Goal: Task Accomplishment & Management: Use online tool/utility

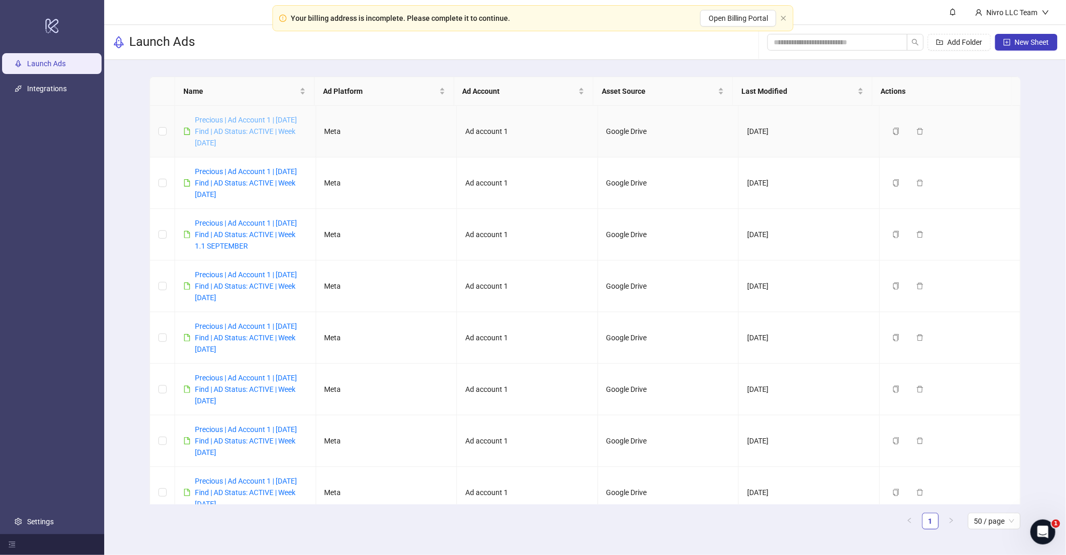
click at [242, 130] on link "Precious | Ad Account 1 | [DATE] Find | AD Status: ACTIVE | Week [DATE]" at bounding box center [246, 131] width 102 height 31
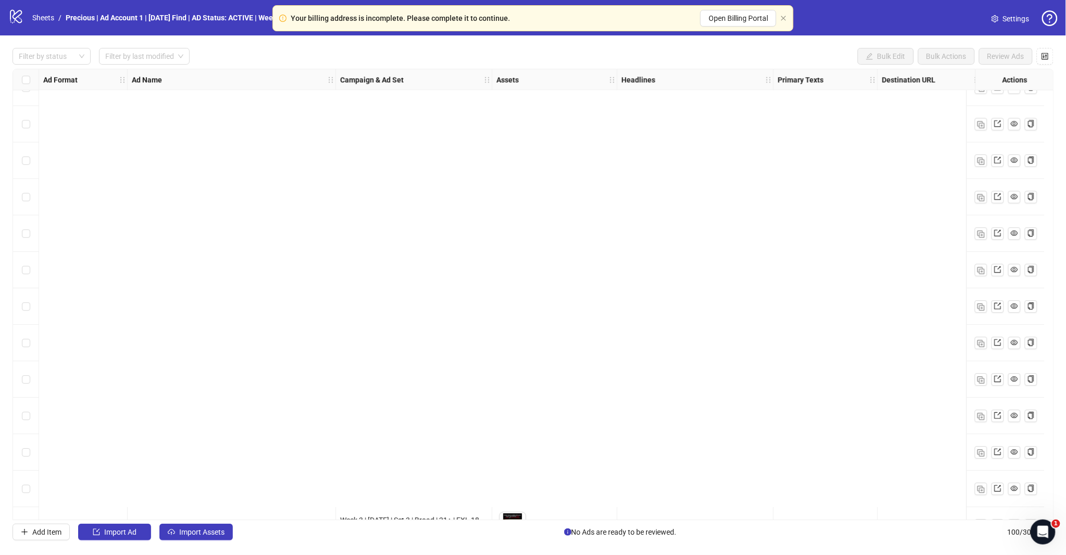
scroll to position [3223, 0]
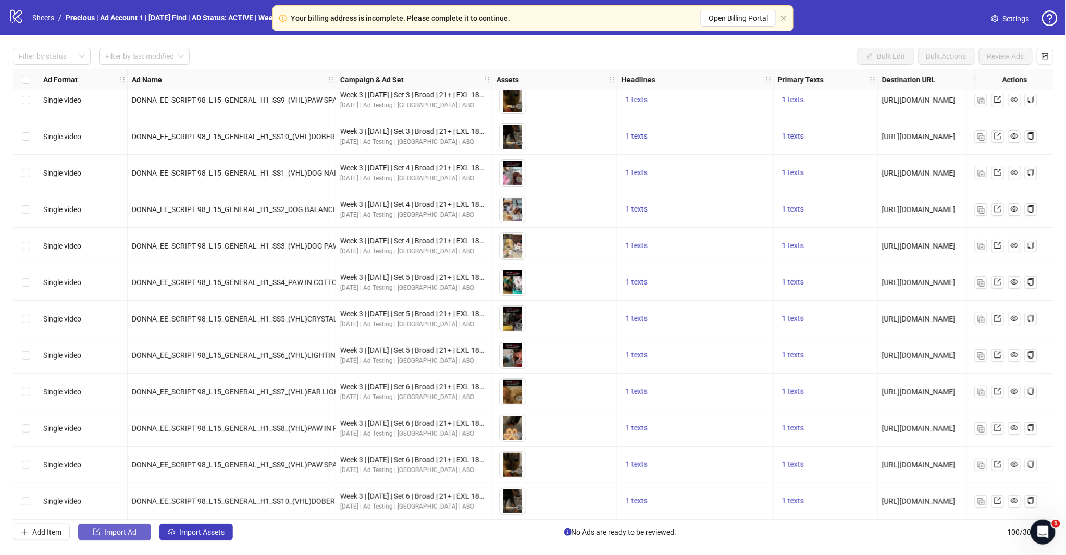
click at [138, 534] on button "Import Ad" at bounding box center [114, 532] width 73 height 17
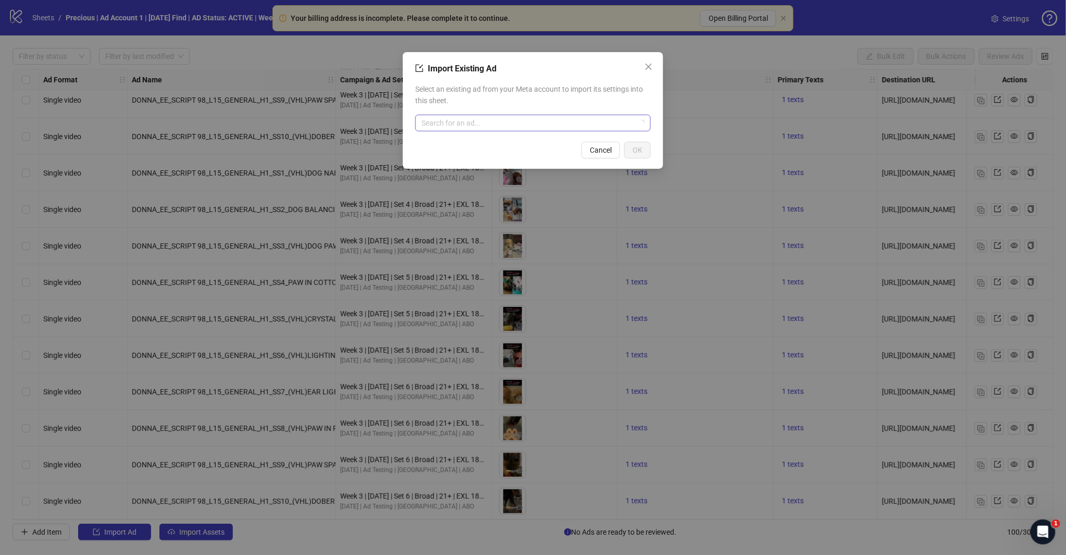
click at [453, 133] on div "Select an existing ad from your Meta account to import its settings into this s…" at bounding box center [533, 107] width 236 height 56
click at [462, 124] on input "search" at bounding box center [529, 123] width 214 height 16
type input "********"
click at [483, 153] on span "120225659797300725" at bounding box center [461, 155] width 75 height 11
click at [642, 153] on span "OK" at bounding box center [638, 150] width 10 height 8
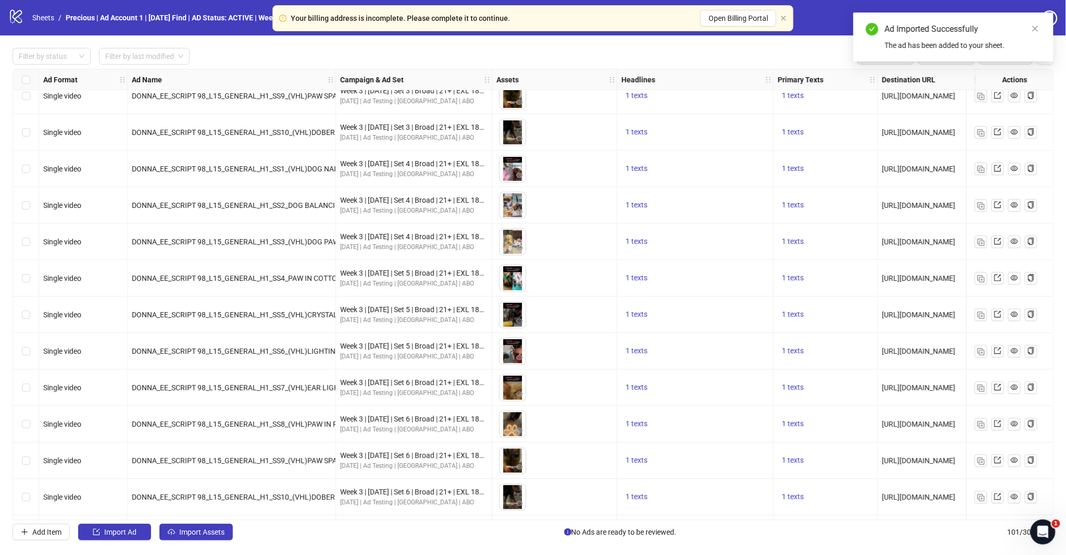
scroll to position [3260, 0]
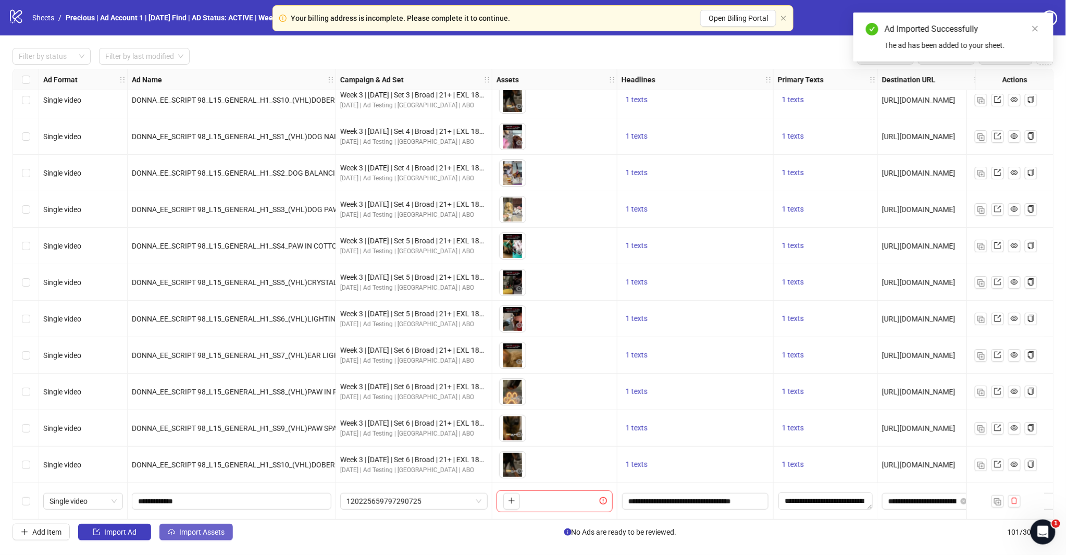
click at [199, 534] on span "Import Assets" at bounding box center [201, 532] width 45 height 8
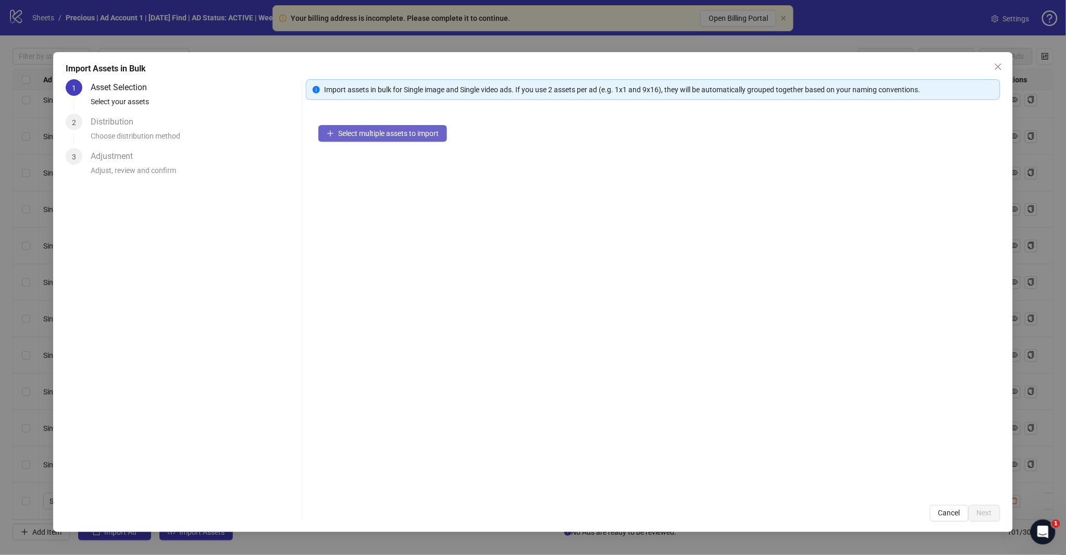
click at [363, 133] on span "Select multiple assets to import" at bounding box center [388, 133] width 101 height 8
click at [391, 164] on span "Add more assets" at bounding box center [365, 167] width 54 height 8
click at [977, 507] on button "Next" at bounding box center [985, 513] width 32 height 17
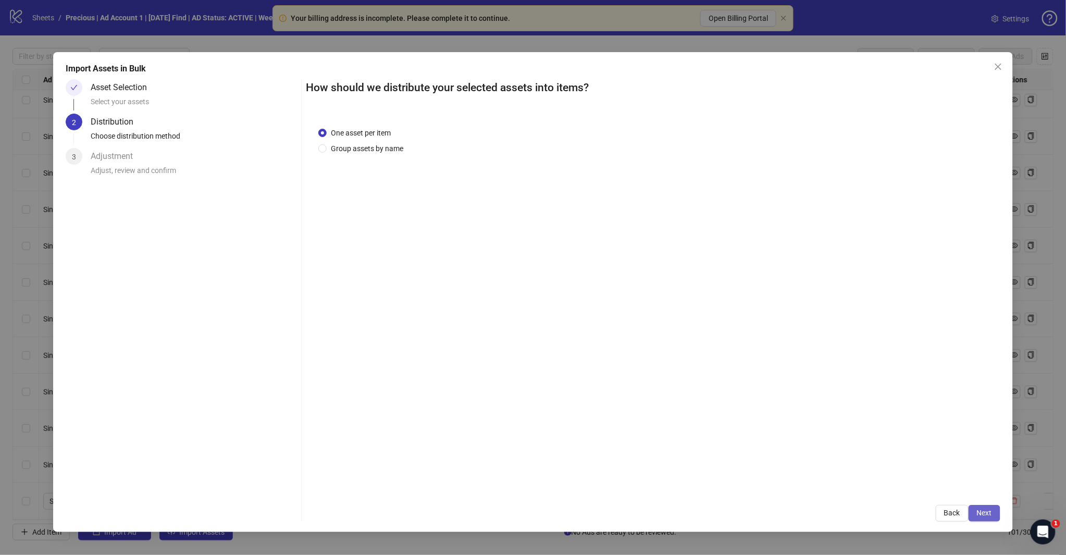
click at [979, 514] on span "Next" at bounding box center [984, 513] width 15 height 8
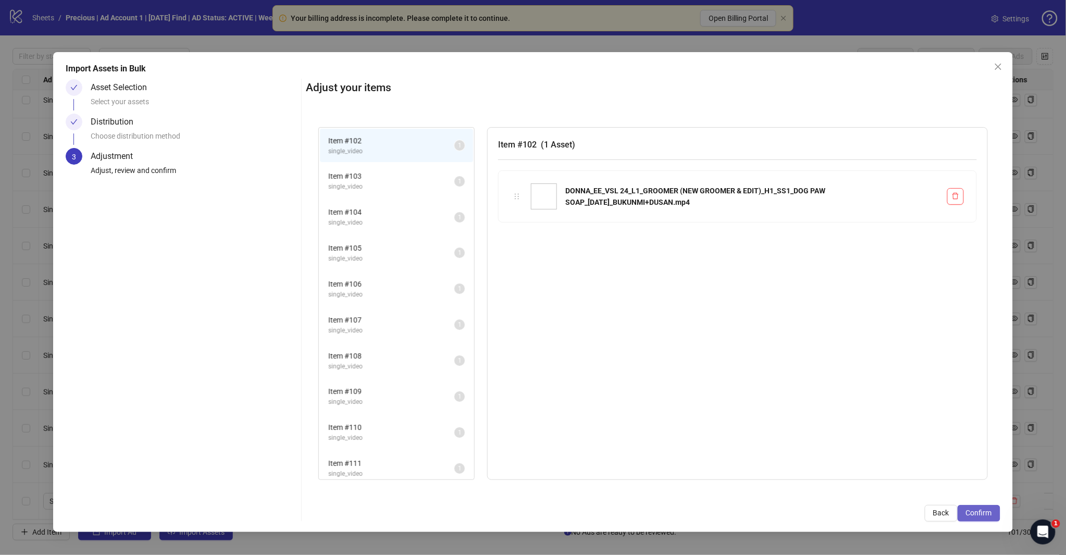
click at [980, 514] on span "Confirm" at bounding box center [979, 513] width 26 height 8
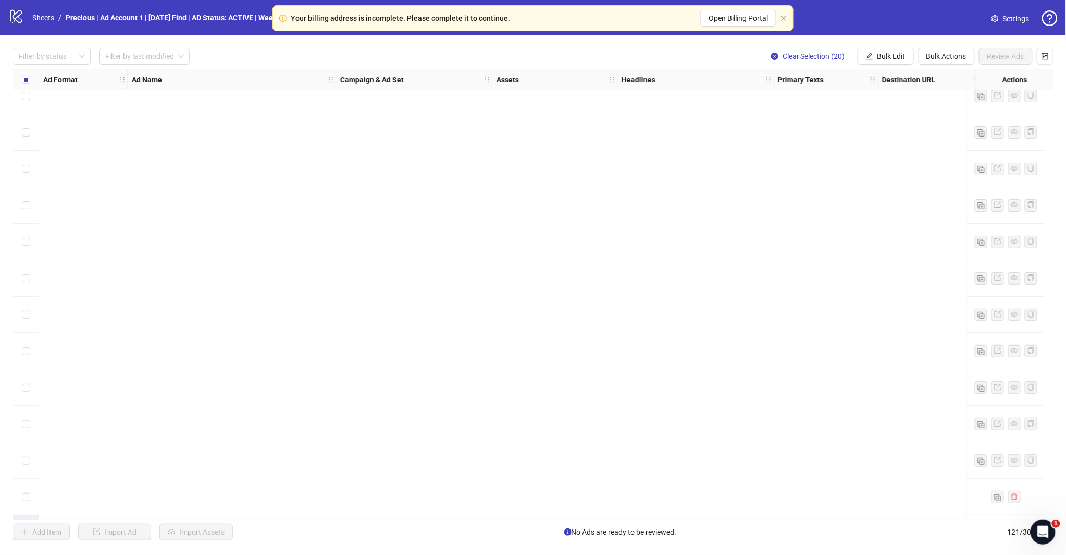
scroll to position [3990, 0]
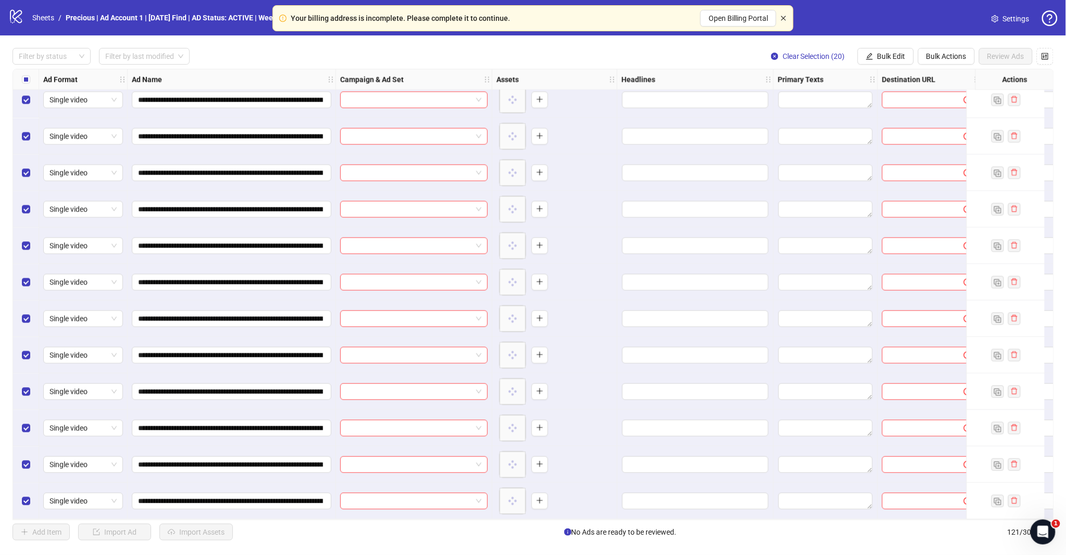
click at [787, 16] on icon "close" at bounding box center [784, 18] width 6 height 6
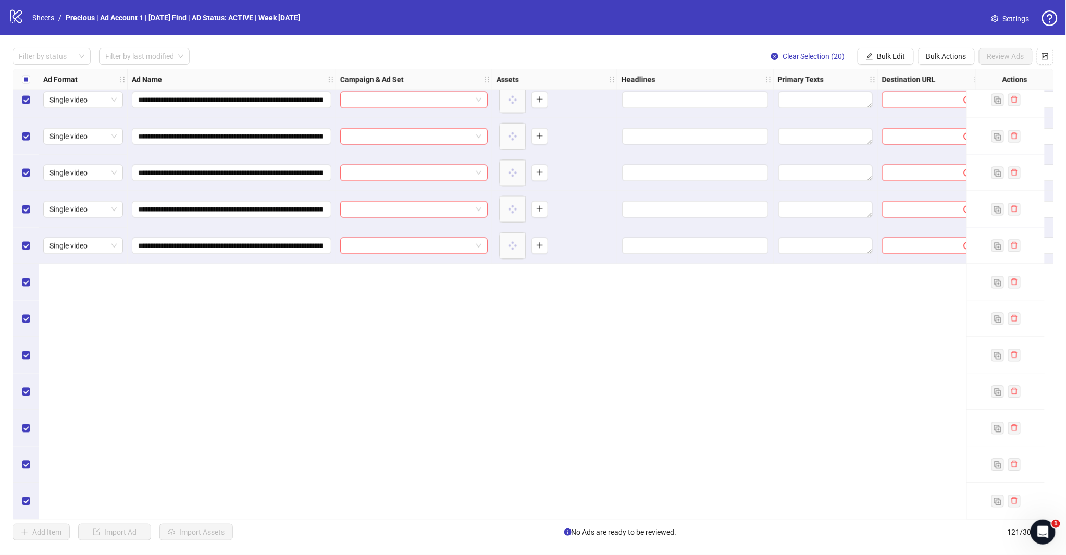
scroll to position [3584, 0]
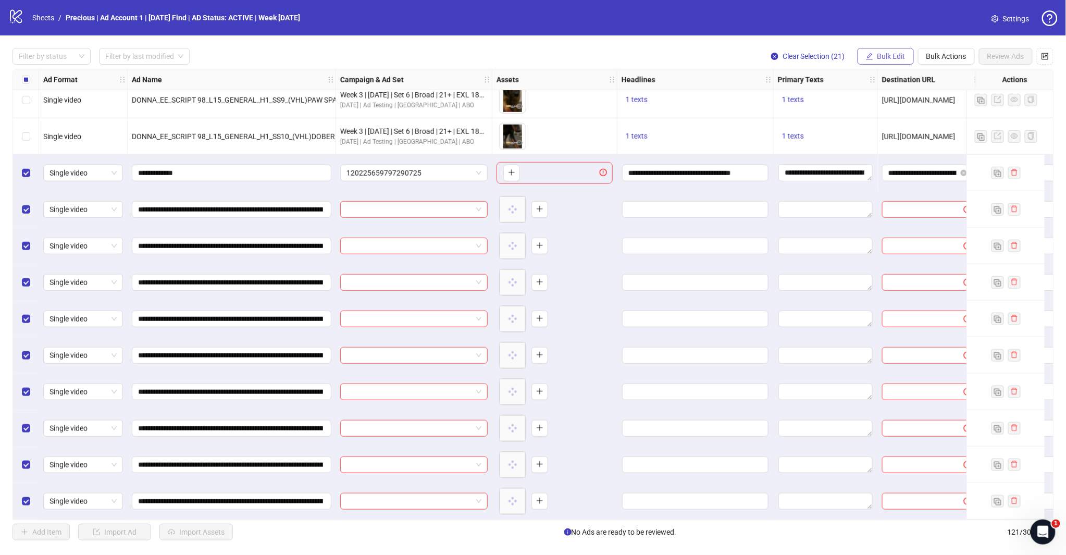
click at [892, 52] on span "Bulk Edit" at bounding box center [892, 56] width 28 height 8
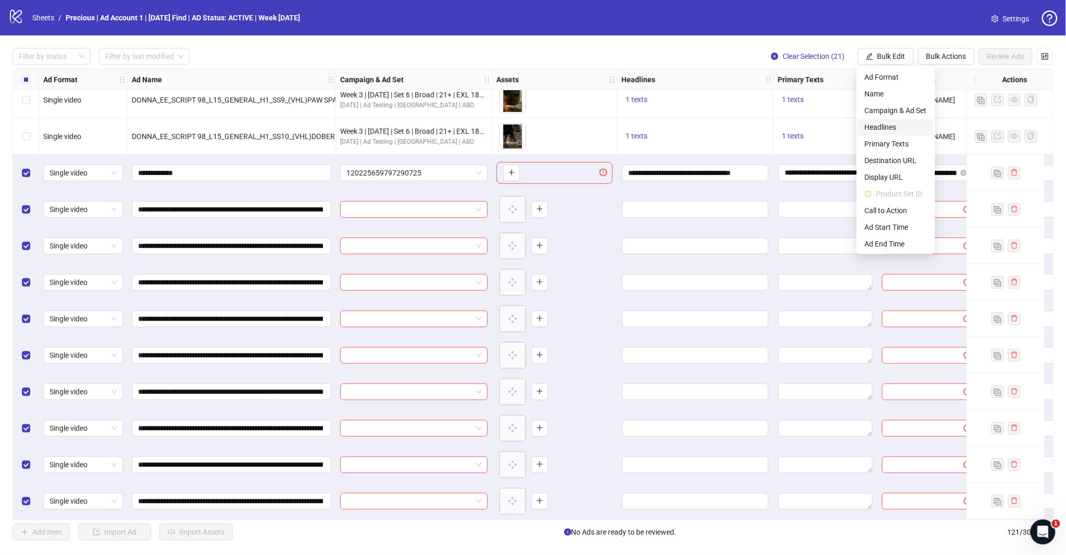
click at [889, 122] on span "Headlines" at bounding box center [896, 126] width 62 height 11
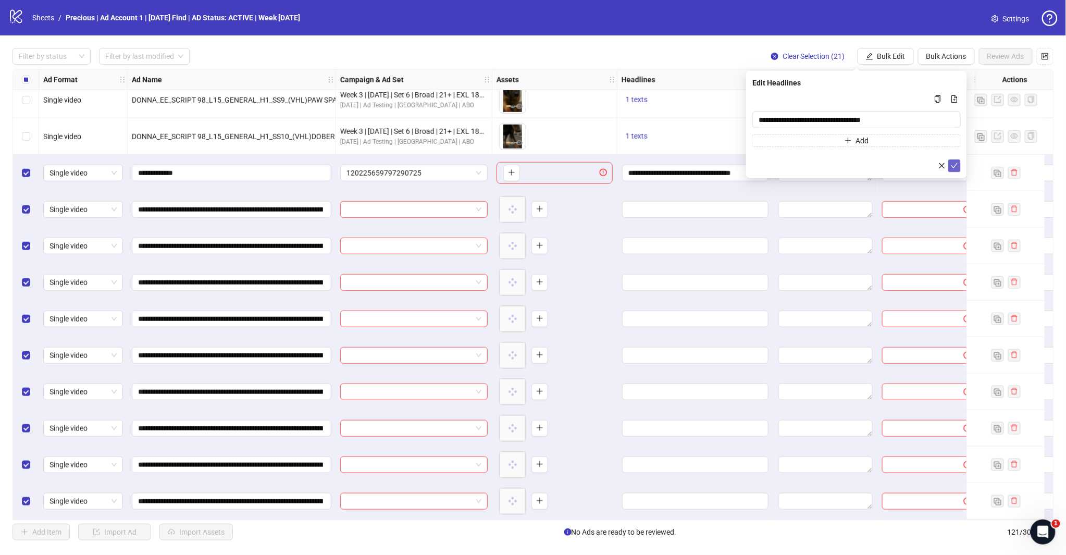
click at [956, 163] on icon "check" at bounding box center [954, 165] width 7 height 7
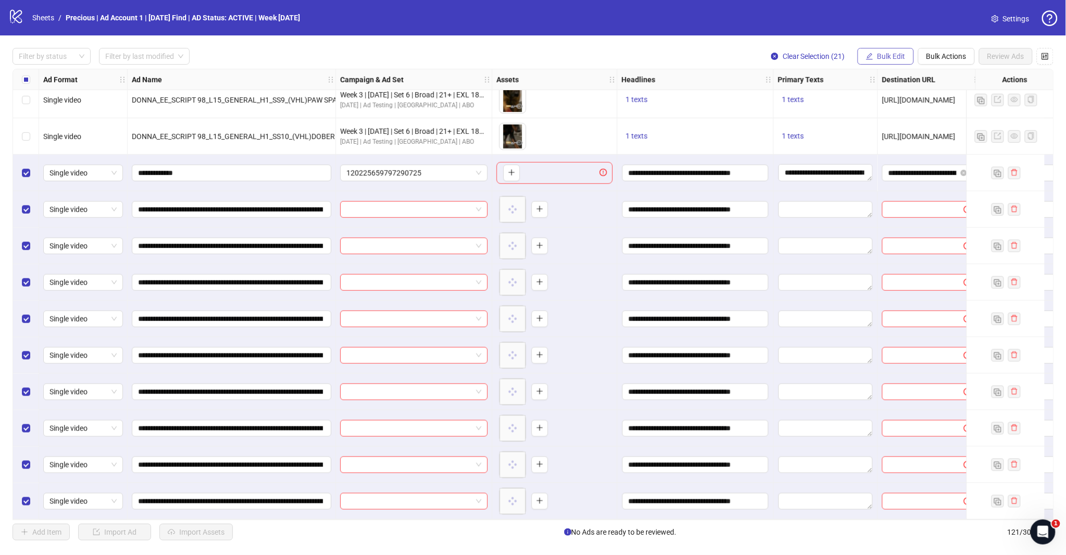
click at [890, 55] on span "Bulk Edit" at bounding box center [892, 56] width 28 height 8
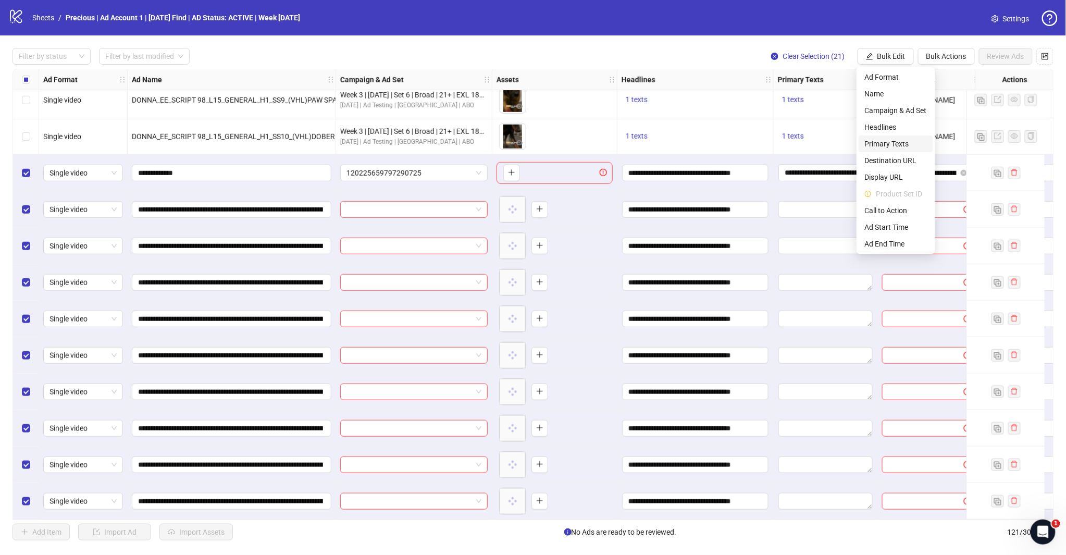
click at [890, 143] on span "Primary Texts" at bounding box center [896, 143] width 62 height 11
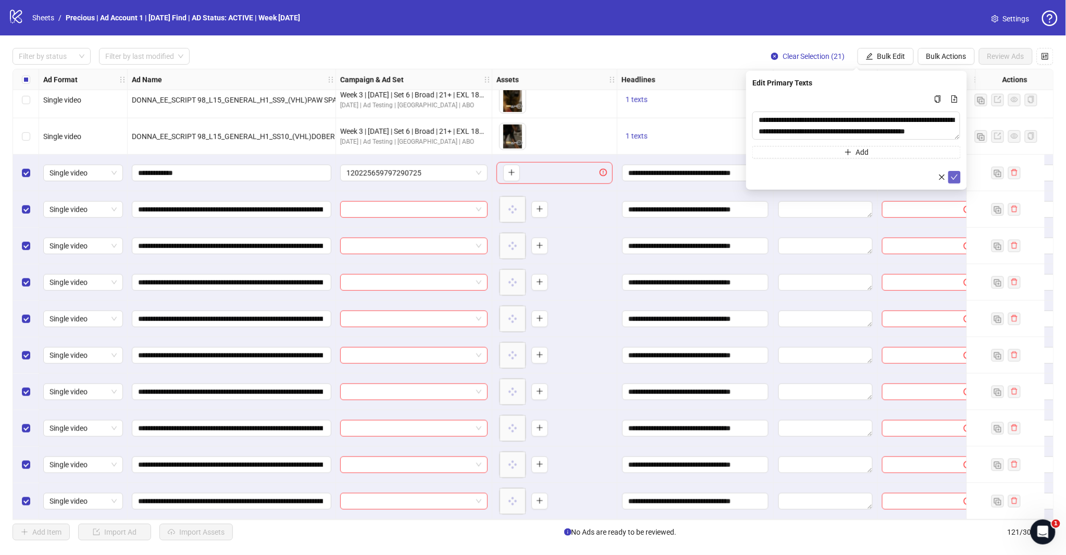
click at [960, 174] on button "submit" at bounding box center [955, 177] width 13 height 13
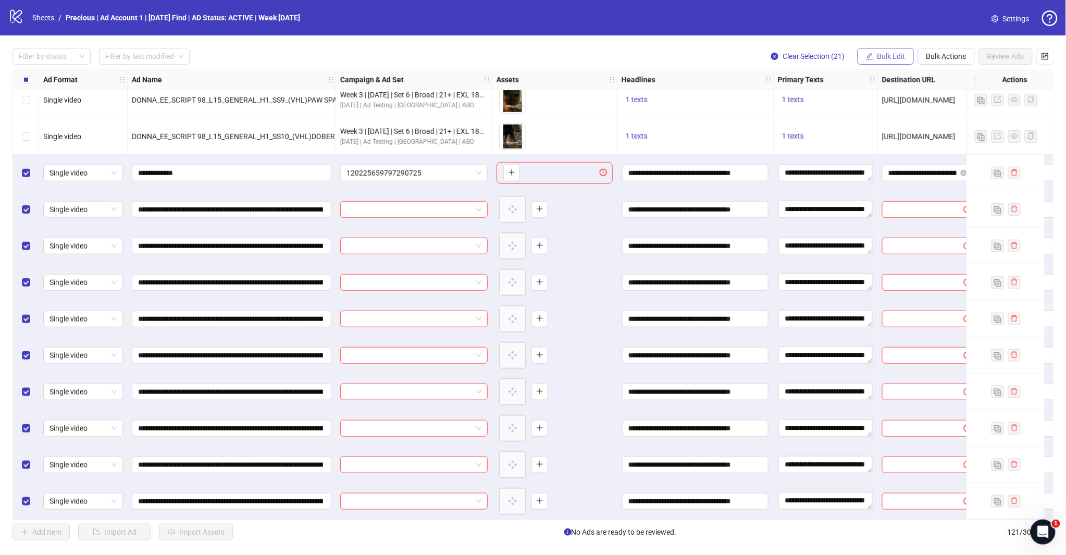
click at [889, 55] on span "Bulk Edit" at bounding box center [892, 56] width 28 height 8
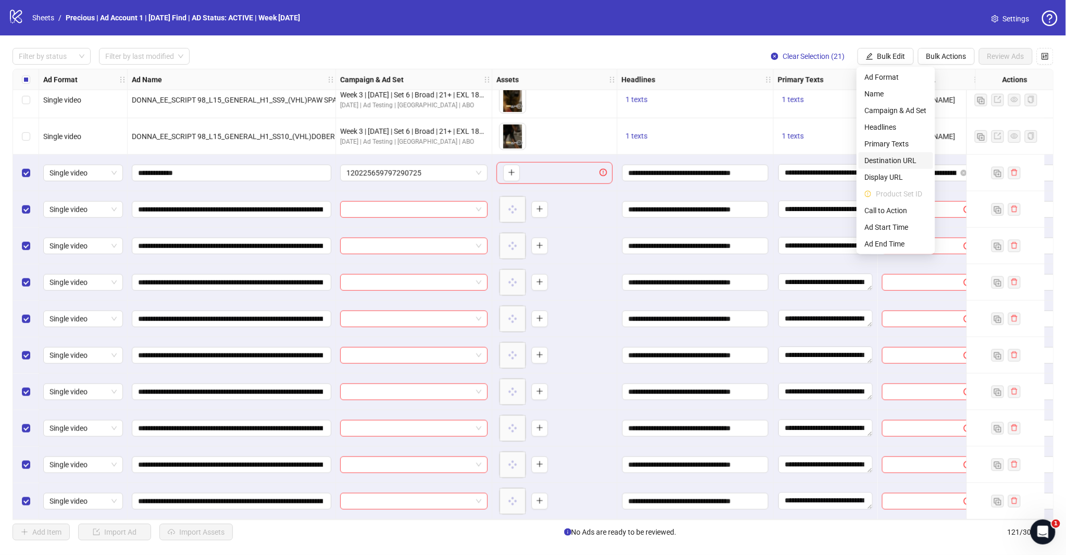
click at [898, 160] on span "Destination URL" at bounding box center [896, 160] width 62 height 11
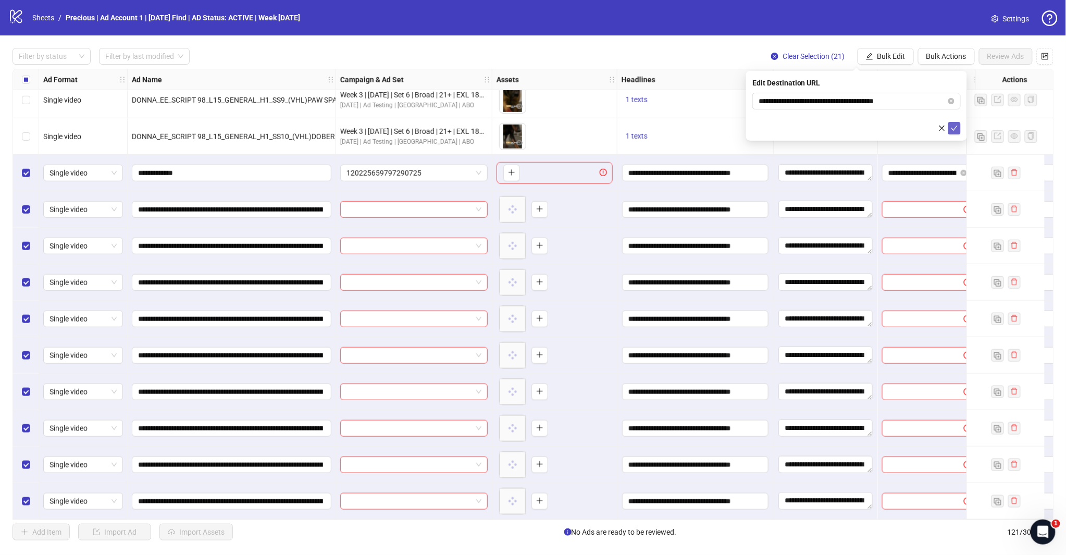
click at [955, 125] on icon "check" at bounding box center [954, 128] width 7 height 7
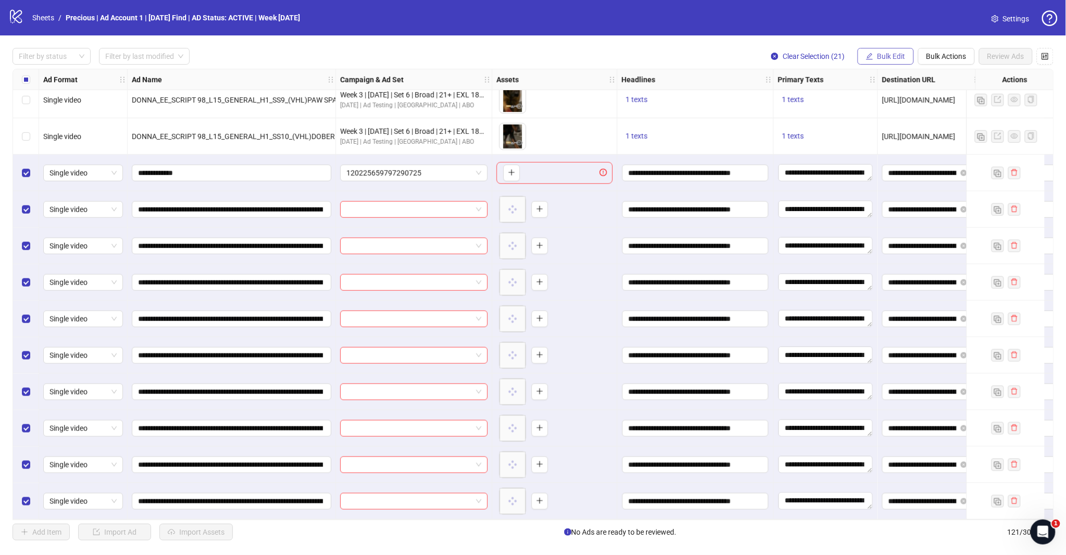
click at [879, 58] on span "Bulk Edit" at bounding box center [892, 56] width 28 height 8
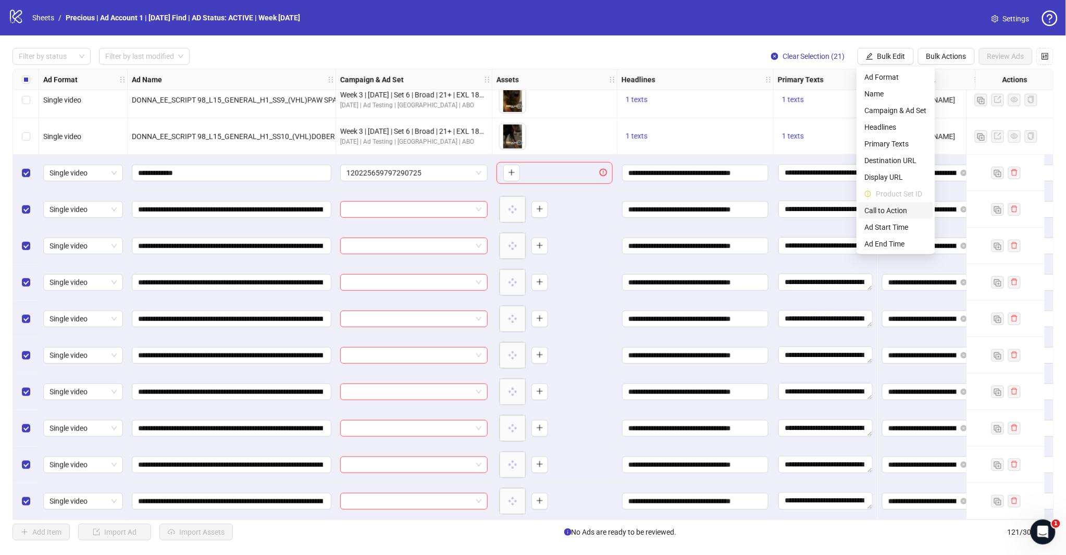
click at [885, 212] on span "Call to Action" at bounding box center [896, 210] width 62 height 11
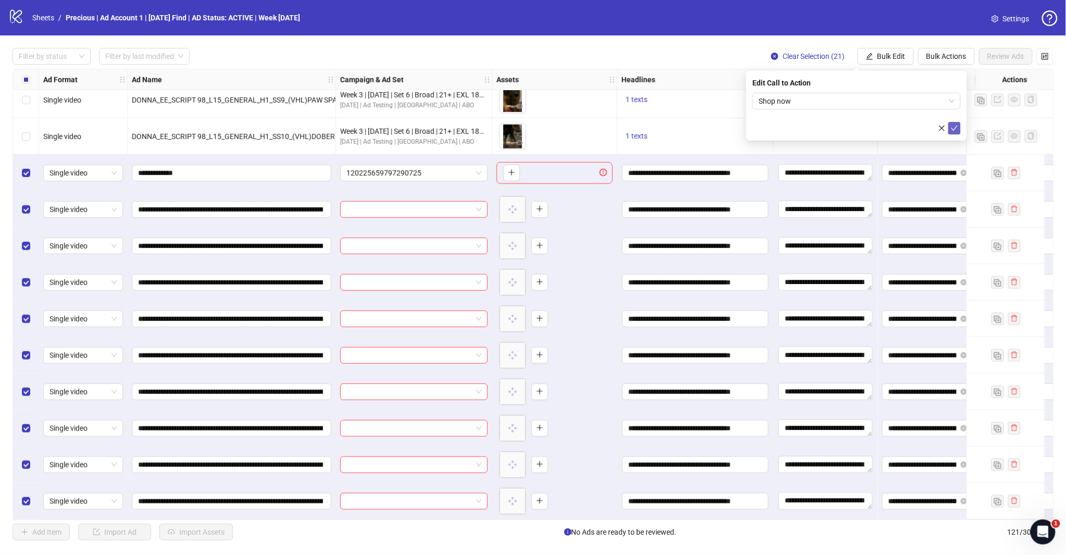
click at [955, 129] on icon "check" at bounding box center [954, 128] width 7 height 7
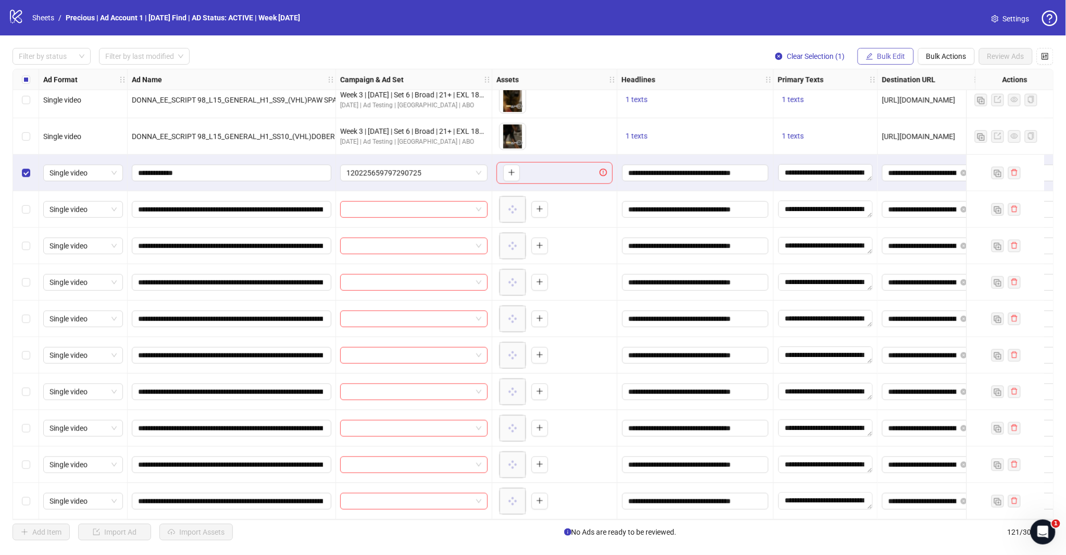
click at [903, 56] on span "Bulk Edit" at bounding box center [892, 56] width 28 height 8
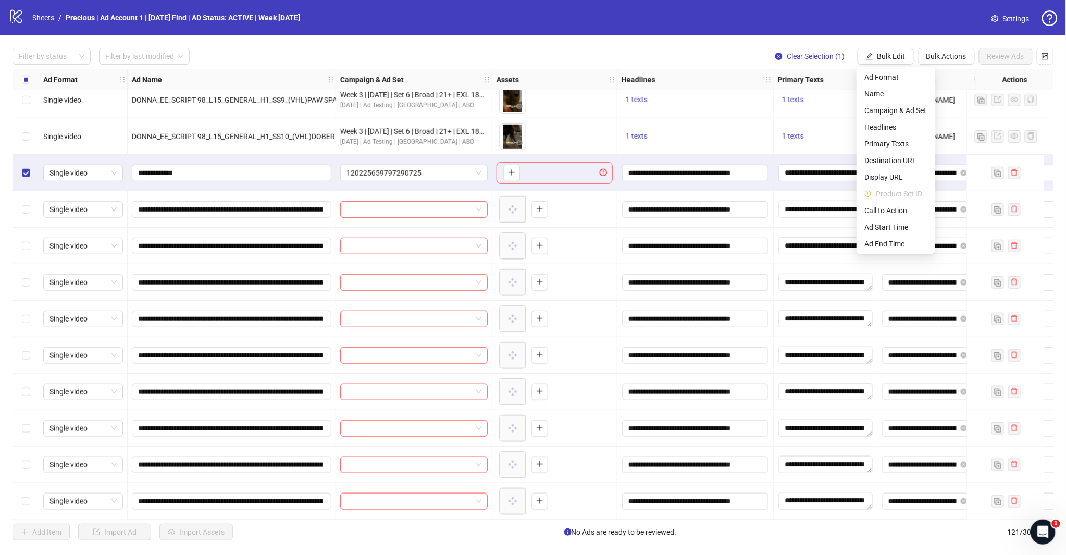
click at [927, 33] on div "logo/logo-mobile Sheets / Precious | Ad Account 1 | [DATE] Find | AD Status: AC…" at bounding box center [533, 17] width 1066 height 35
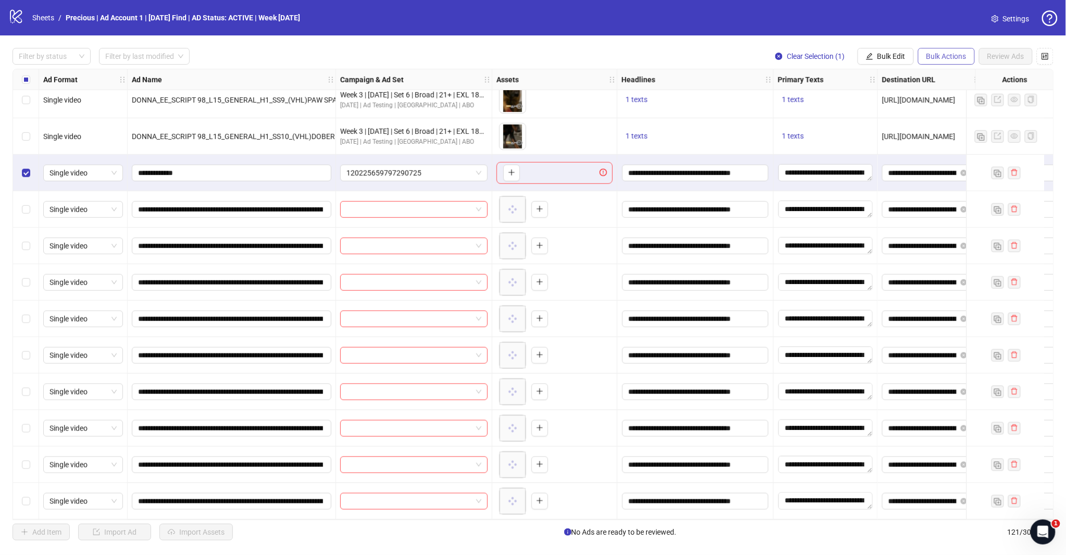
click at [935, 54] on span "Bulk Actions" at bounding box center [947, 56] width 40 height 8
click at [943, 77] on span "Delete" at bounding box center [961, 76] width 71 height 11
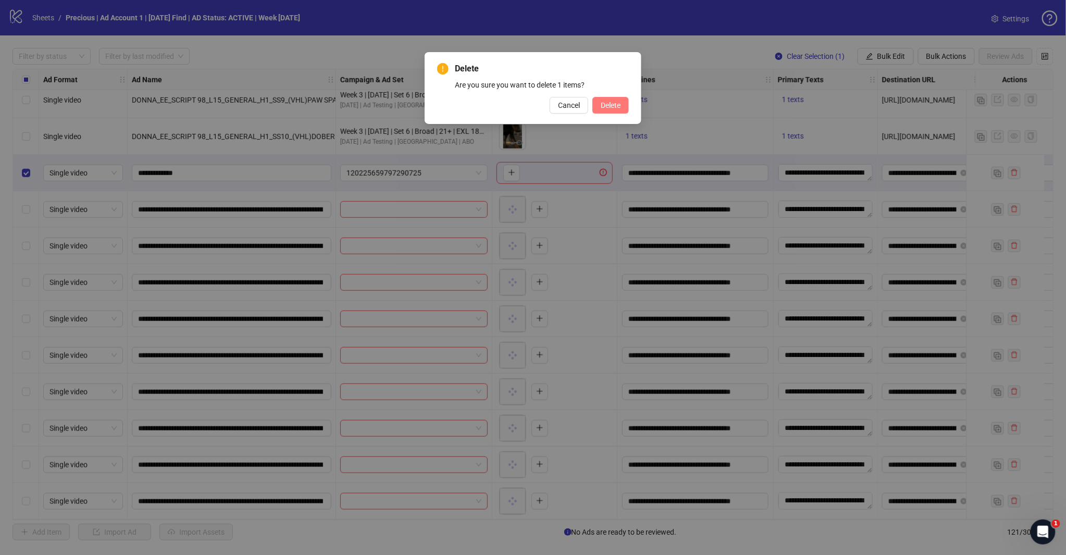
click at [601, 106] on span "Delete" at bounding box center [611, 105] width 20 height 8
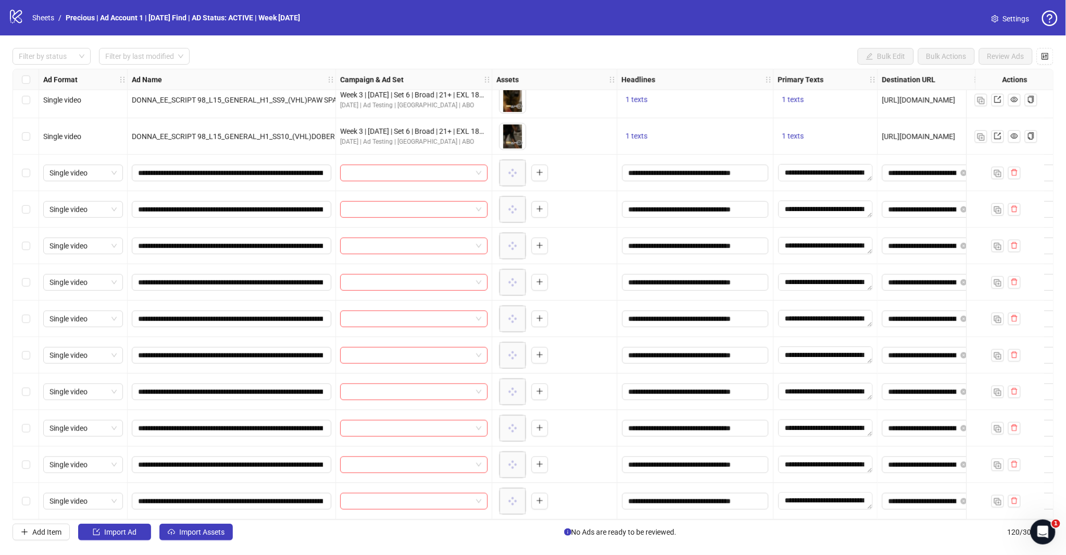
click at [715, 21] on div "logo/logo-mobile Sheets / Precious | Ad Account 1 | [DATE] Find | AD Status: AC…" at bounding box center [533, 17] width 1050 height 19
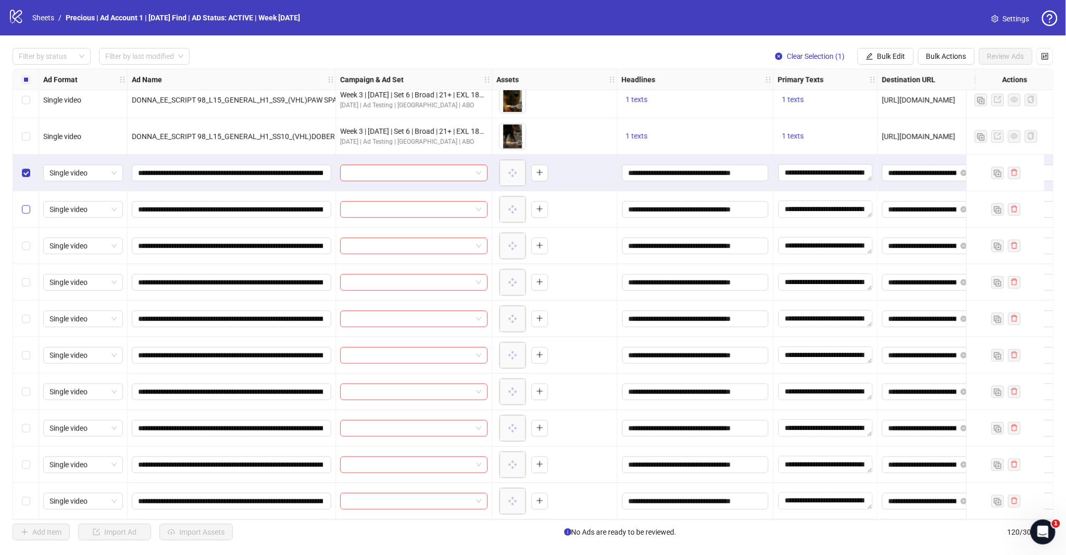
click at [28, 214] on label "Select row 102" at bounding box center [26, 209] width 8 height 11
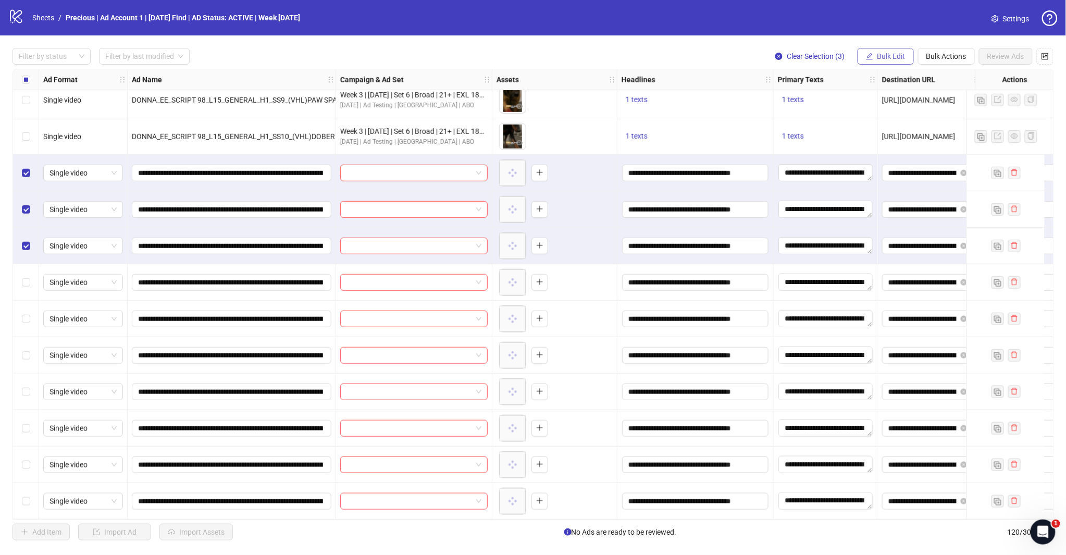
click at [881, 56] on span "Bulk Edit" at bounding box center [892, 56] width 28 height 8
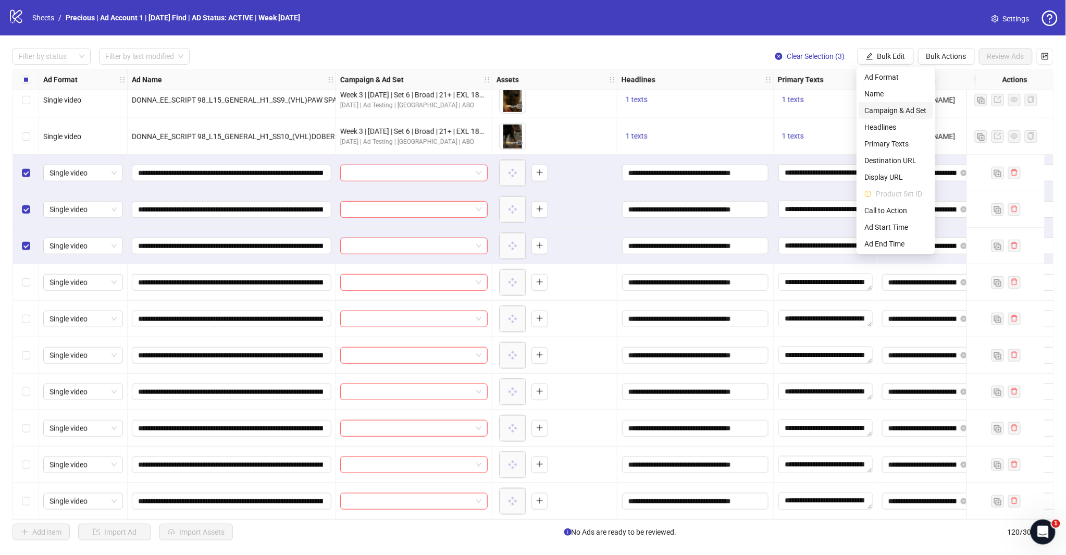
click at [893, 107] on span "Campaign & Ad Set" at bounding box center [896, 110] width 62 height 11
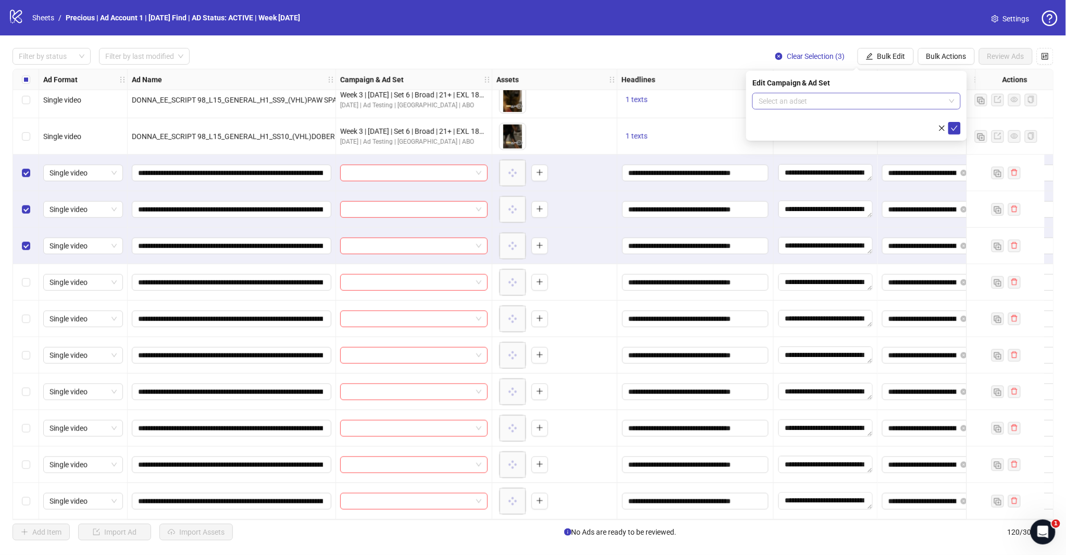
click at [953, 98] on span at bounding box center [857, 101] width 196 height 16
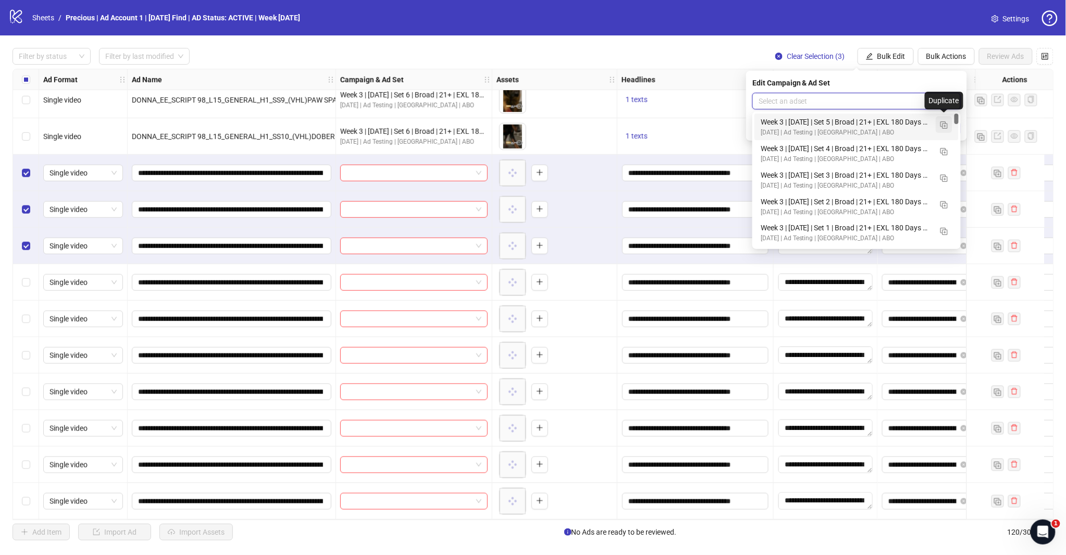
click at [946, 125] on img "button" at bounding box center [944, 124] width 7 height 7
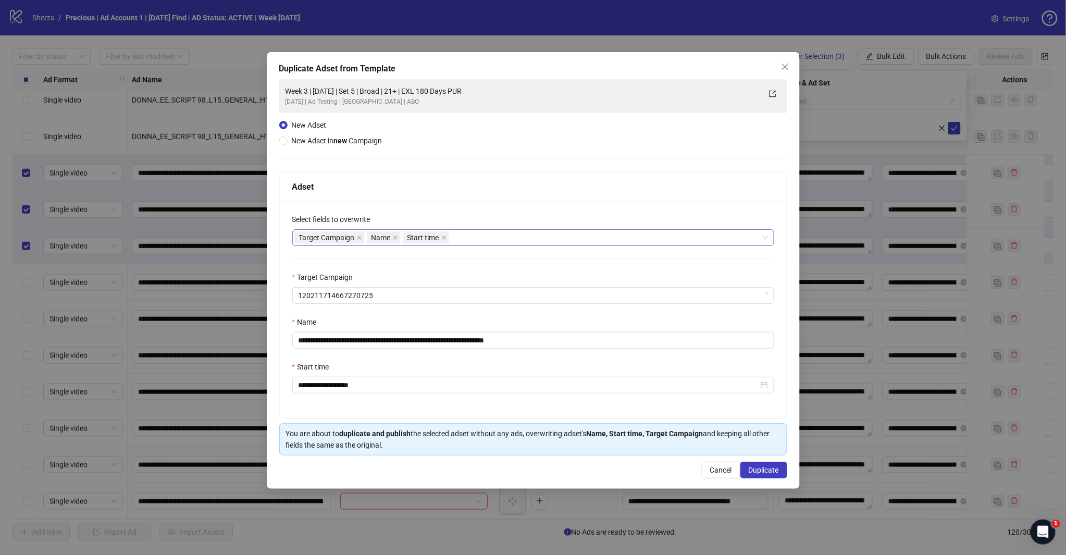
click at [467, 241] on div "Target Campaign Name Start time" at bounding box center [528, 237] width 467 height 15
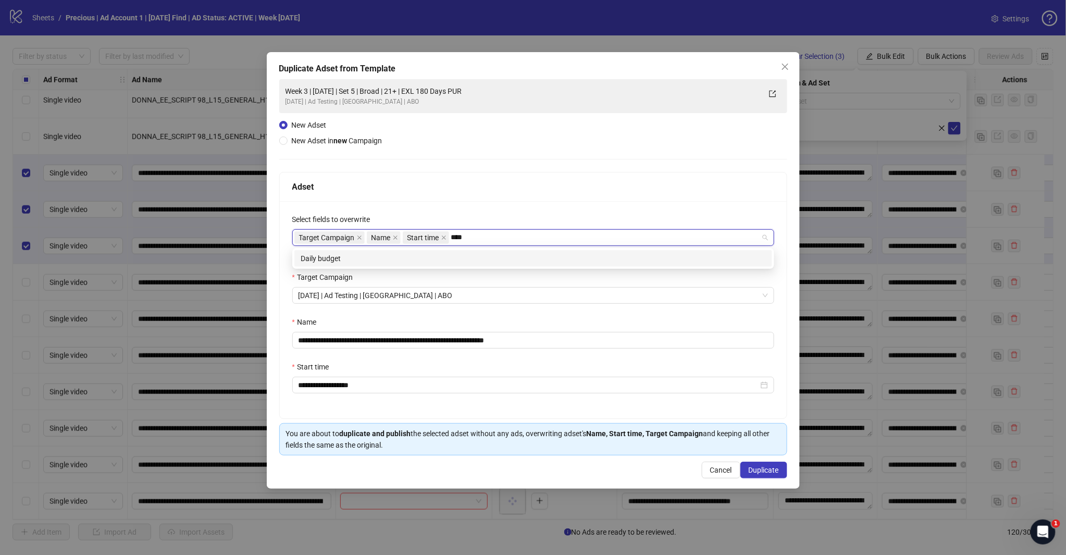
type input "*****"
click at [452, 253] on div "Daily budget" at bounding box center [533, 258] width 465 height 11
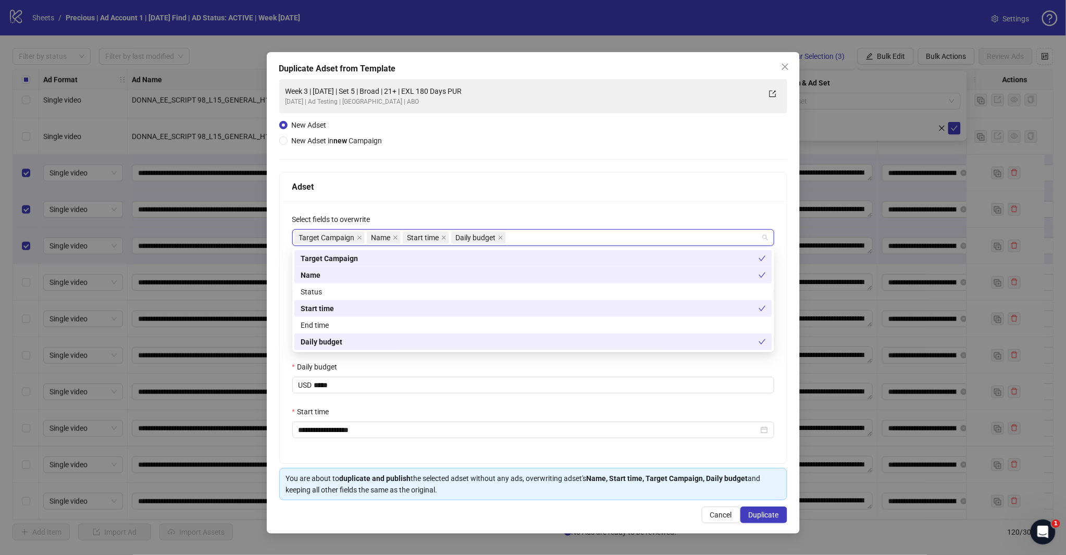
click at [480, 189] on div "Adset" at bounding box center [533, 186] width 482 height 13
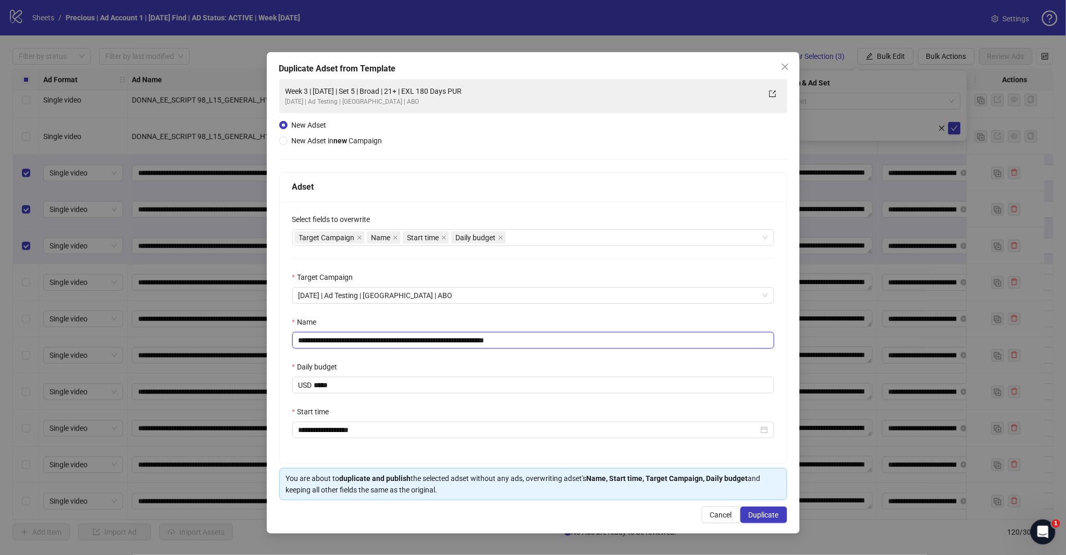
drag, startPoint x: 509, startPoint y: 340, endPoint x: 577, endPoint y: 345, distance: 67.9
click at [575, 343] on input "**********" at bounding box center [533, 340] width 482 height 17
click at [402, 343] on input "**********" at bounding box center [533, 340] width 482 height 17
click at [334, 344] on input "**********" at bounding box center [533, 340] width 482 height 17
type input "**********"
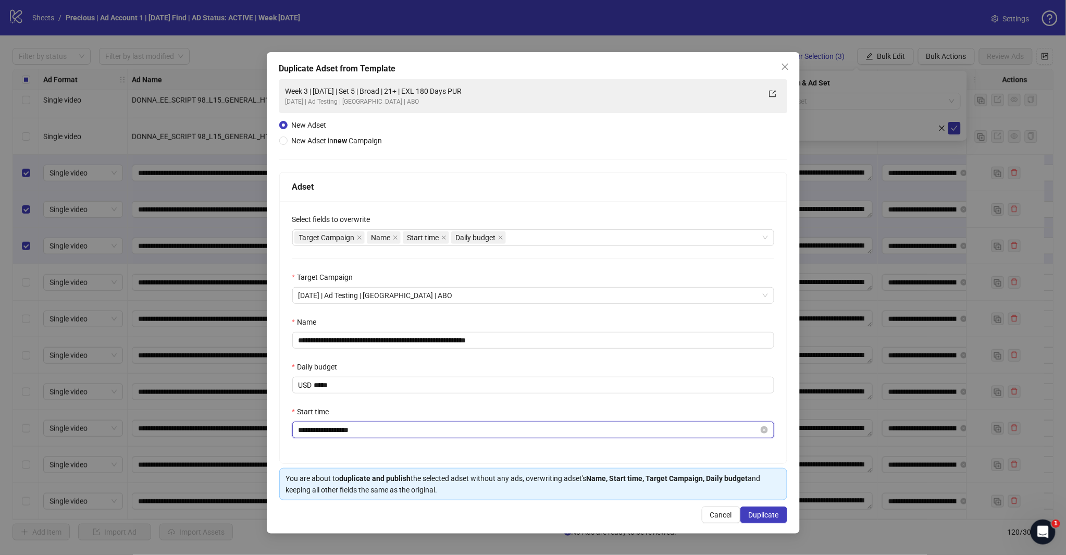
click at [329, 431] on input "**********" at bounding box center [529, 429] width 460 height 11
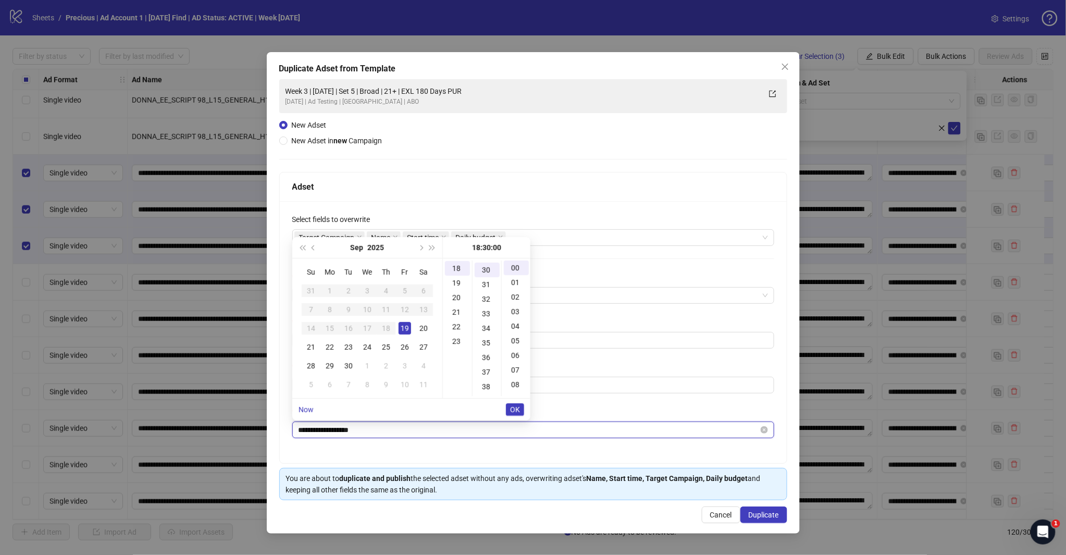
scroll to position [438, 0]
click at [421, 325] on div "20" at bounding box center [424, 328] width 13 height 13
click at [452, 296] on div "20" at bounding box center [457, 297] width 25 height 15
type input "**********"
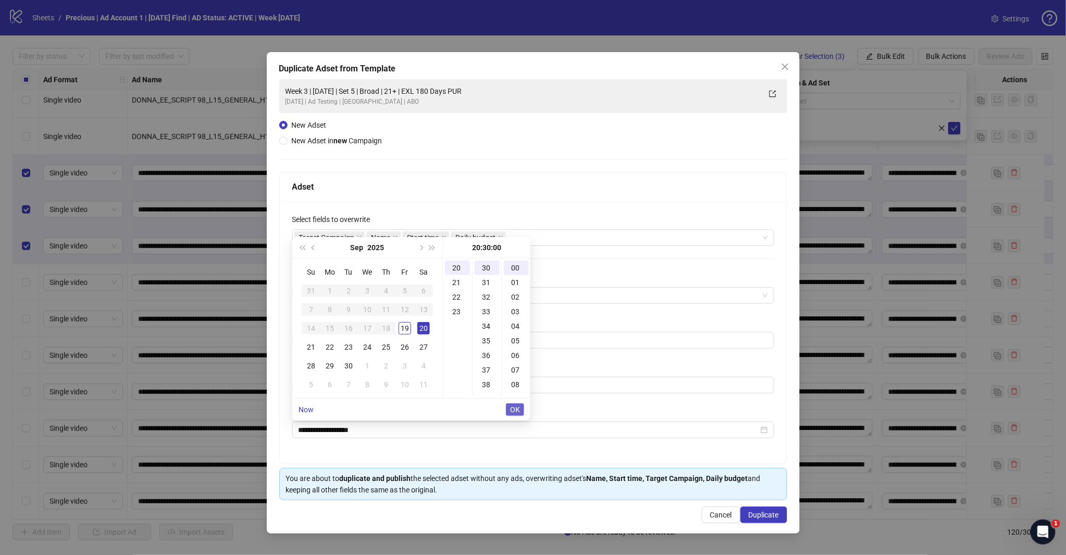
click at [517, 408] on span "OK" at bounding box center [515, 410] width 10 height 8
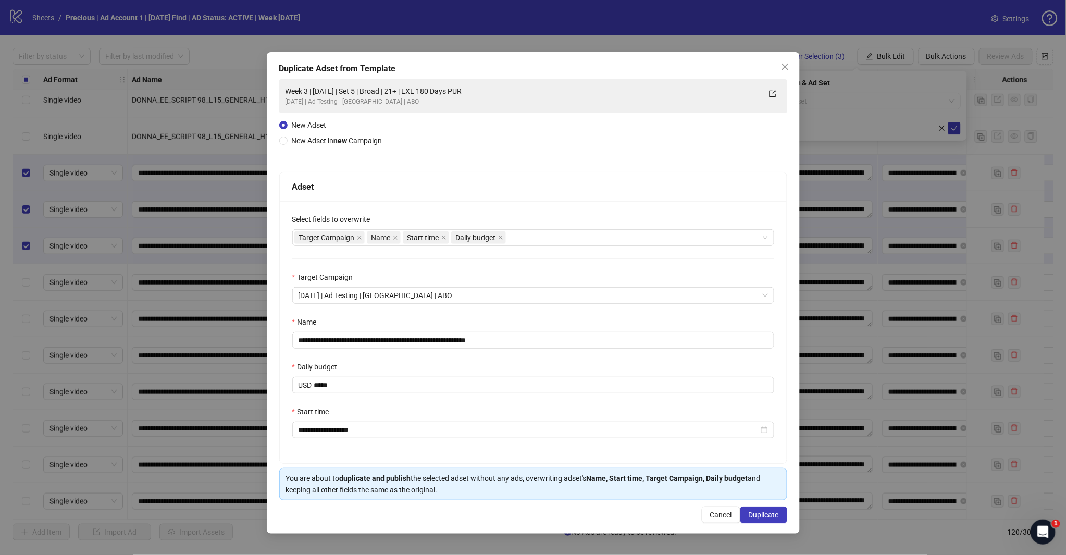
click at [372, 362] on div "Daily budget" at bounding box center [533, 369] width 482 height 16
click at [388, 361] on div "Daily budget" at bounding box center [533, 369] width 482 height 16
click at [429, 274] on div "Target Campaign" at bounding box center [533, 280] width 482 height 16
click at [413, 417] on div "Start time" at bounding box center [533, 414] width 482 height 16
click at [602, 214] on div "Select fields to overwrite" at bounding box center [533, 222] width 482 height 16
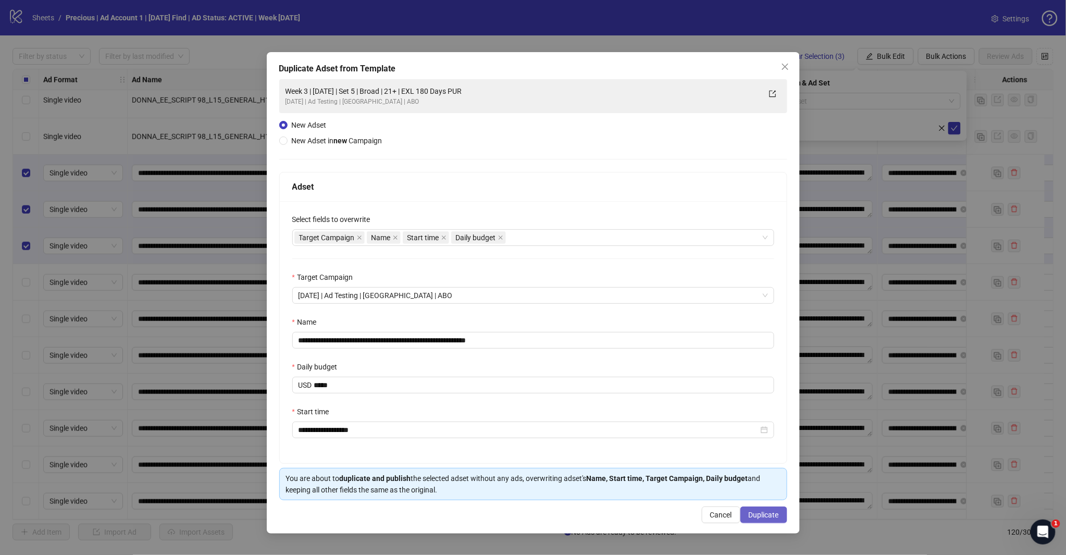
click at [756, 518] on span "Duplicate" at bounding box center [764, 515] width 30 height 8
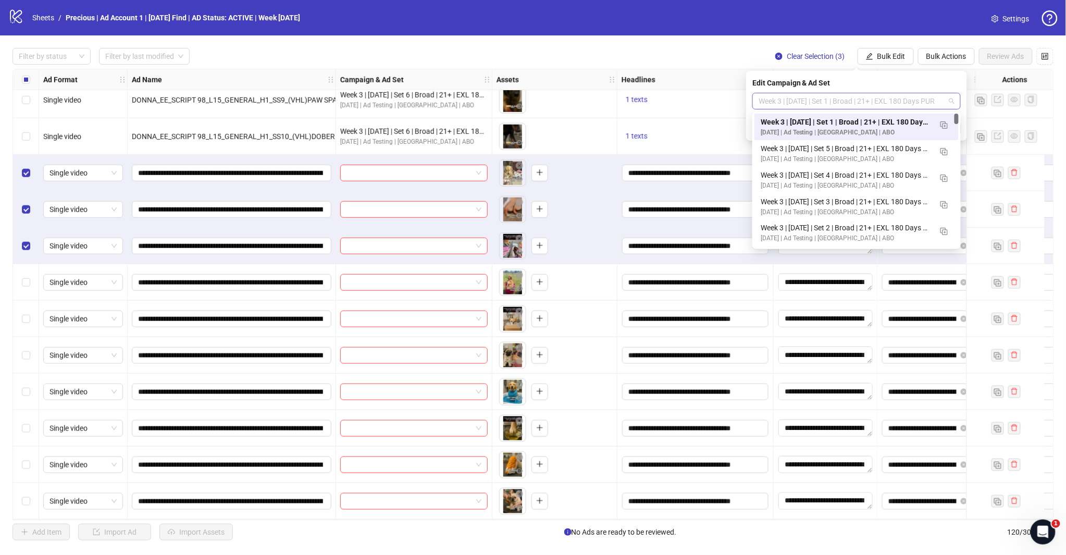
click at [950, 97] on span "Week 3 | [DATE] | Set 1 | Broad | 21+ | EXL 180 Days PUR" at bounding box center [857, 101] width 196 height 16
click at [942, 126] on img "button" at bounding box center [944, 124] width 7 height 7
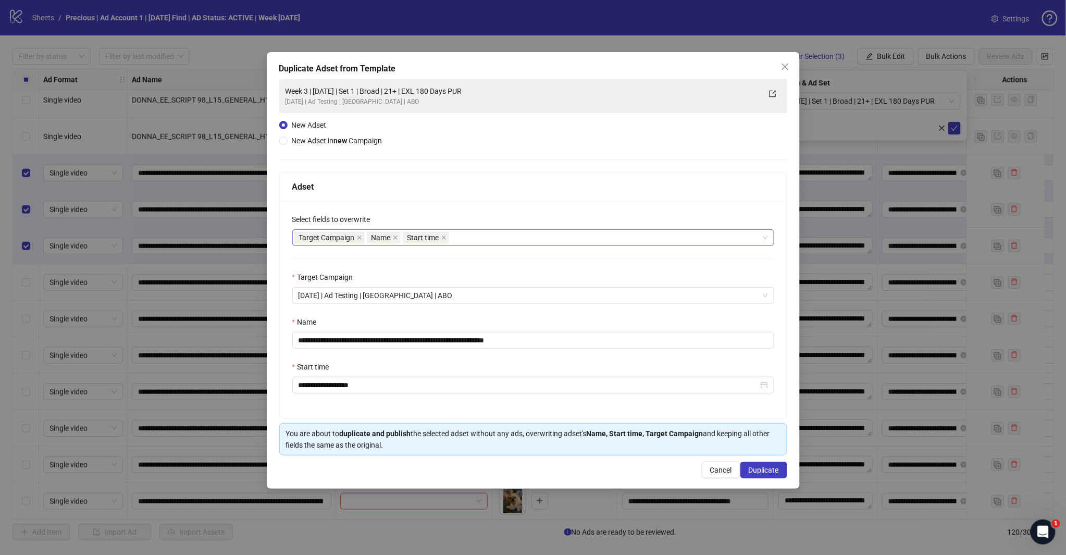
click at [457, 240] on div "Target Campaign Name Start time" at bounding box center [528, 237] width 467 height 15
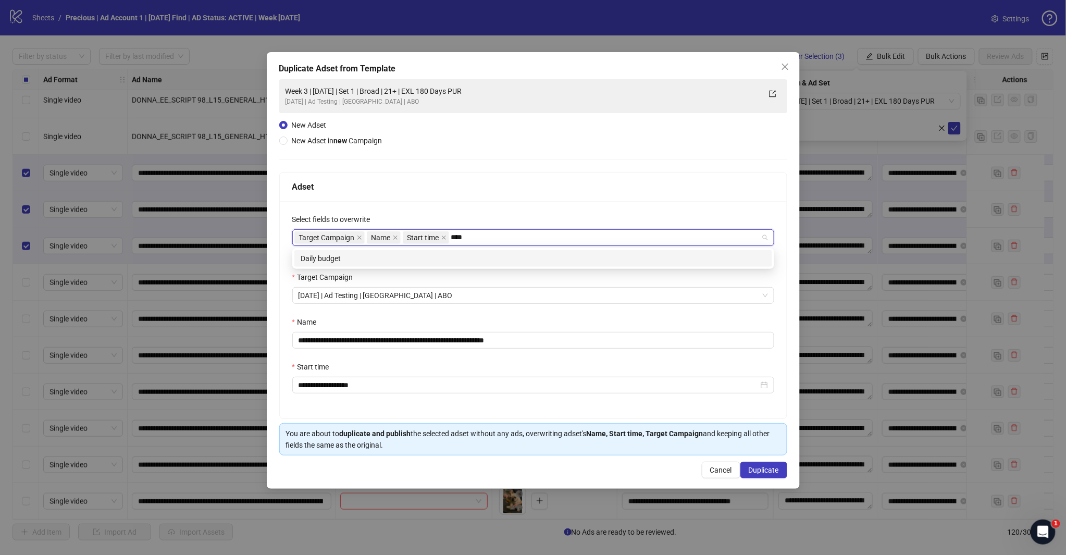
type input "*****"
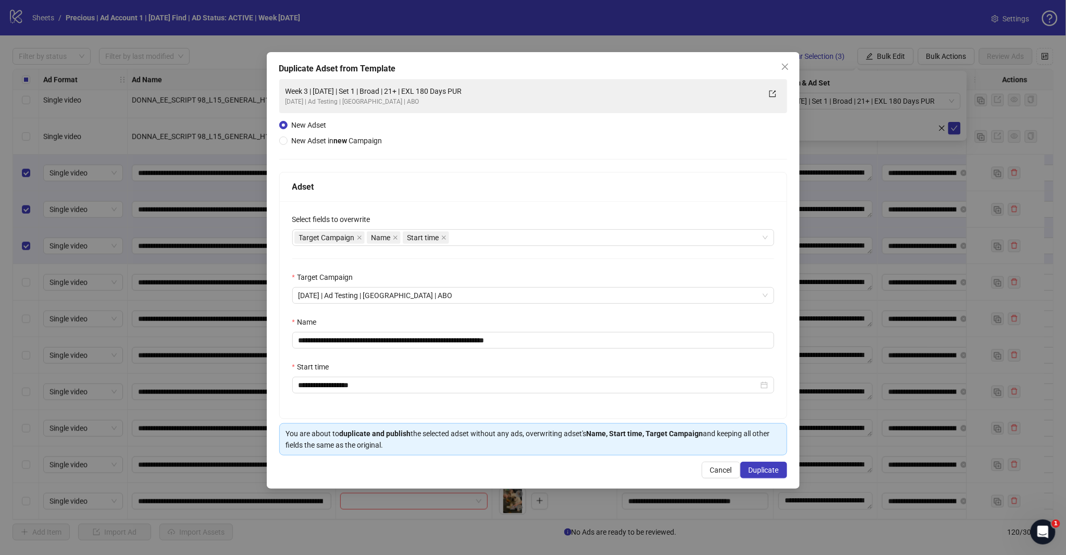
click at [451, 269] on div "**********" at bounding box center [533, 309] width 507 height 217
click at [455, 256] on div "**********" at bounding box center [533, 309] width 507 height 217
click at [461, 242] on div "Target Campaign Name Start time" at bounding box center [528, 237] width 467 height 15
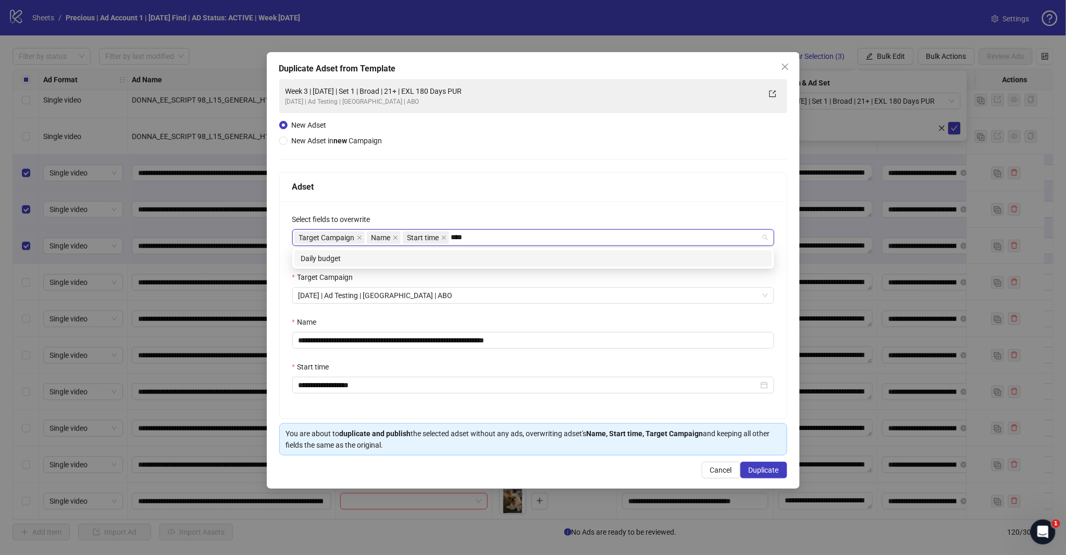
type input "*****"
click at [457, 262] on div "Daily budget" at bounding box center [533, 258] width 465 height 11
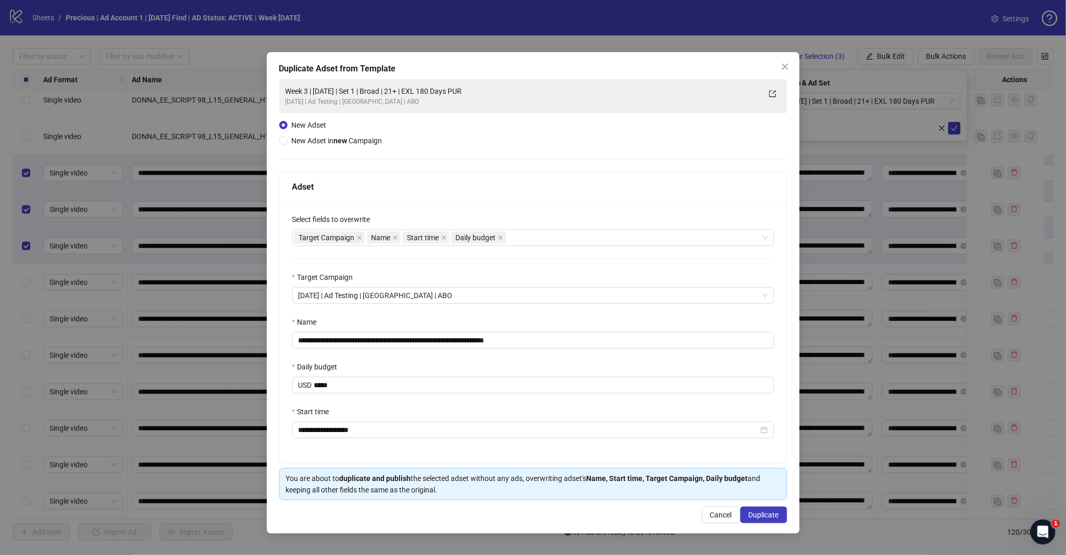
click at [478, 190] on div "Adset" at bounding box center [533, 186] width 482 height 13
drag, startPoint x: 518, startPoint y: 342, endPoint x: 529, endPoint y: 344, distance: 11.1
click at [529, 344] on input "**********" at bounding box center [533, 340] width 482 height 17
click at [336, 339] on input "**********" at bounding box center [533, 340] width 482 height 17
click at [399, 338] on input "**********" at bounding box center [533, 340] width 482 height 17
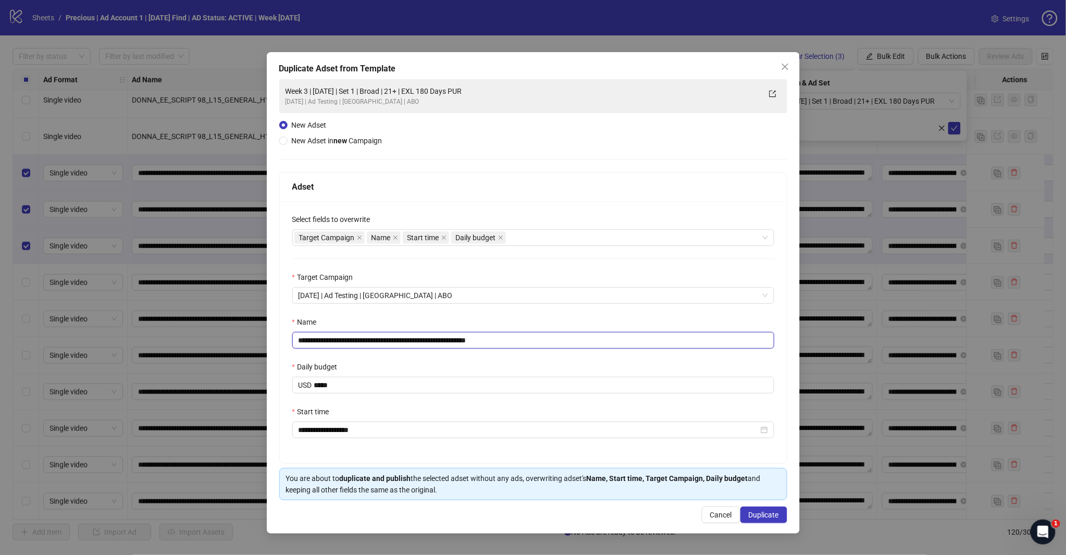
type input "**********"
click at [413, 362] on div "Daily budget" at bounding box center [533, 369] width 482 height 16
click at [753, 519] on span "Duplicate" at bounding box center [764, 515] width 30 height 8
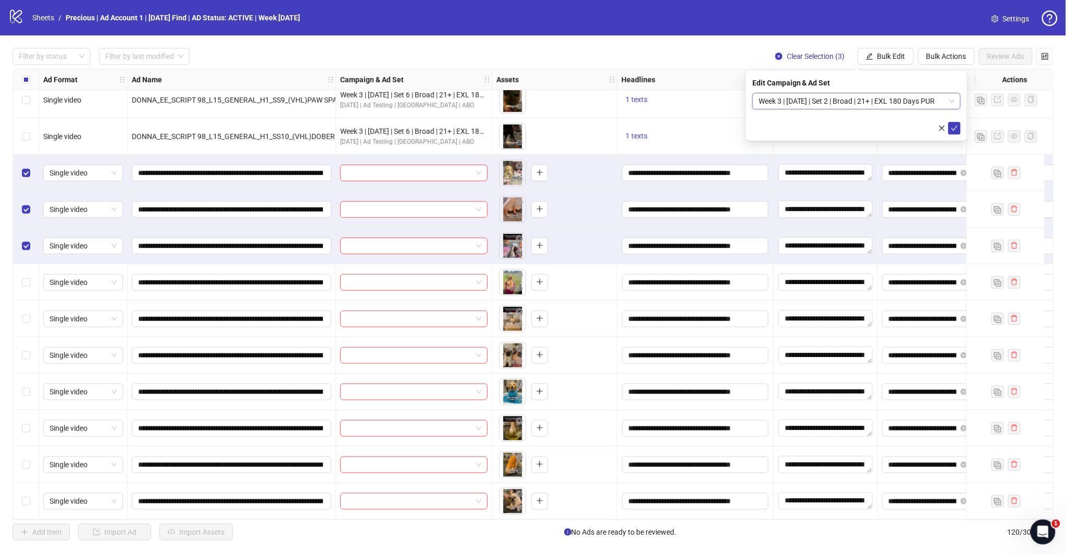
click at [924, 98] on span "Week 3 | [DATE] | Set 2 | Broad | 21+ | EXL 180 Days PUR" at bounding box center [857, 101] width 196 height 16
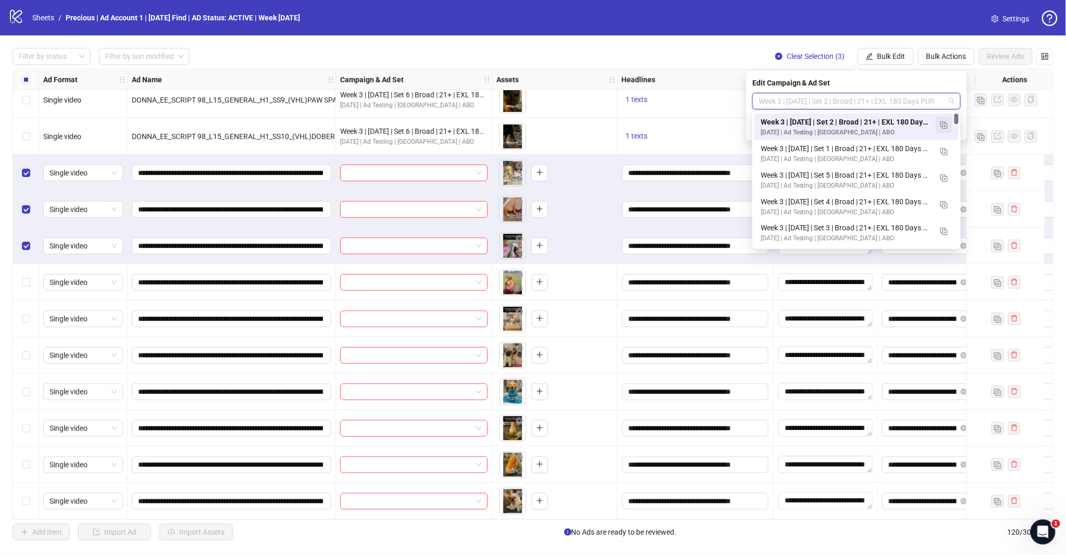
click at [950, 124] on button "button" at bounding box center [944, 124] width 17 height 17
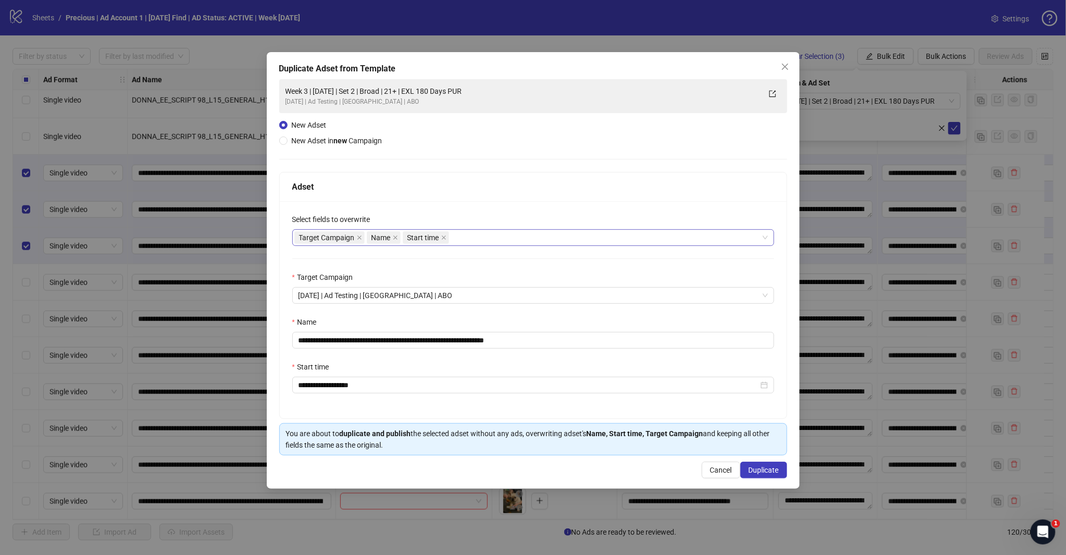
click at [484, 241] on div "Target Campaign Name Start time" at bounding box center [528, 237] width 467 height 15
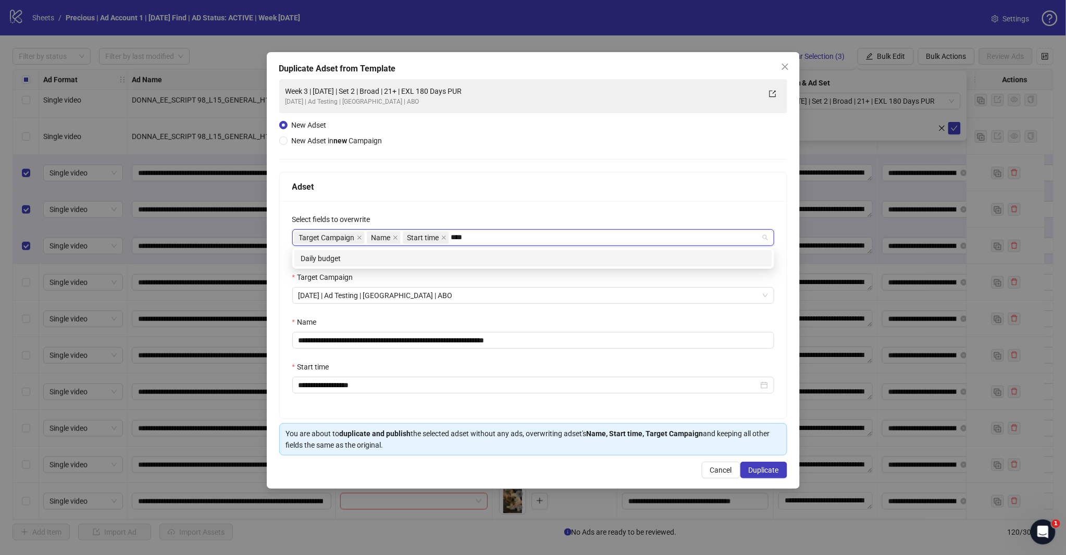
type input "*****"
click at [454, 256] on div "Daily budget" at bounding box center [533, 258] width 465 height 11
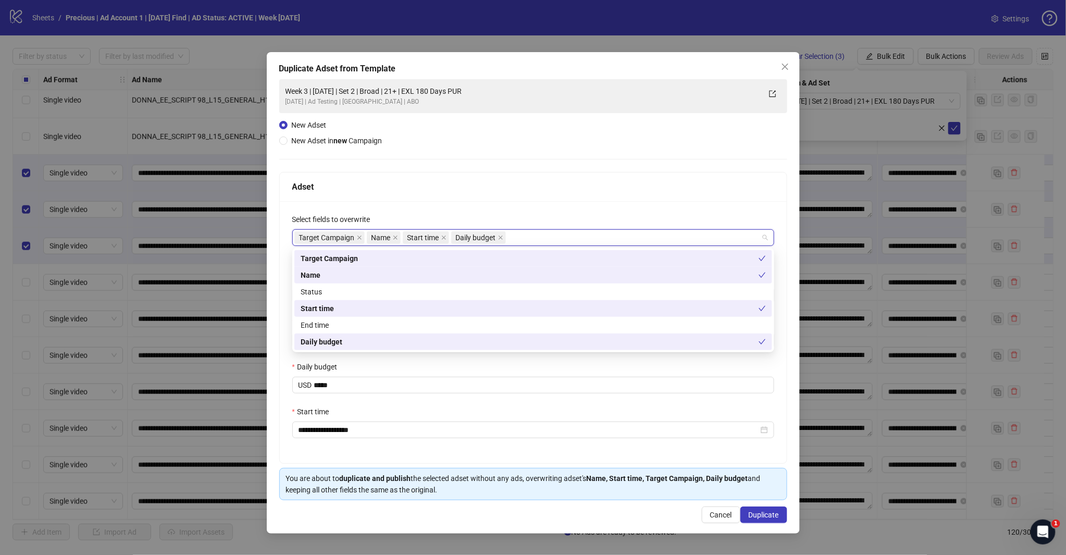
click at [473, 186] on div "Adset" at bounding box center [533, 186] width 482 height 13
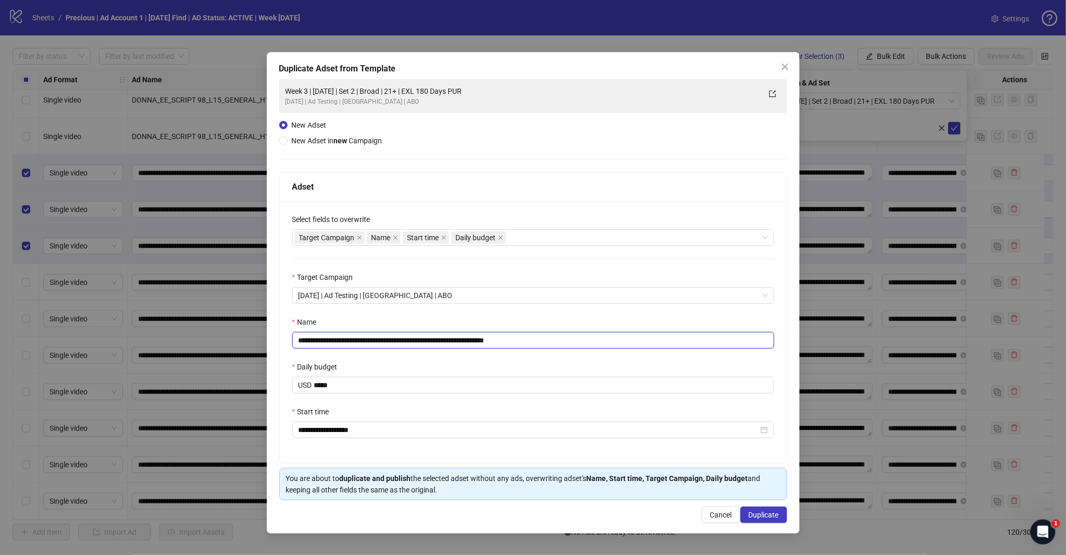
drag, startPoint x: 509, startPoint y: 341, endPoint x: 563, endPoint y: 341, distance: 54.2
click at [563, 341] on input "**********" at bounding box center [533, 340] width 482 height 17
click at [398, 341] on input "**********" at bounding box center [533, 340] width 482 height 17
type input "**********"
click at [754, 515] on span "Duplicate" at bounding box center [764, 515] width 30 height 8
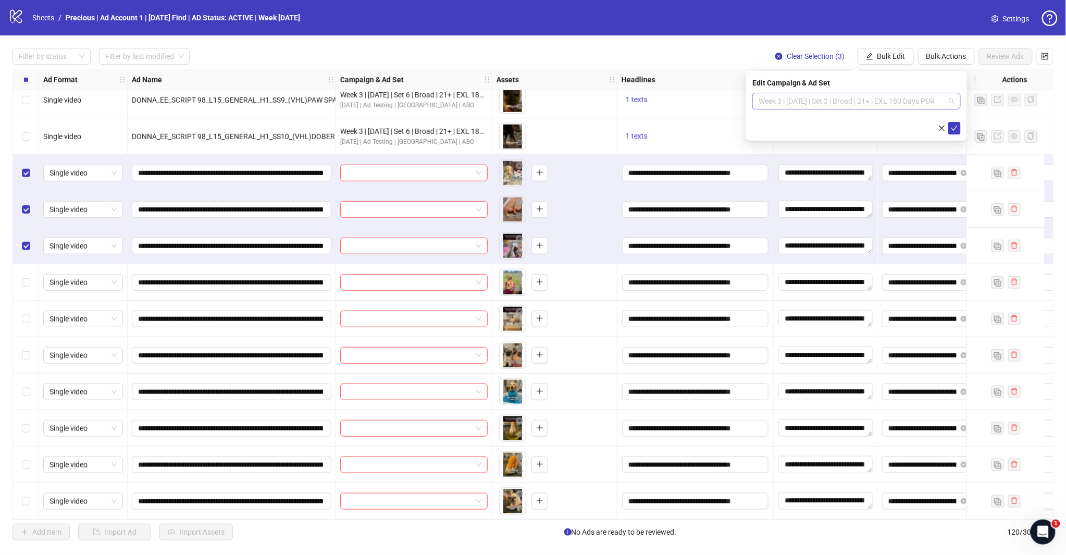
click at [924, 100] on span "Week 3 | [DATE] | Set 3 | Broad | 21+ | EXL 180 Days PUR" at bounding box center [857, 101] width 196 height 16
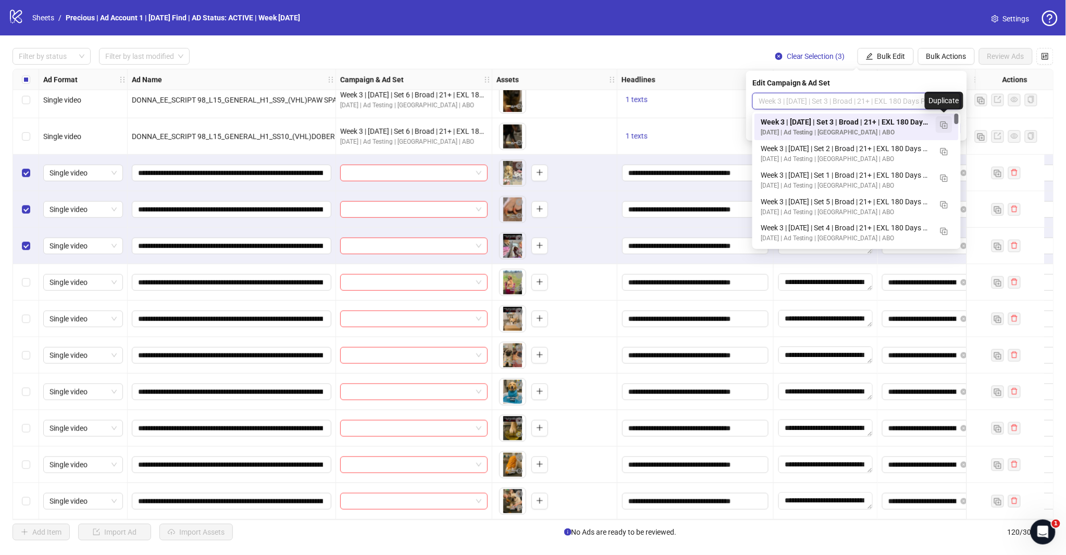
click at [941, 126] on img "button" at bounding box center [944, 124] width 7 height 7
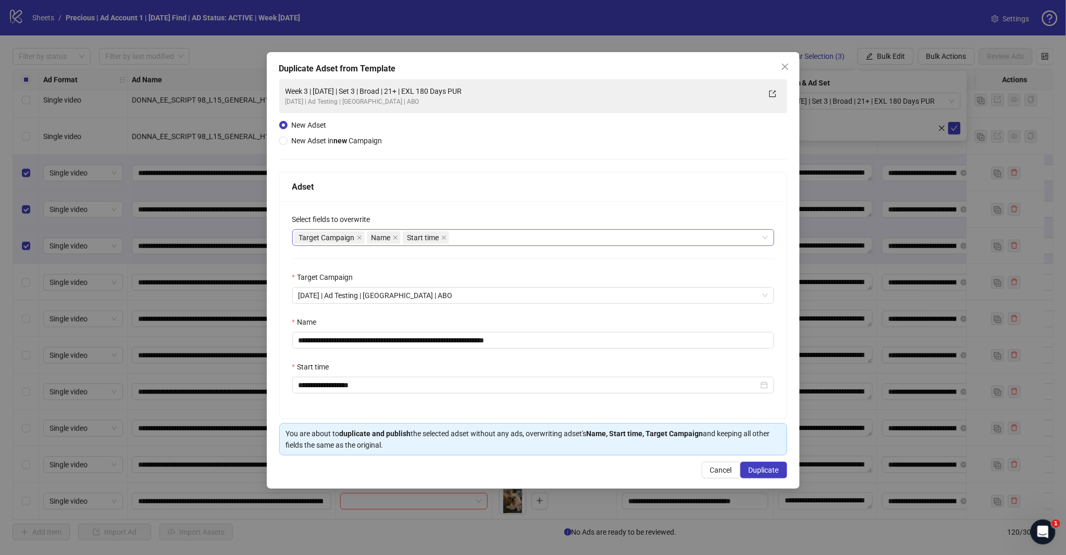
click at [470, 233] on div "Target Campaign Name Start time" at bounding box center [528, 237] width 467 height 15
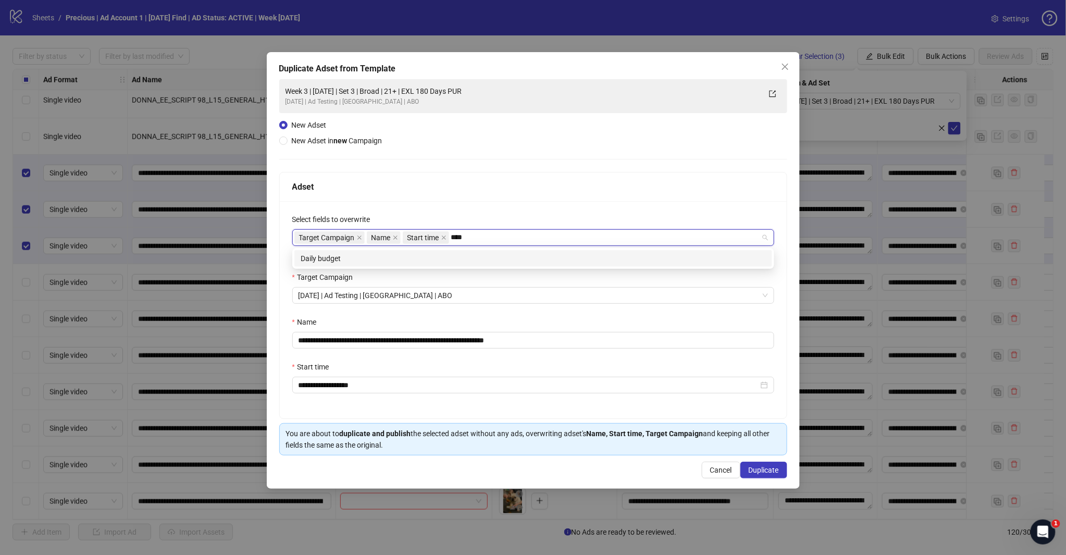
type input "*****"
click at [458, 255] on div "Daily budget" at bounding box center [533, 258] width 465 height 11
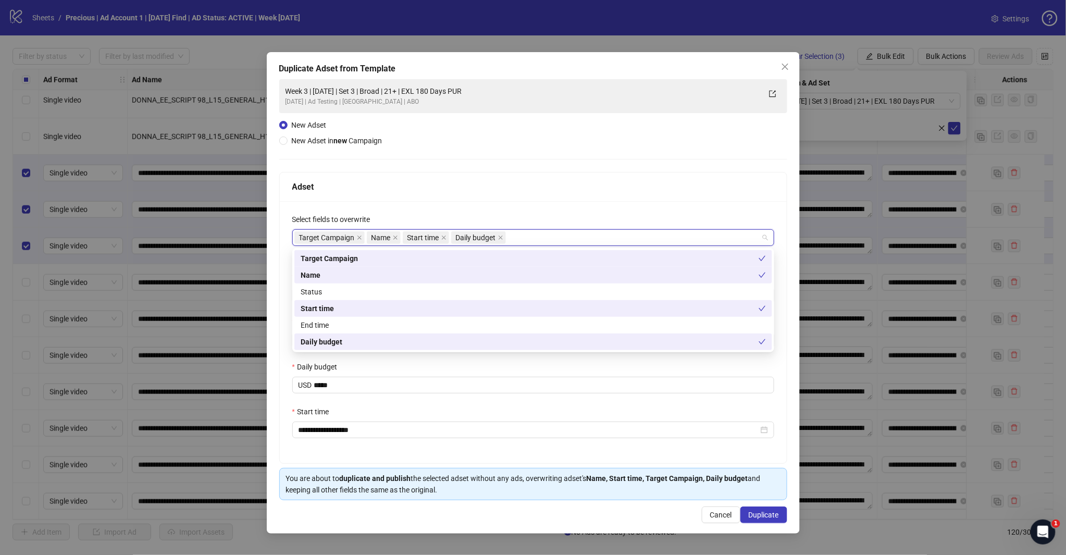
click at [485, 186] on div "Adset" at bounding box center [533, 186] width 482 height 13
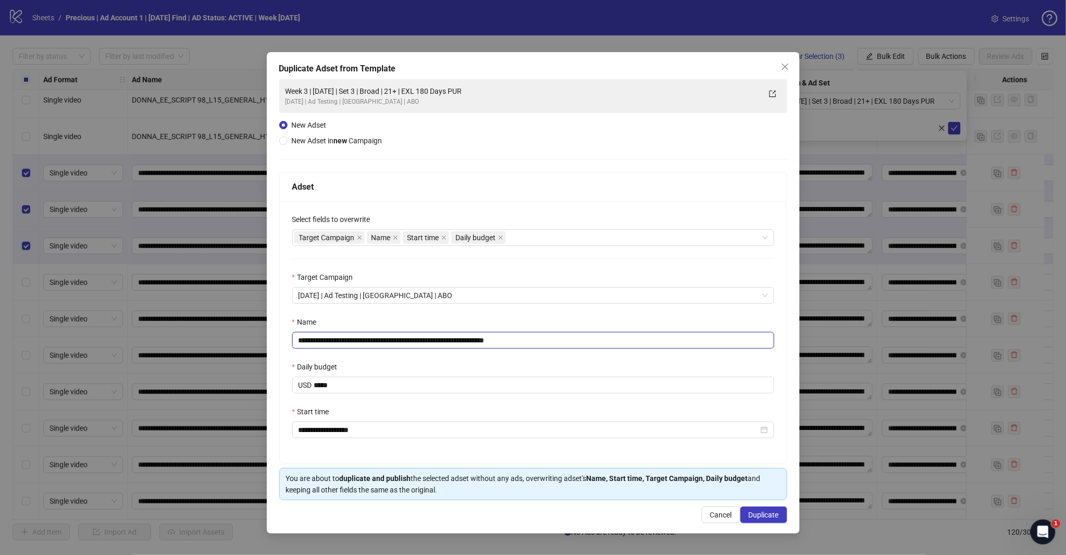
drag, startPoint x: 510, startPoint y: 342, endPoint x: 599, endPoint y: 347, distance: 89.8
click at [598, 348] on input "**********" at bounding box center [533, 340] width 482 height 17
click at [399, 340] on input "**********" at bounding box center [533, 340] width 482 height 17
type input "**********"
click at [772, 513] on span "Duplicate" at bounding box center [764, 515] width 30 height 8
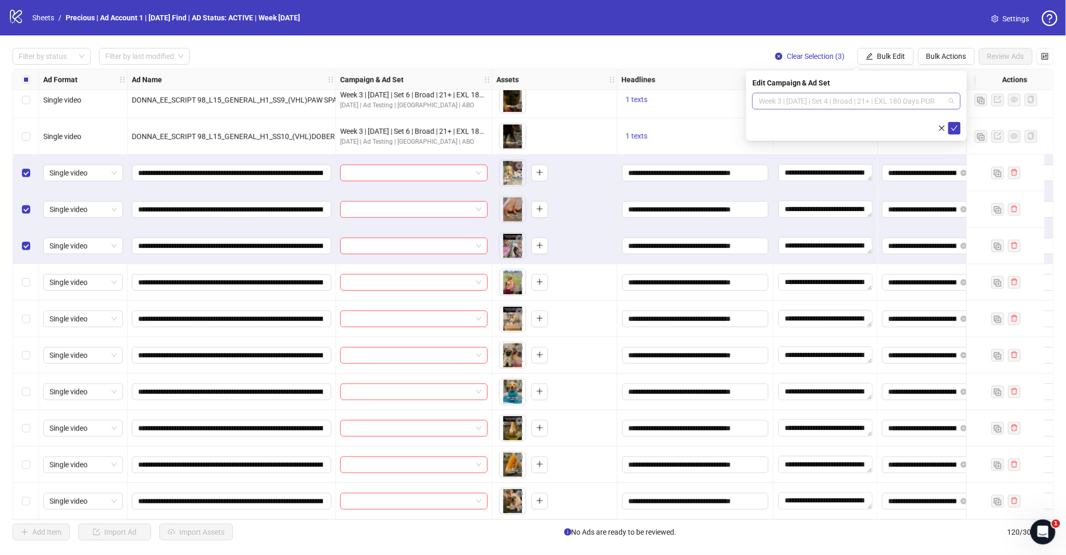
click at [931, 98] on span "Week 3 | [DATE] | Set 4 | Broad | 21+ | EXL 180 Days PUR" at bounding box center [857, 101] width 196 height 16
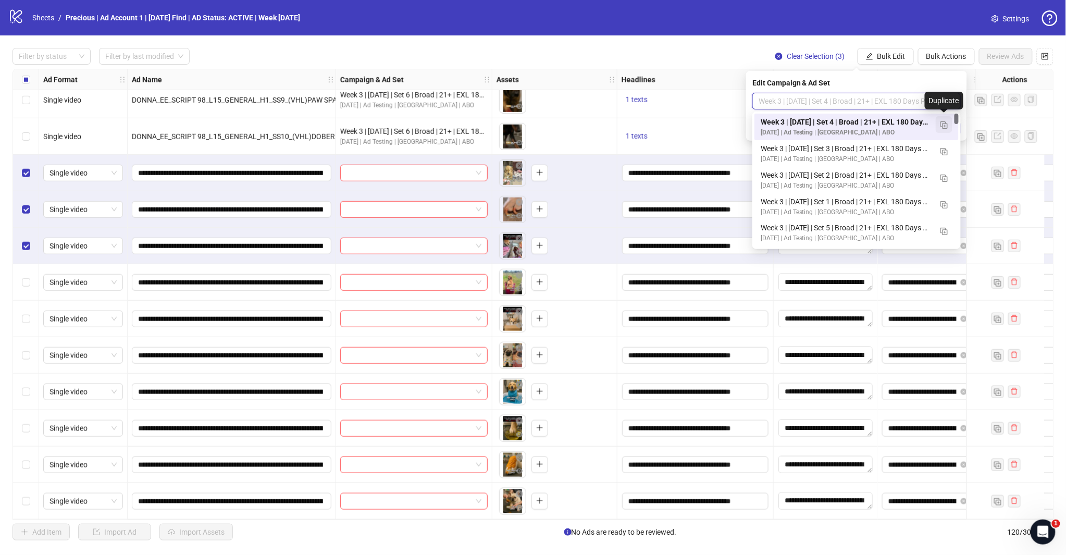
click at [942, 127] on img "button" at bounding box center [944, 124] width 7 height 7
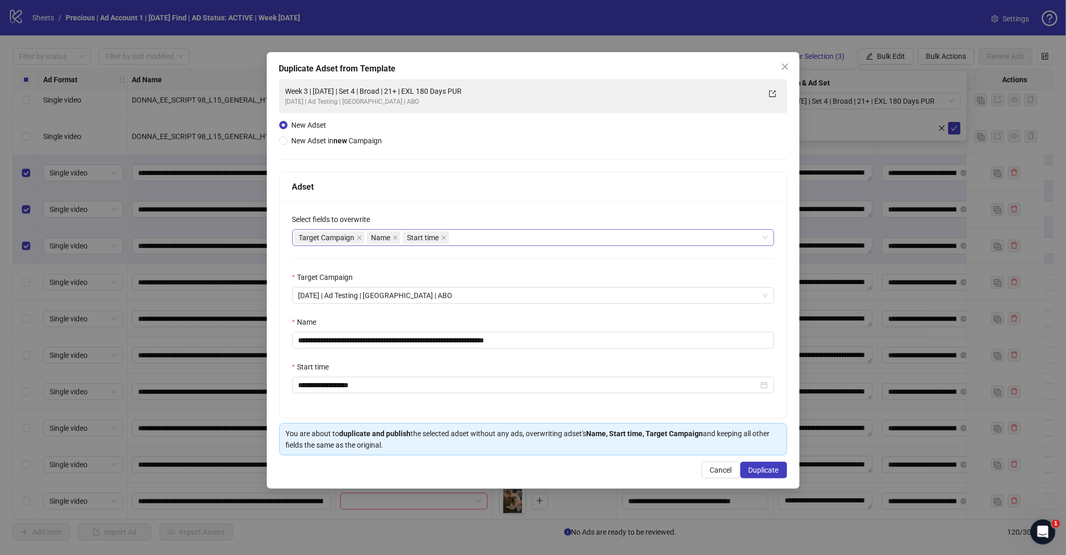
click at [464, 236] on div "Target Campaign Name Start time" at bounding box center [528, 237] width 467 height 15
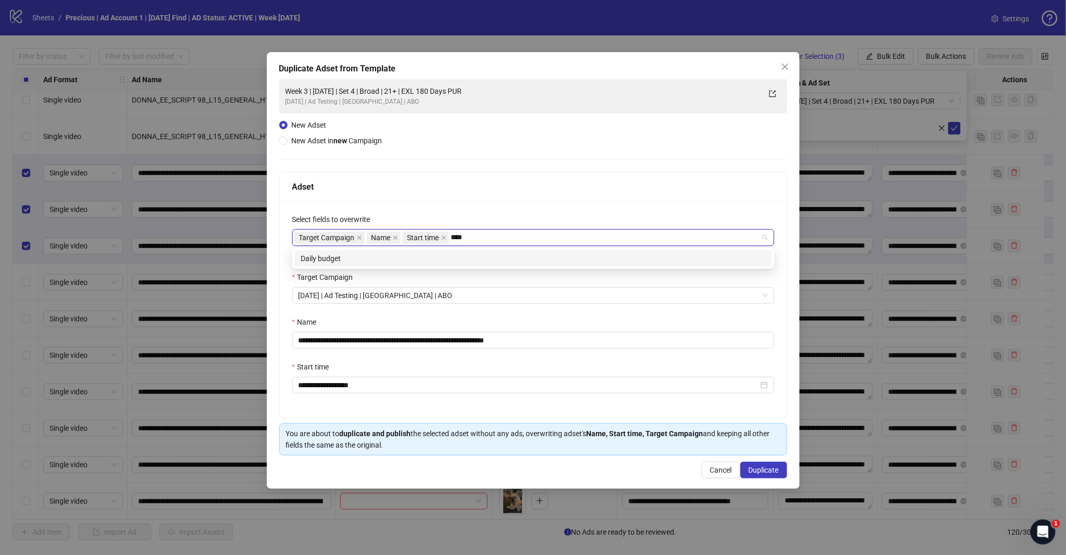
type input "*****"
click at [458, 259] on div "Daily budget" at bounding box center [533, 258] width 465 height 11
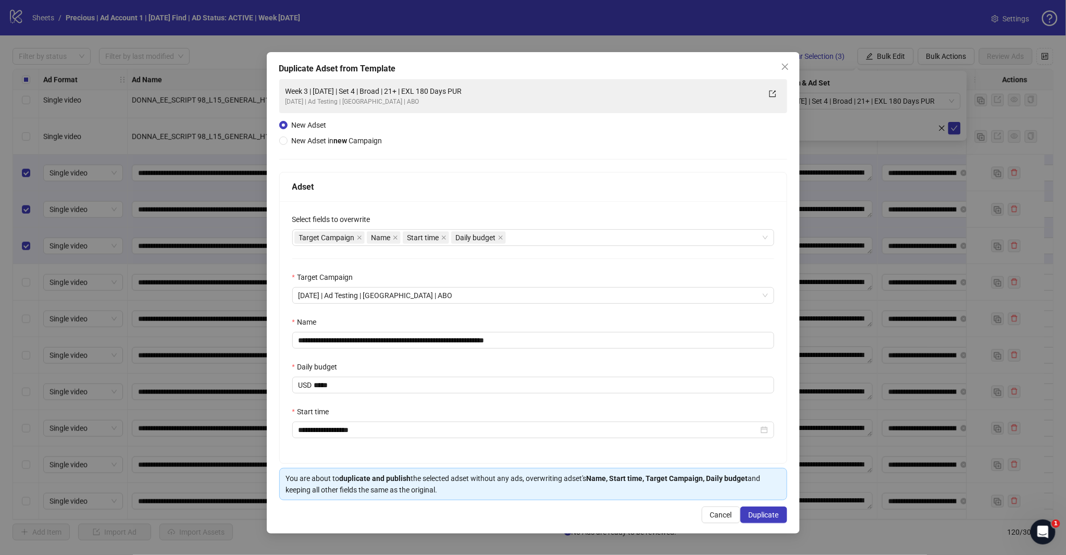
click at [495, 192] on div "Adset" at bounding box center [533, 186] width 482 height 13
drag, startPoint x: 508, startPoint y: 341, endPoint x: 568, endPoint y: 350, distance: 60.7
click at [565, 346] on input "**********" at bounding box center [533, 340] width 482 height 17
click at [400, 340] on input "**********" at bounding box center [533, 340] width 482 height 17
type input "**********"
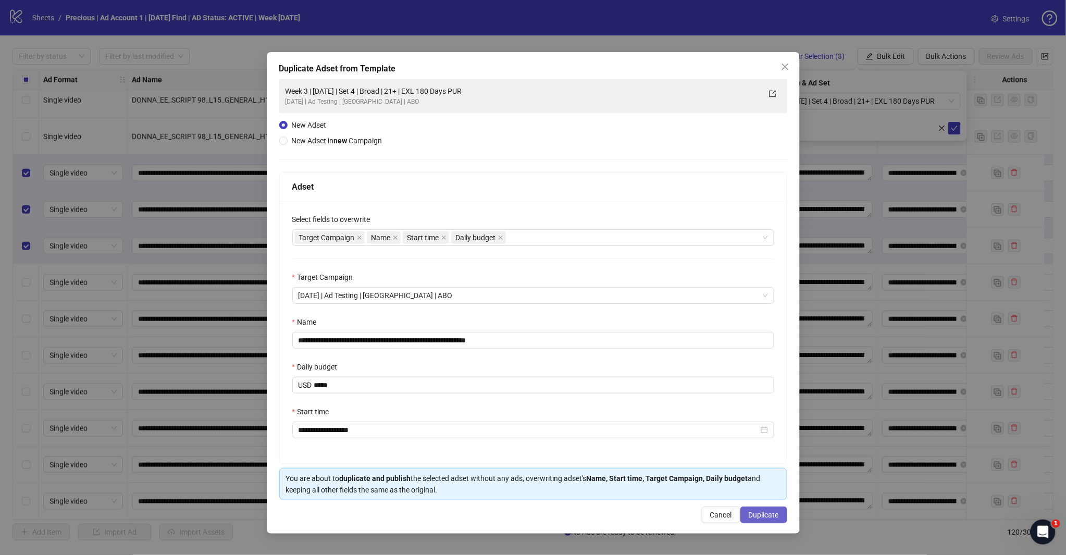
click at [762, 512] on span "Duplicate" at bounding box center [764, 515] width 30 height 8
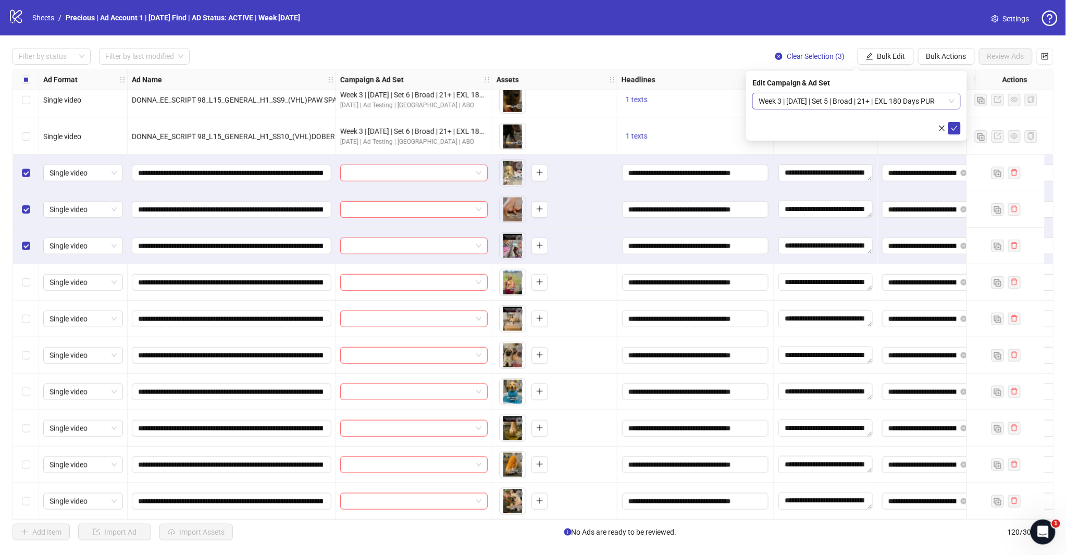
click at [952, 100] on span "Week 3 | [DATE] | Set 5 | Broad | 21+ | EXL 180 Days PUR" at bounding box center [857, 101] width 196 height 16
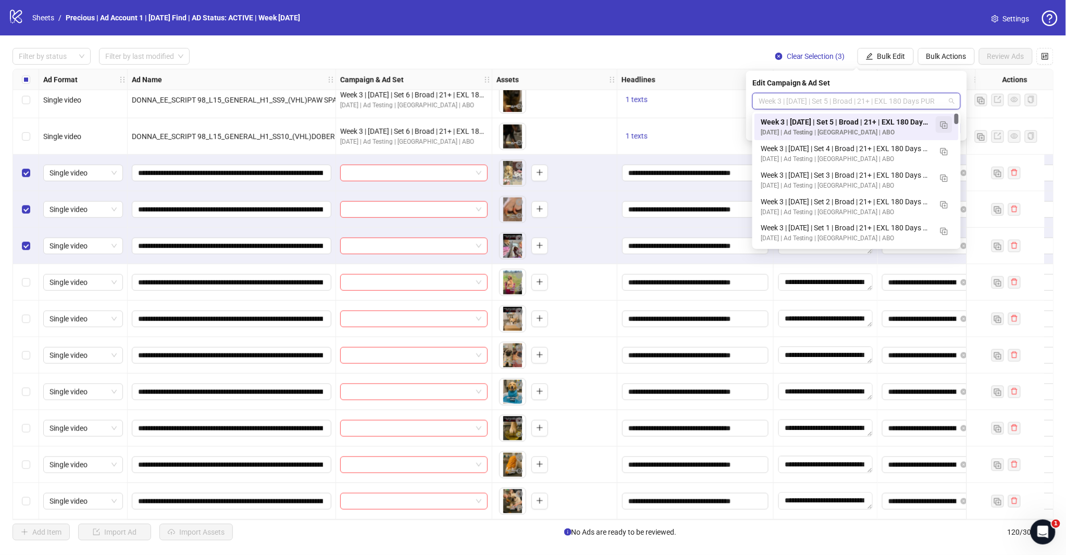
click at [943, 127] on img "button" at bounding box center [944, 124] width 7 height 7
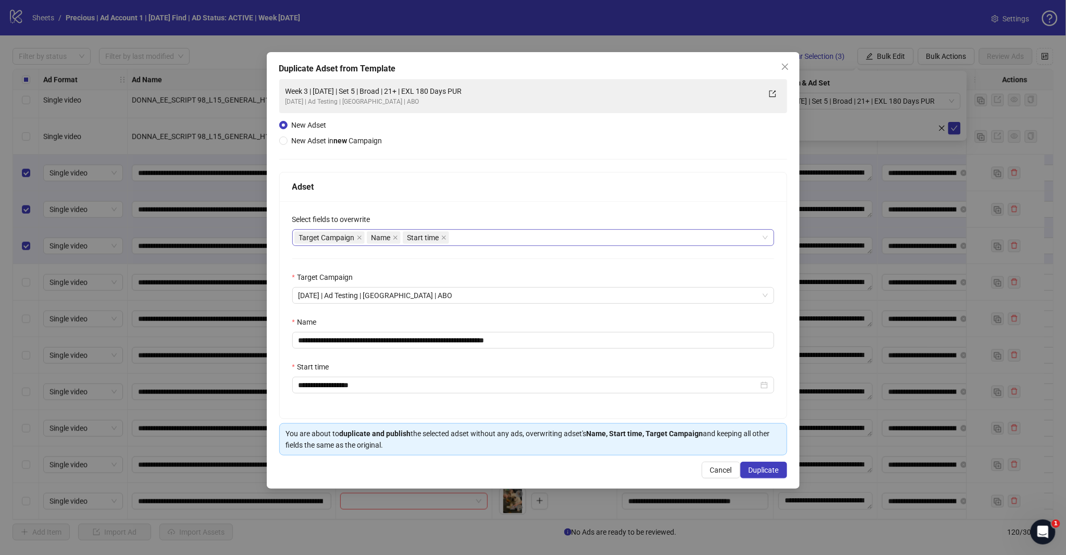
click at [494, 240] on div "Target Campaign Name Start time" at bounding box center [528, 237] width 467 height 15
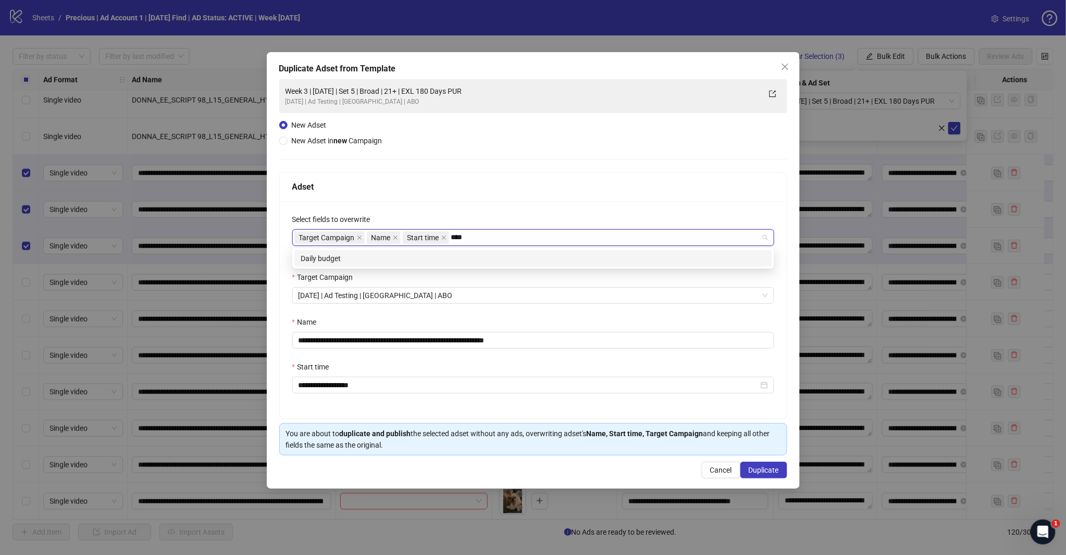
type input "*****"
click at [455, 253] on div "Daily budget" at bounding box center [533, 258] width 465 height 11
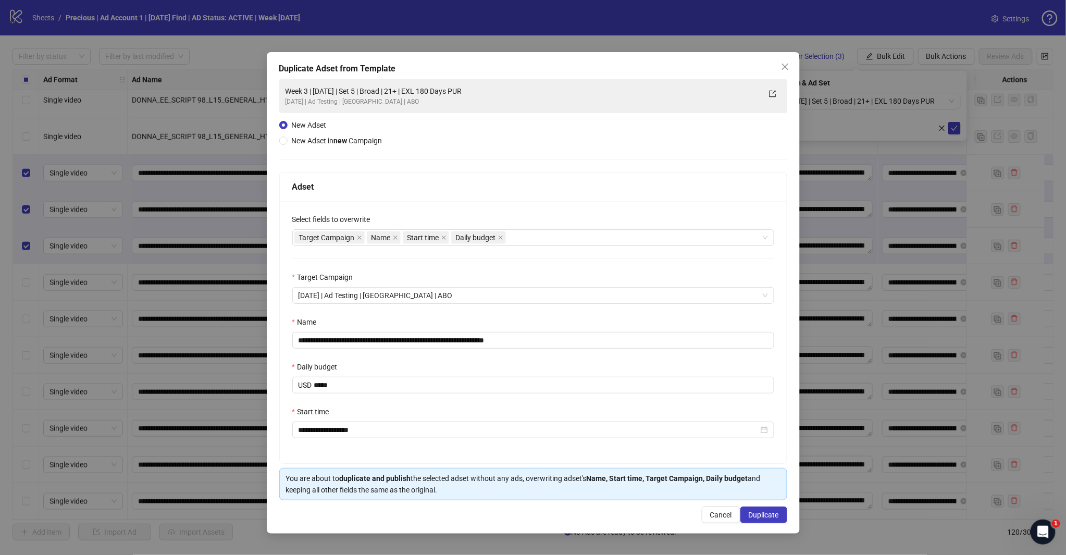
click at [483, 186] on div "Adset" at bounding box center [533, 186] width 482 height 13
click at [574, 347] on input "**********" at bounding box center [533, 340] width 482 height 17
click at [399, 343] on input "**********" at bounding box center [533, 340] width 482 height 17
type input "**********"
click at [768, 517] on span "Duplicate" at bounding box center [764, 515] width 30 height 8
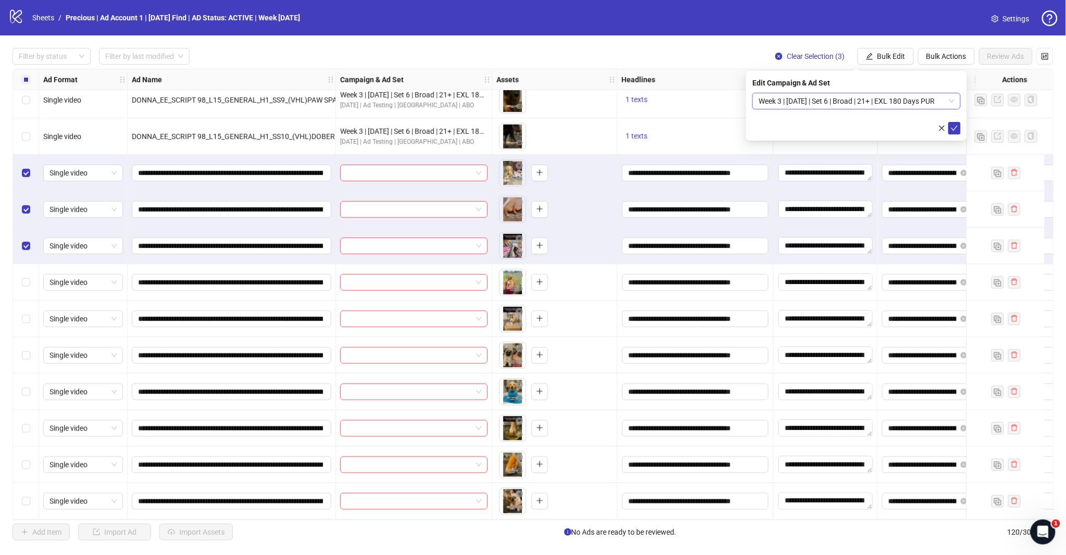
click at [903, 102] on span "Week 3 | [DATE] | Set 6 | Broad | 21+ | EXL 180 Days PUR" at bounding box center [857, 101] width 196 height 16
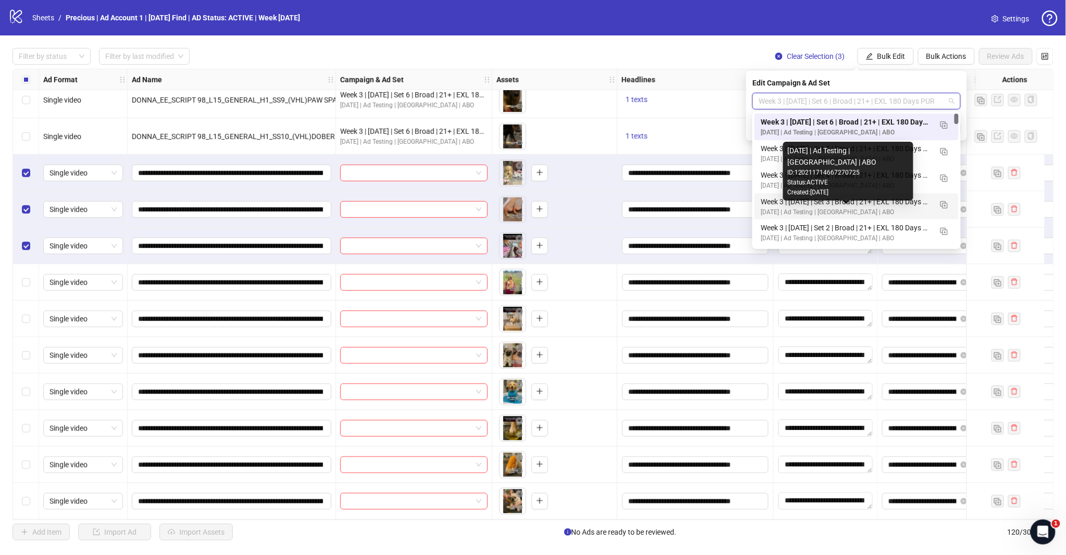
scroll to position [58, 0]
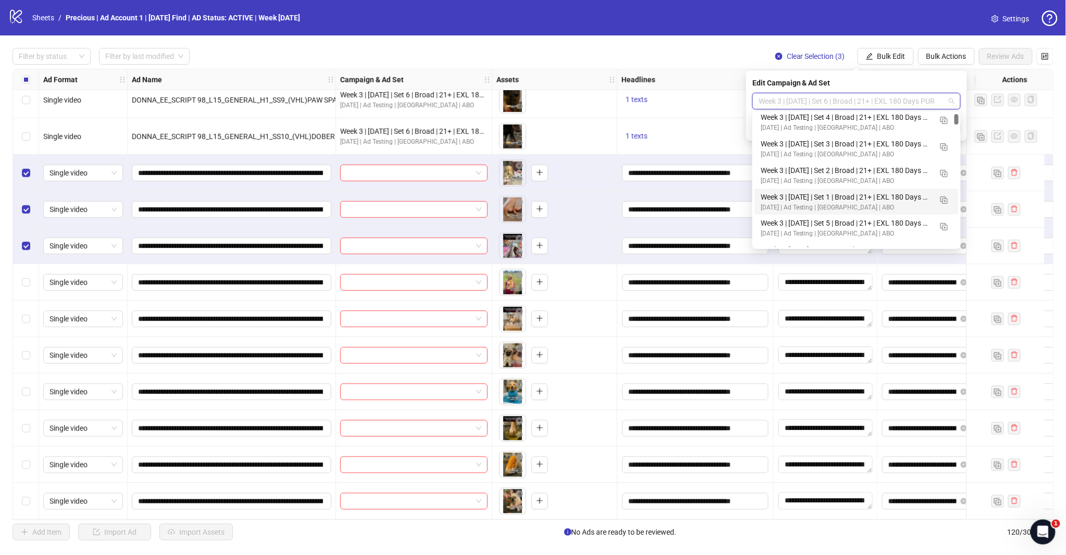
click at [852, 194] on div "Week 3 | [DATE] | Set 1 | Broad | 21+ | EXL 180 Days PUR" at bounding box center [846, 196] width 171 height 11
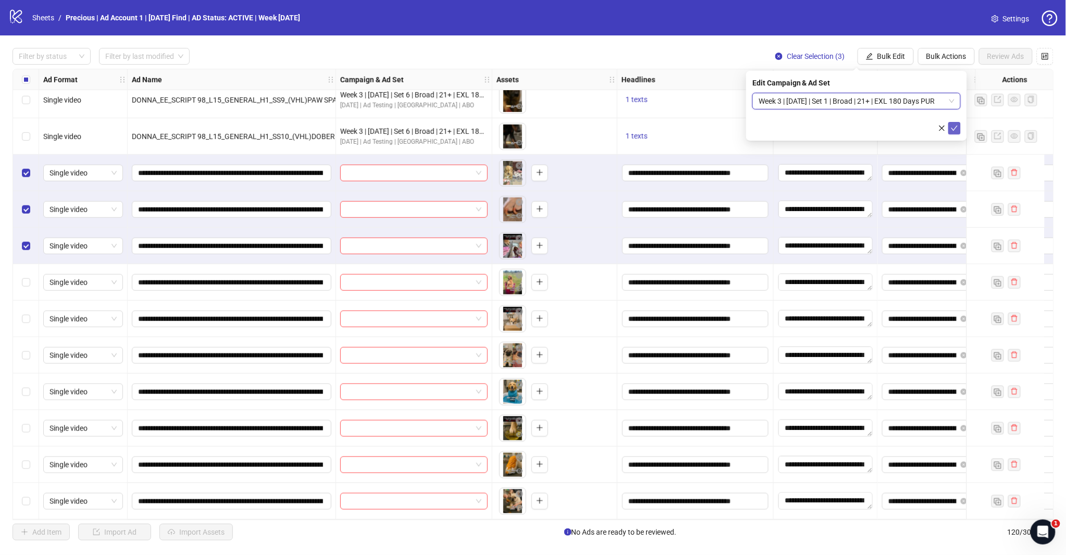
click at [956, 126] on icon "check" at bounding box center [955, 128] width 7 height 5
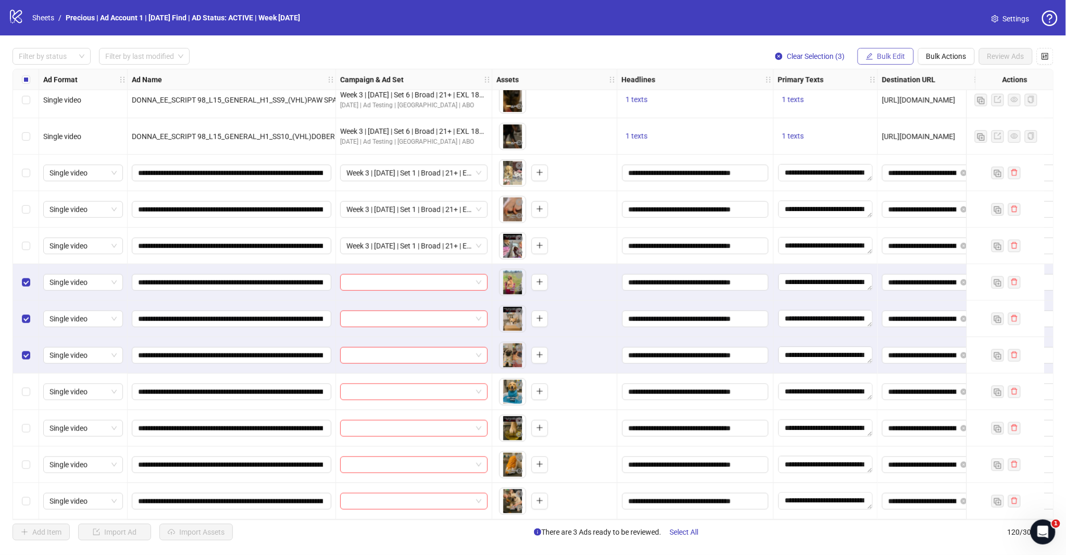
click at [885, 64] on button "Bulk Edit" at bounding box center [886, 56] width 56 height 17
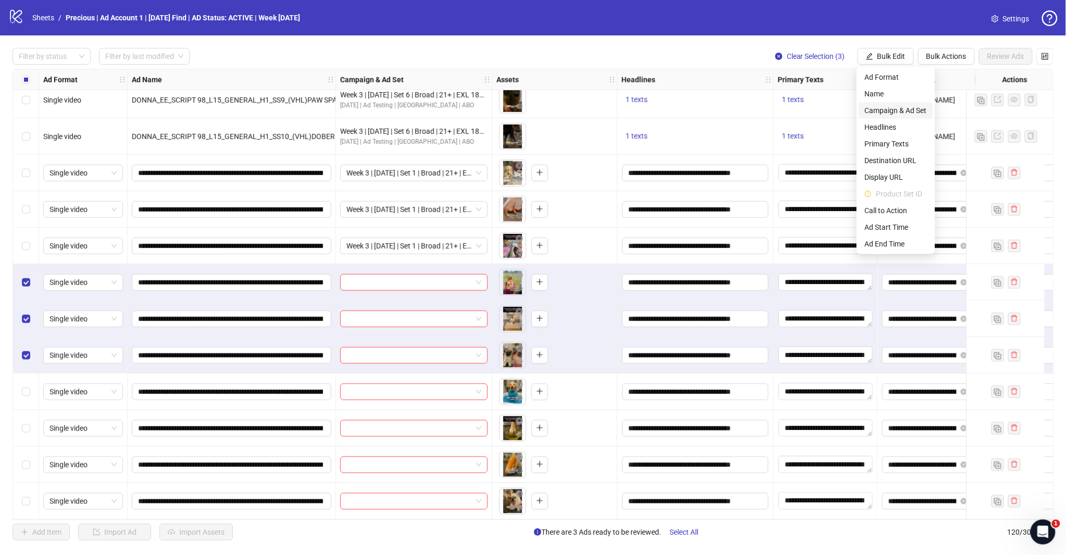
click at [902, 110] on span "Campaign & Ad Set" at bounding box center [896, 110] width 62 height 11
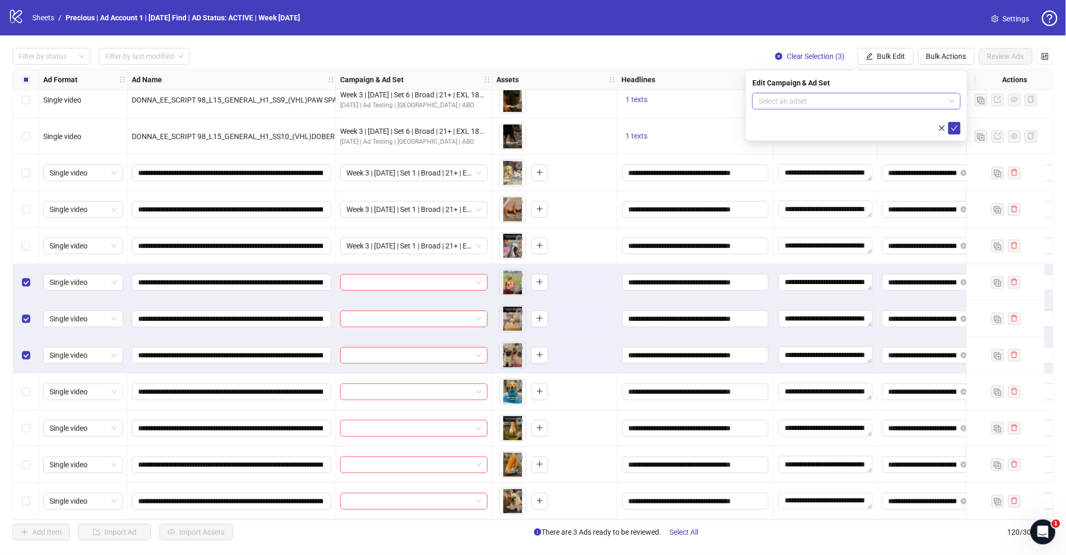
click at [920, 104] on input "search" at bounding box center [852, 101] width 187 height 16
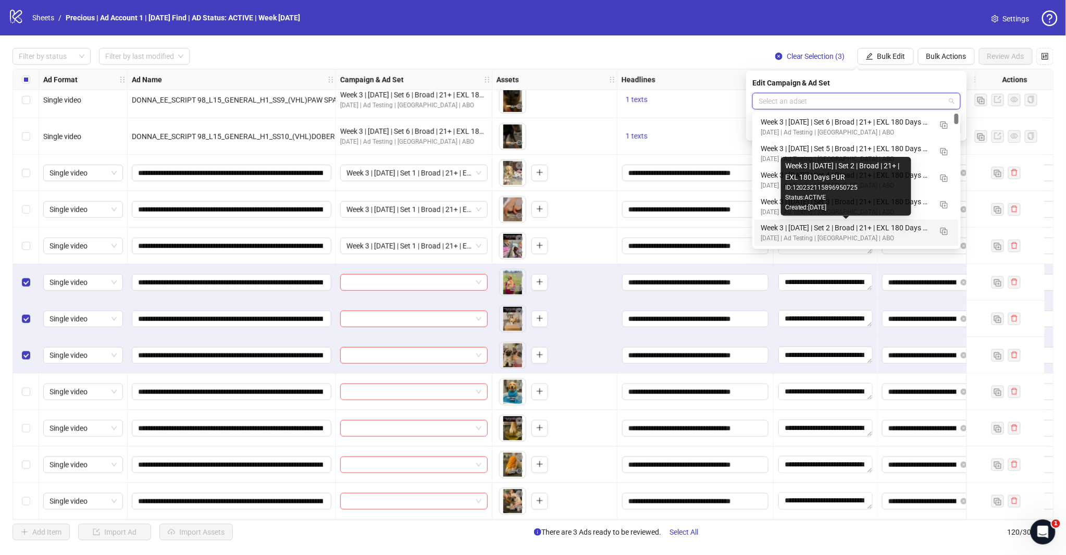
click at [854, 223] on div "Week 3 | [DATE] | Set 2 | Broad | 21+ | EXL 180 Days PUR" at bounding box center [846, 227] width 171 height 11
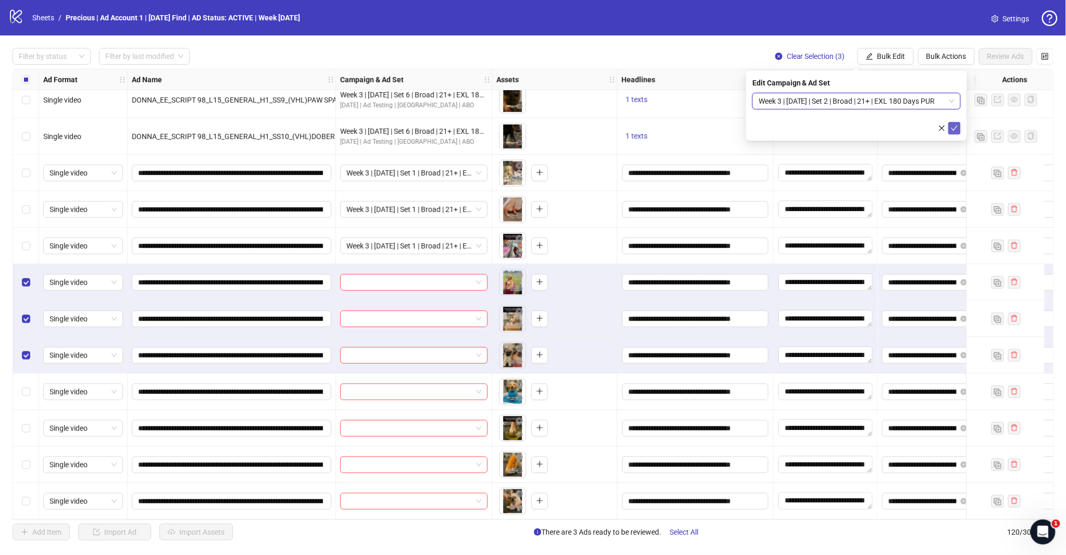
click at [955, 130] on icon "check" at bounding box center [954, 128] width 7 height 7
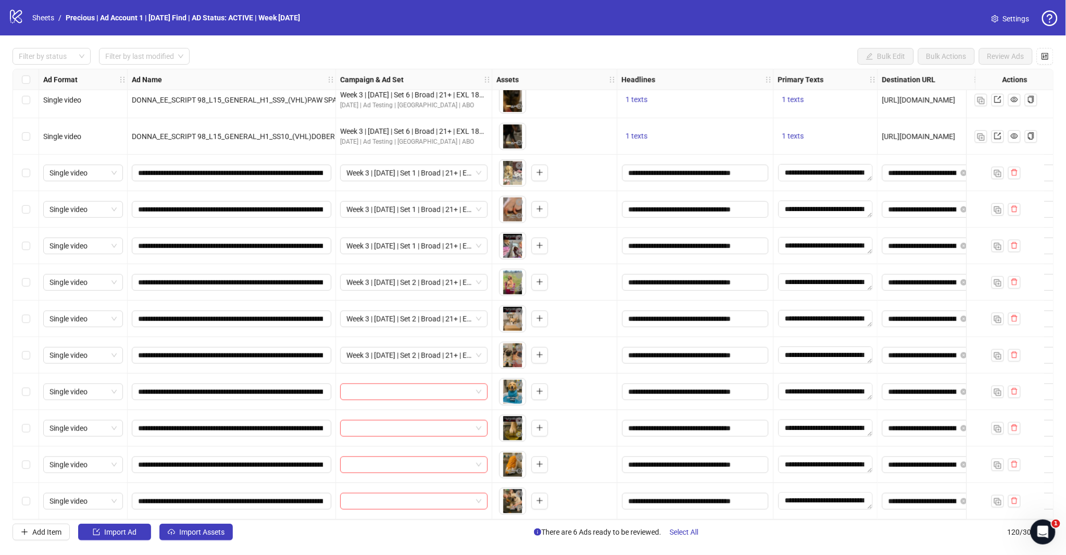
scroll to position [3642, 0]
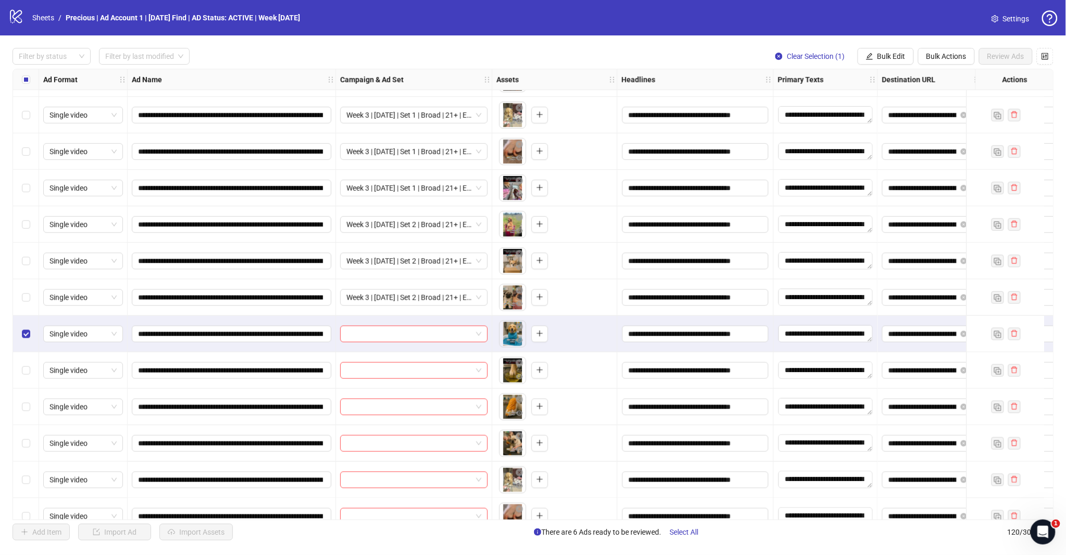
click at [29, 399] on div "Select row 109" at bounding box center [26, 407] width 26 height 36
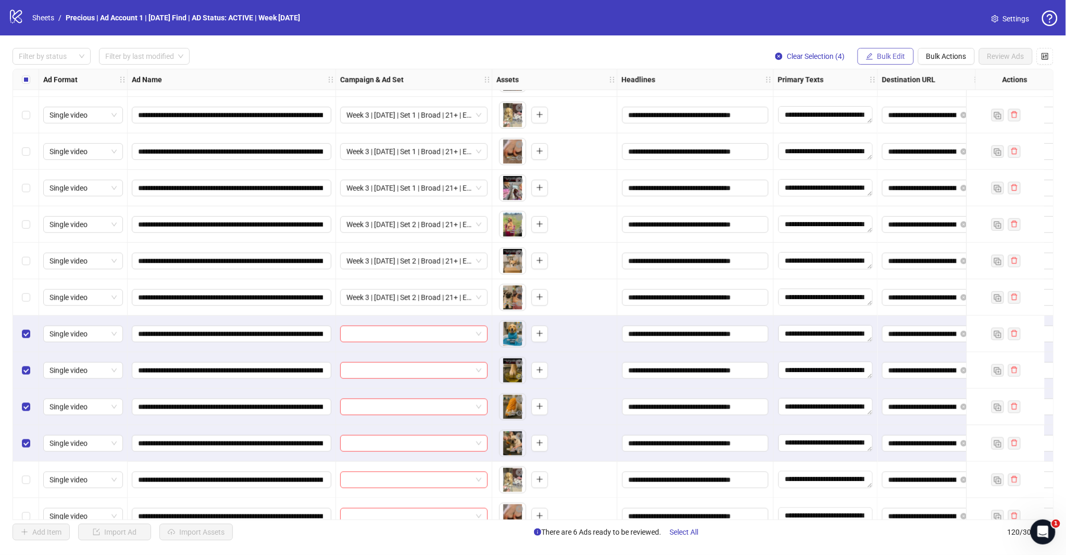
click at [885, 55] on span "Bulk Edit" at bounding box center [892, 56] width 28 height 8
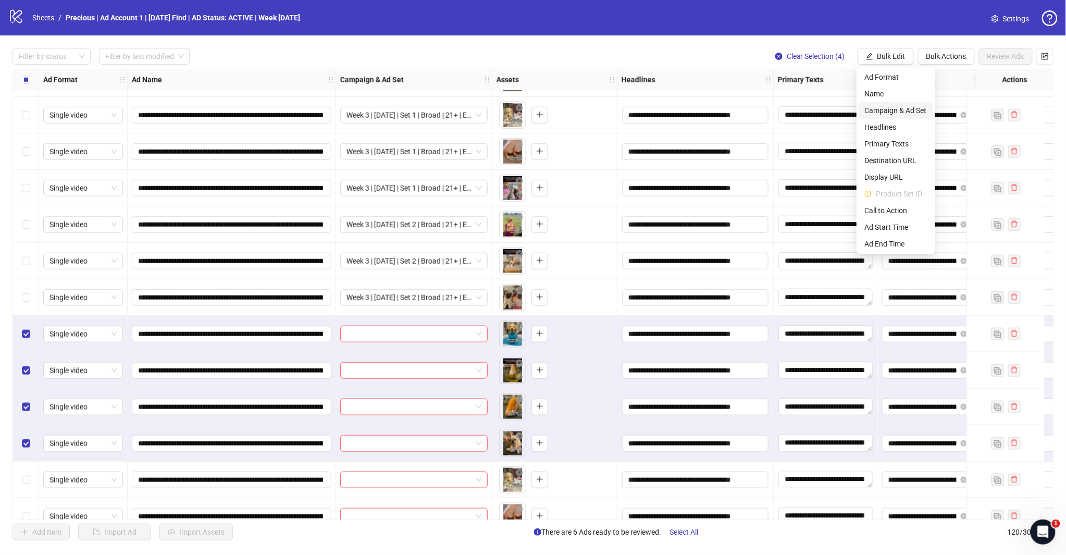
click at [893, 106] on span "Campaign & Ad Set" at bounding box center [896, 110] width 62 height 11
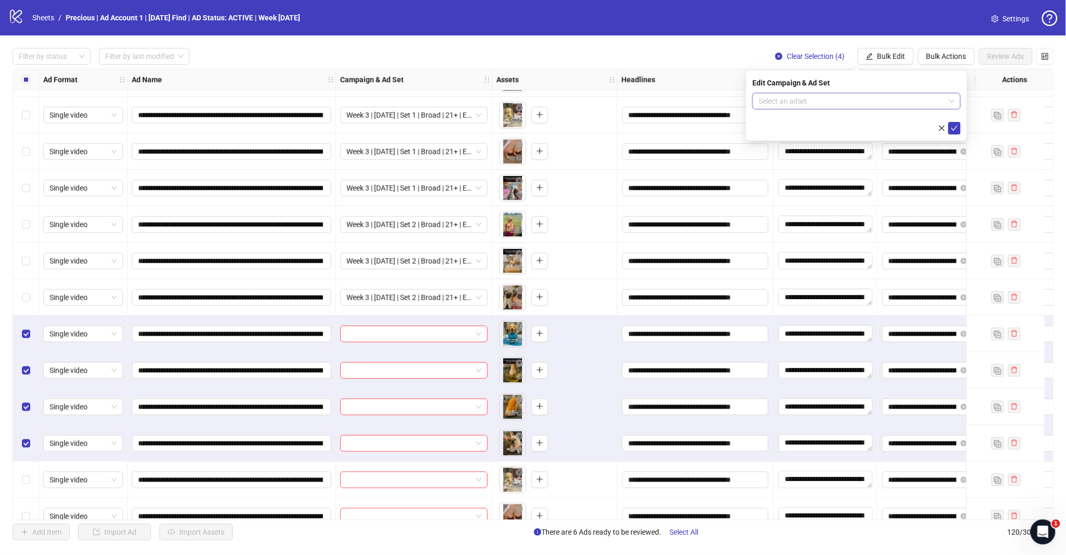
click at [939, 103] on input "search" at bounding box center [852, 101] width 187 height 16
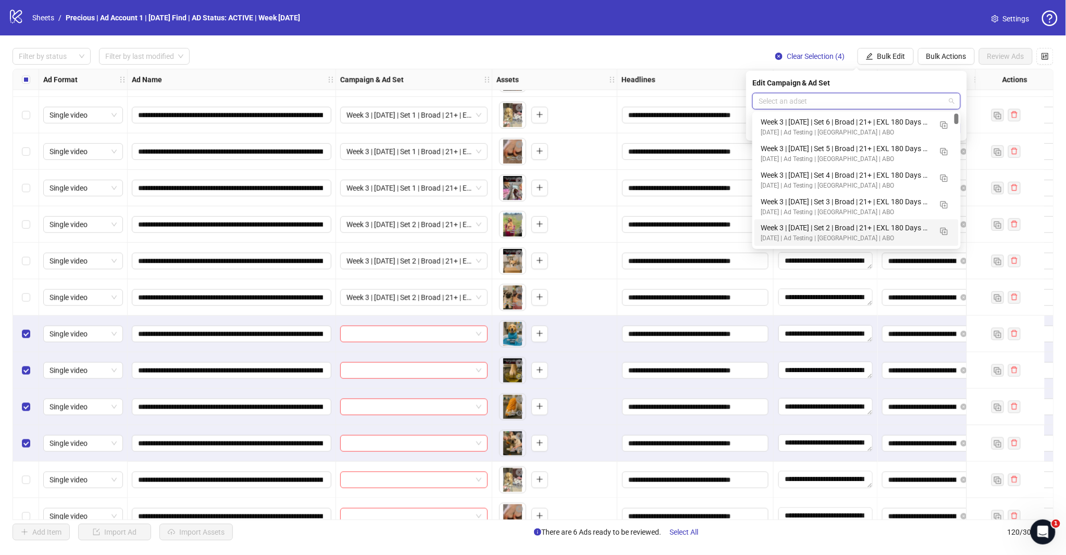
click at [866, 207] on div "[DATE] | Ad Testing | [GEOGRAPHIC_DATA] | ABO" at bounding box center [846, 212] width 171 height 10
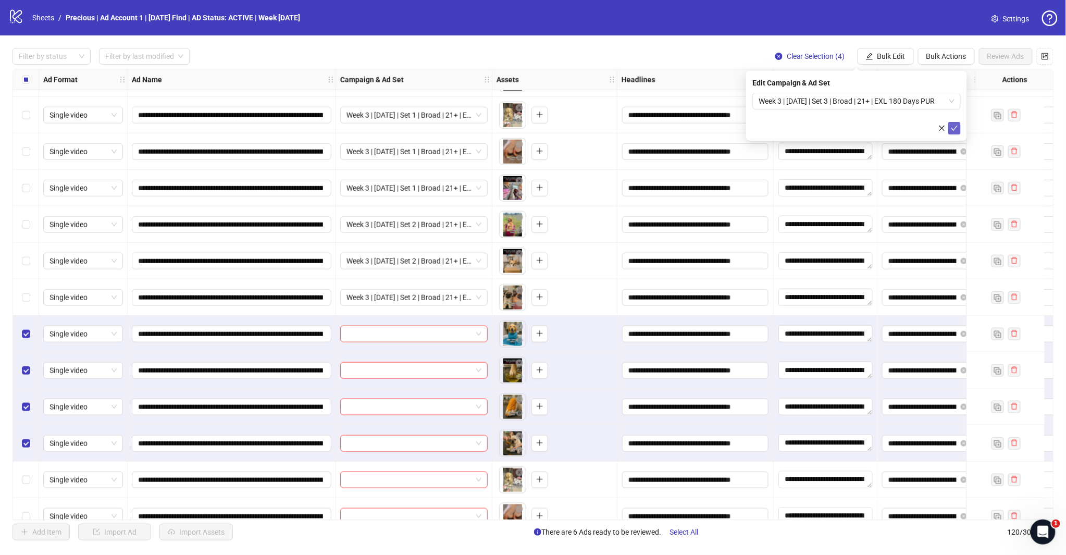
click at [959, 132] on button "submit" at bounding box center [955, 128] width 13 height 13
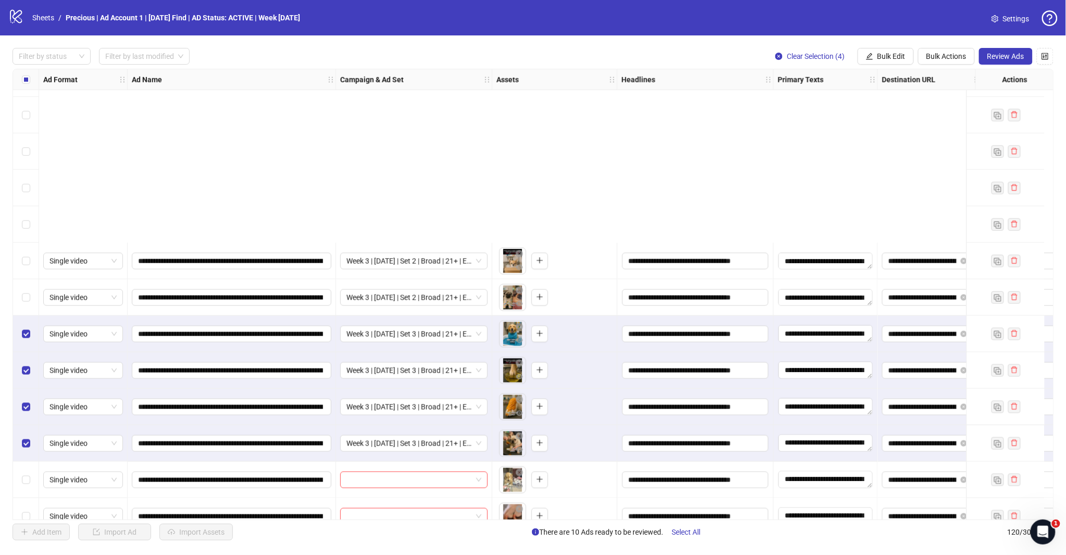
scroll to position [3874, 0]
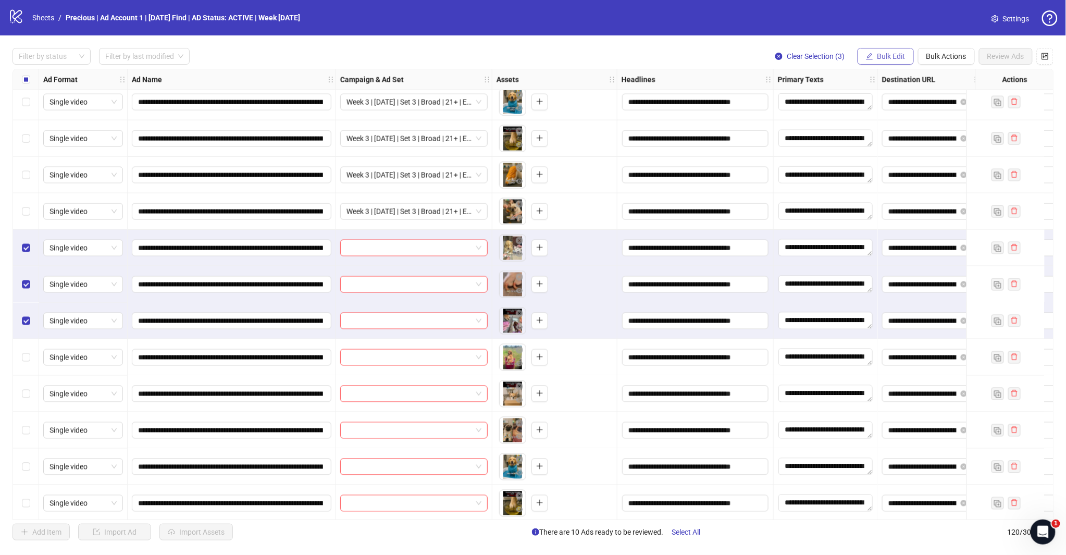
click at [894, 50] on button "Bulk Edit" at bounding box center [886, 56] width 56 height 17
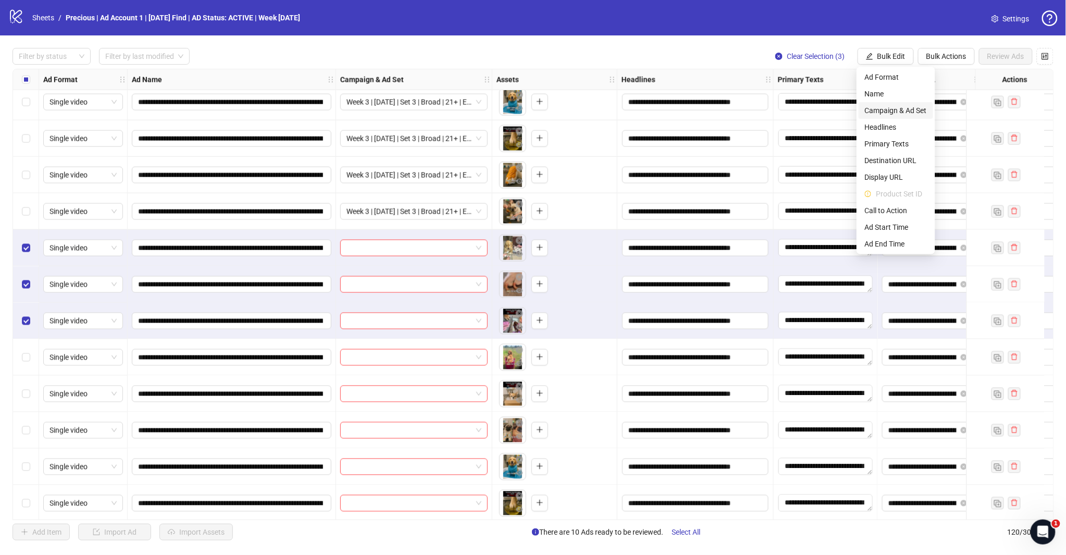
click at [910, 110] on span "Campaign & Ad Set" at bounding box center [896, 110] width 62 height 11
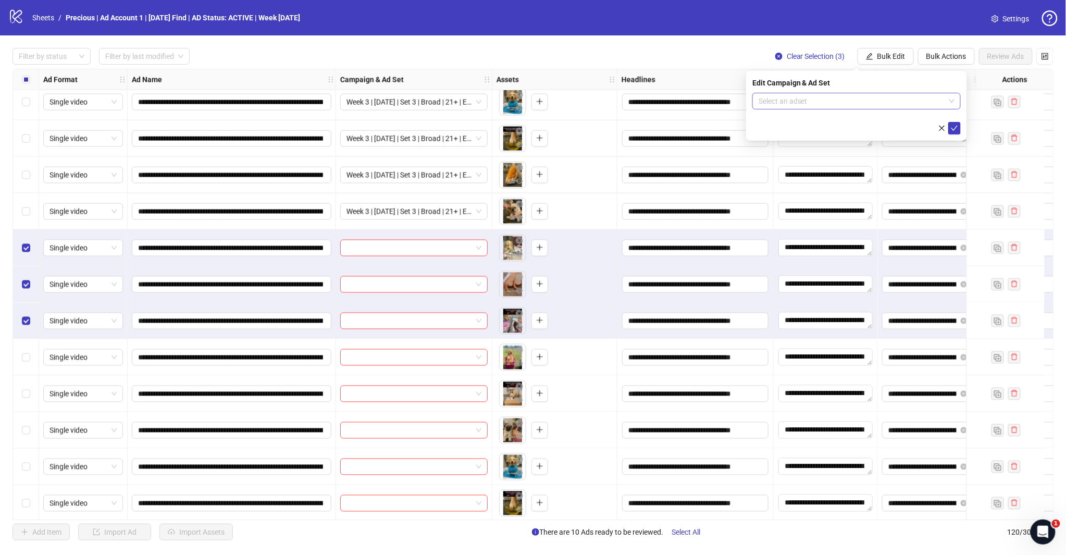
click at [954, 96] on span at bounding box center [857, 101] width 196 height 16
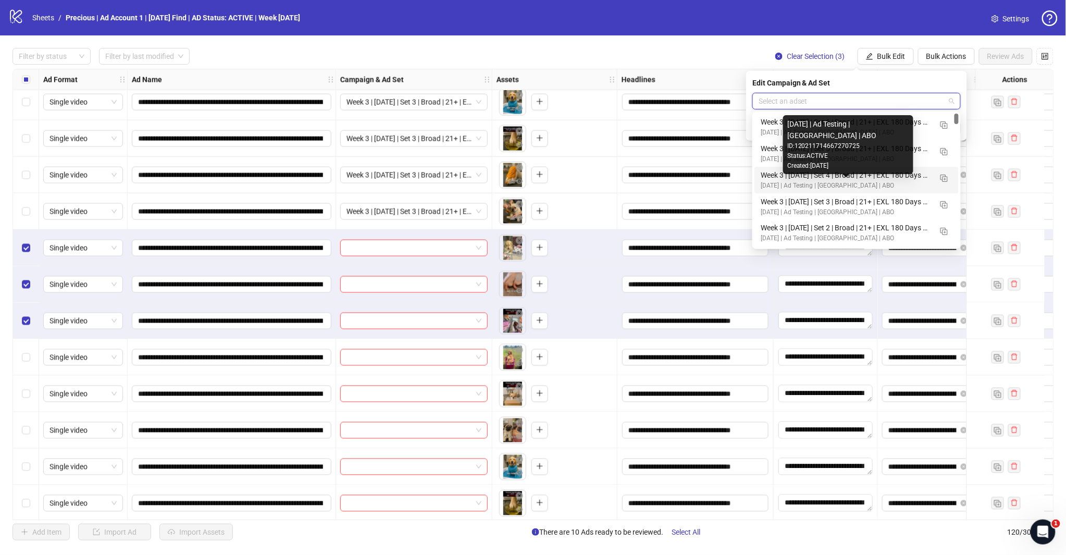
click at [860, 181] on div "[DATE] | Ad Testing | [GEOGRAPHIC_DATA] | ABO" at bounding box center [846, 186] width 171 height 10
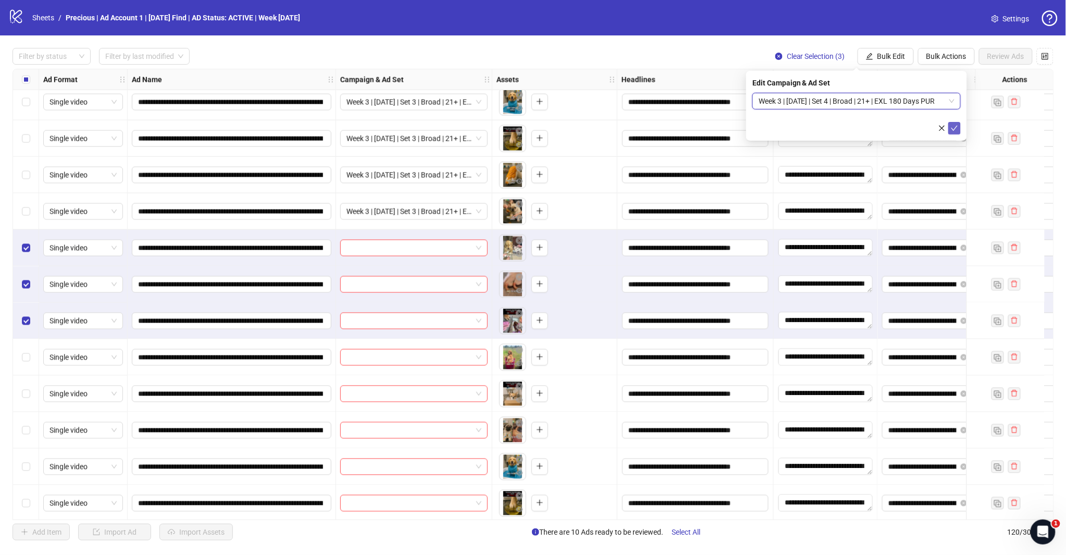
click at [959, 124] on button "submit" at bounding box center [955, 128] width 13 height 13
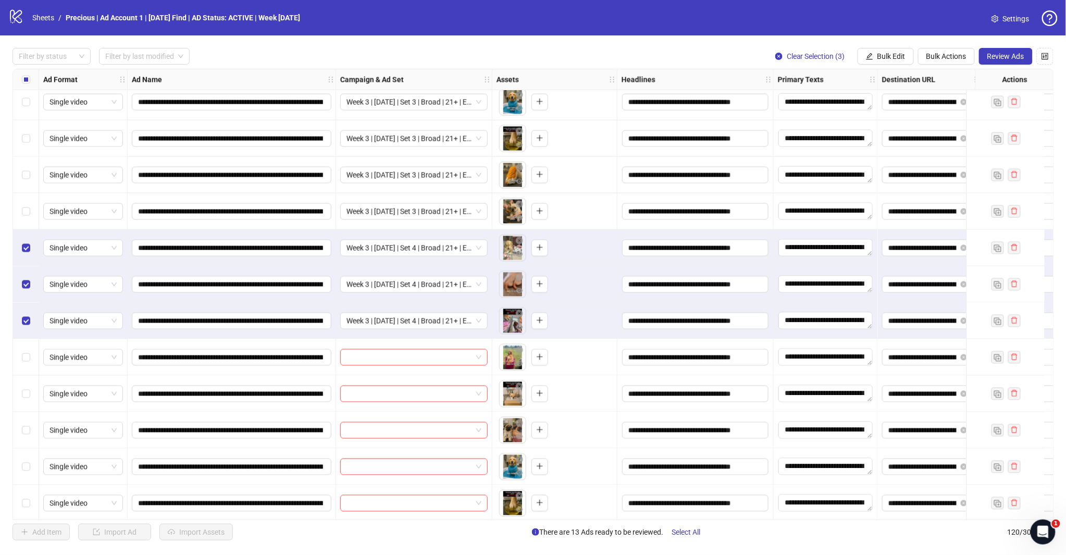
click at [21, 253] on div "Select row 111" at bounding box center [26, 248] width 26 height 36
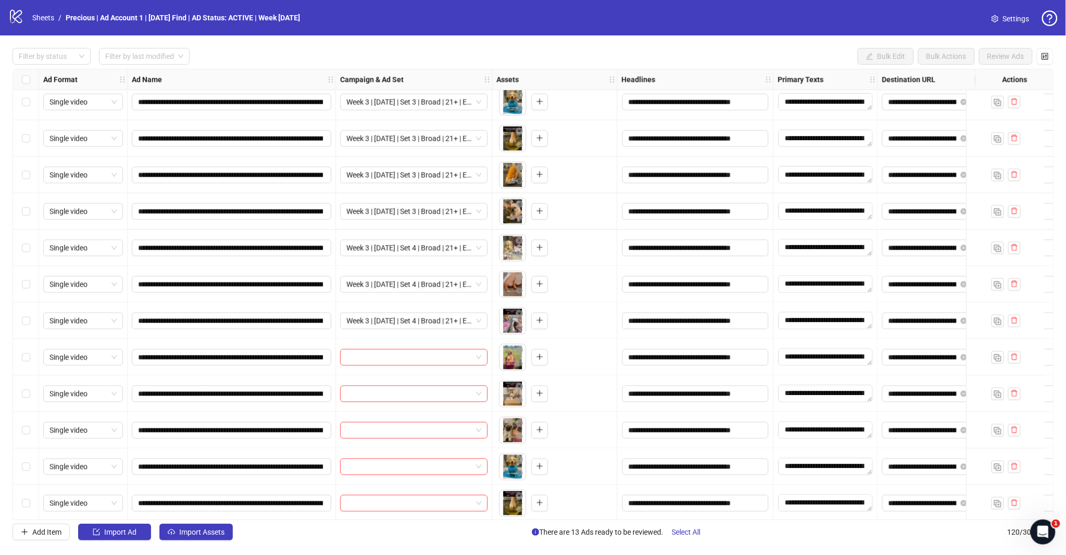
scroll to position [3953, 0]
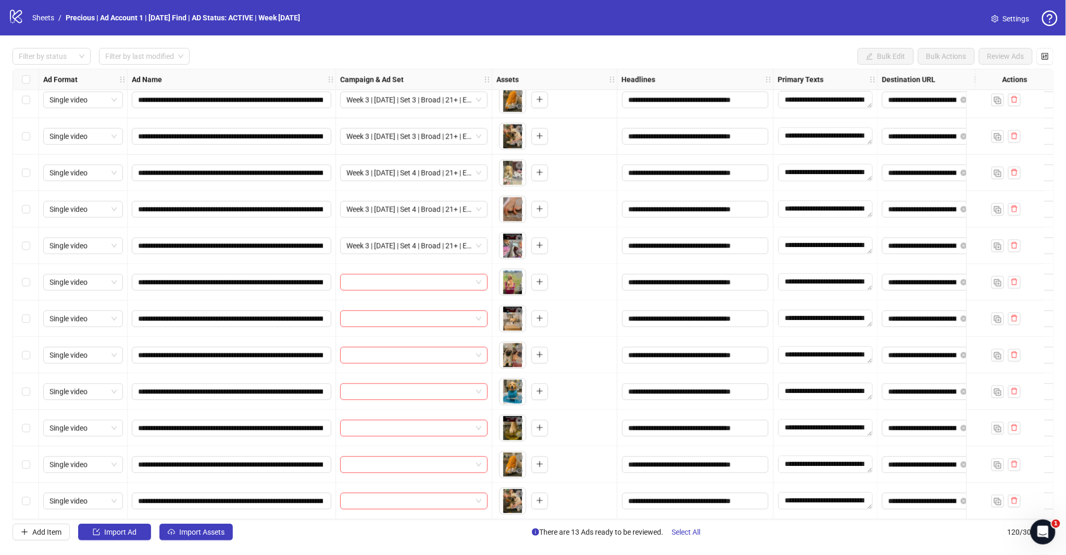
click at [21, 279] on div "Select row 114" at bounding box center [26, 282] width 26 height 36
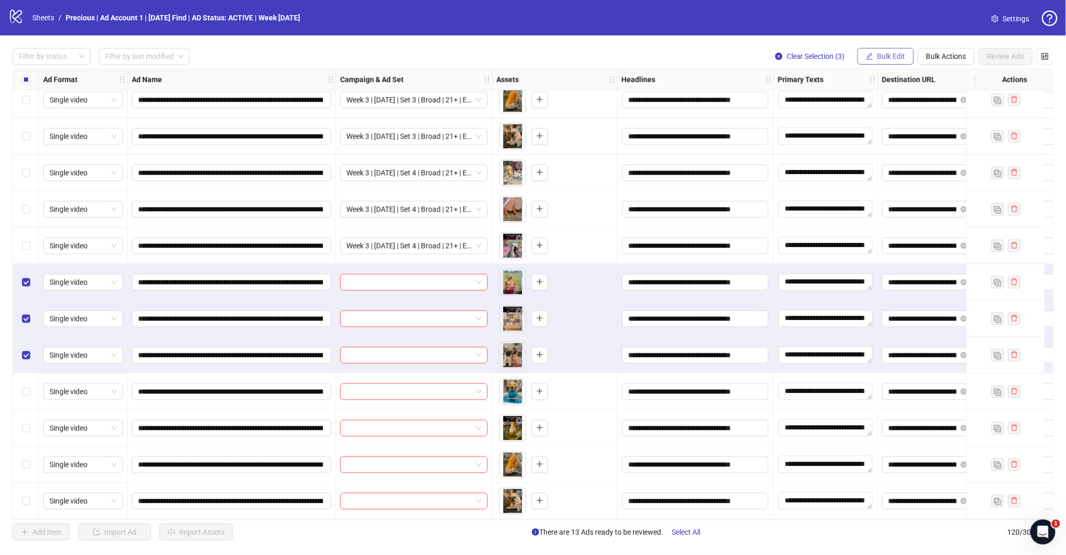
click at [881, 56] on span "Bulk Edit" at bounding box center [892, 56] width 28 height 8
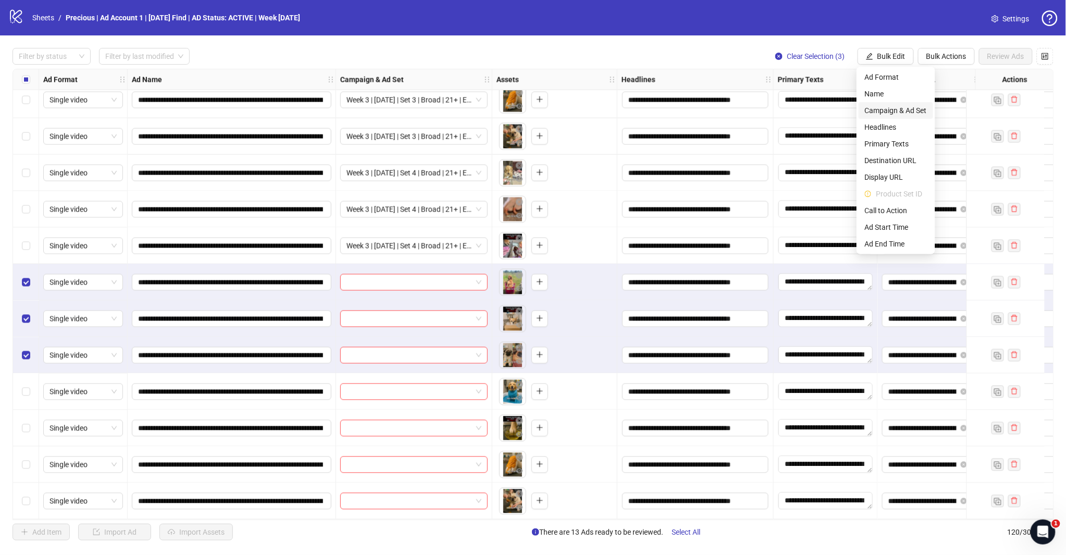
click at [914, 108] on span "Campaign & Ad Set" at bounding box center [896, 110] width 62 height 11
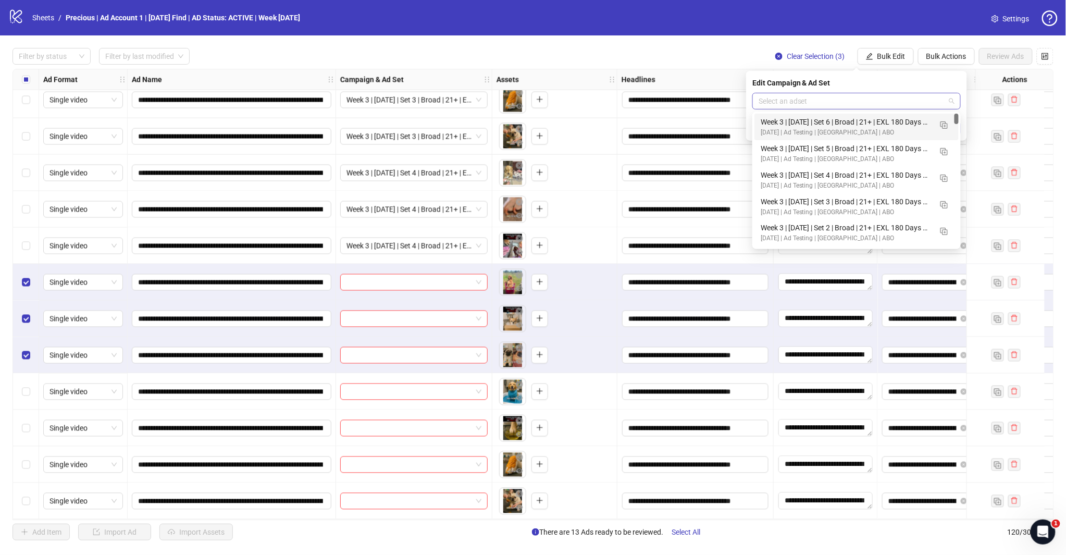
click at [954, 103] on span at bounding box center [857, 101] width 196 height 16
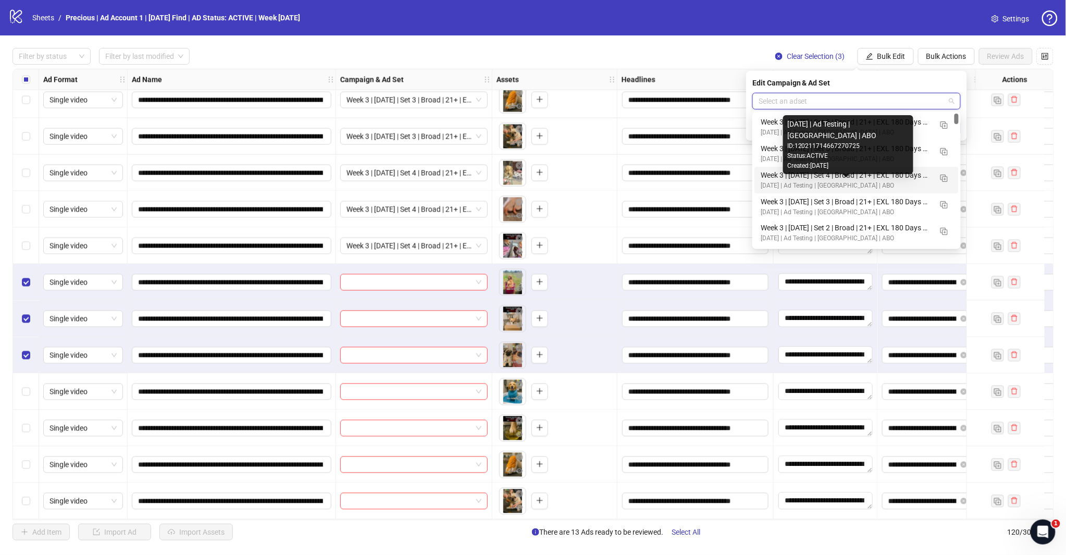
click at [887, 155] on div "Status: ACTIVE" at bounding box center [849, 156] width 122 height 10
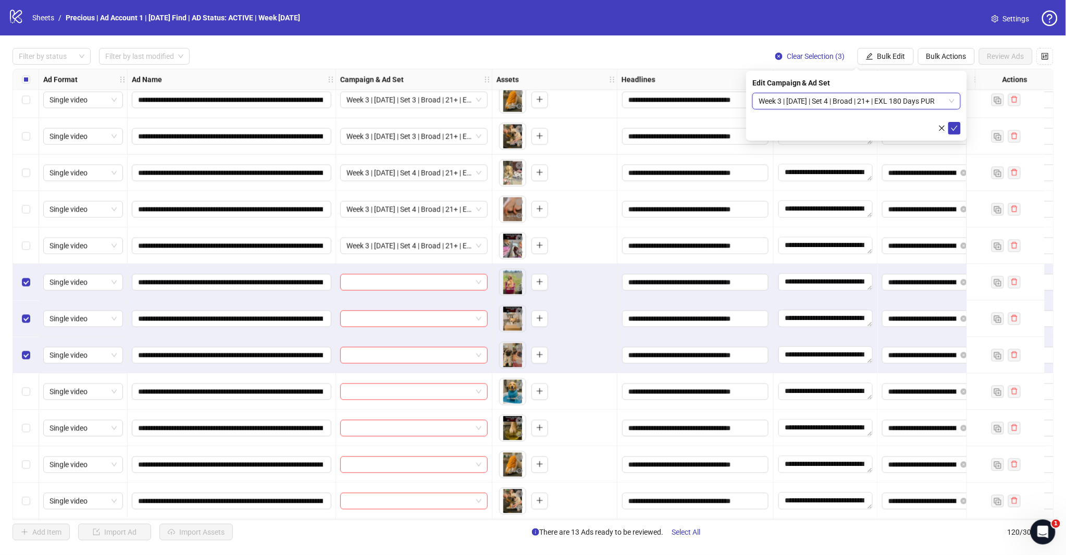
click at [952, 96] on span "Week 3 | [DATE] | Set 4 | Broad | 21+ | EXL 180 Days PUR" at bounding box center [857, 101] width 196 height 16
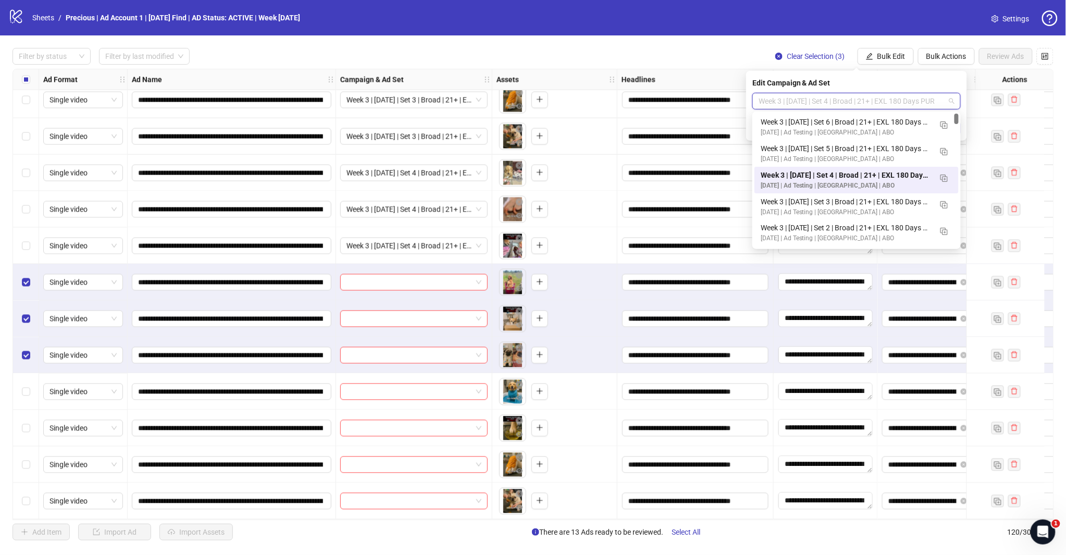
click at [885, 147] on div "Week 3 | [DATE] | Set 5 | Broad | 21+ | EXL 180 Days PUR" at bounding box center [846, 148] width 171 height 11
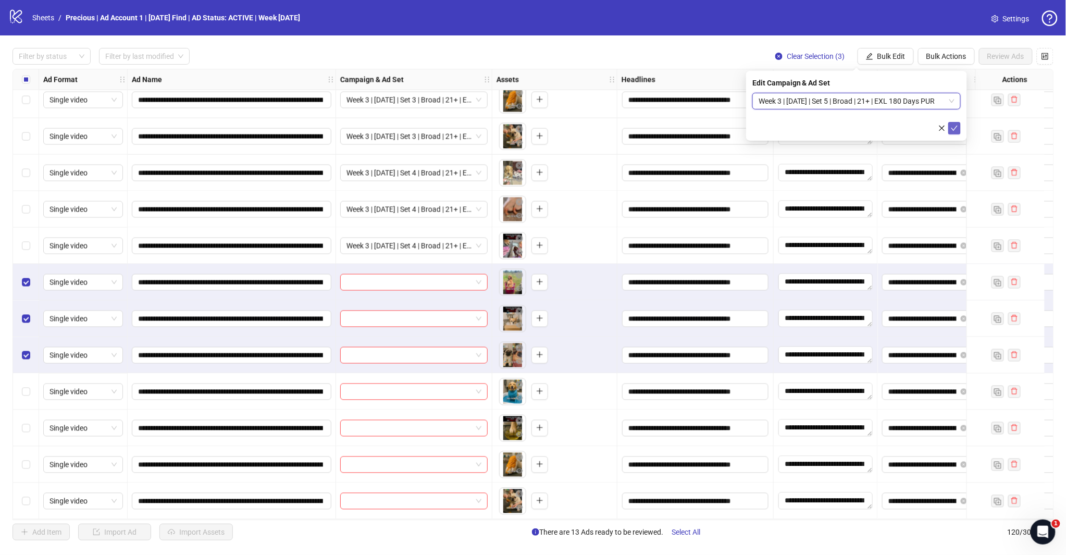
click at [954, 125] on icon "check" at bounding box center [954, 128] width 7 height 7
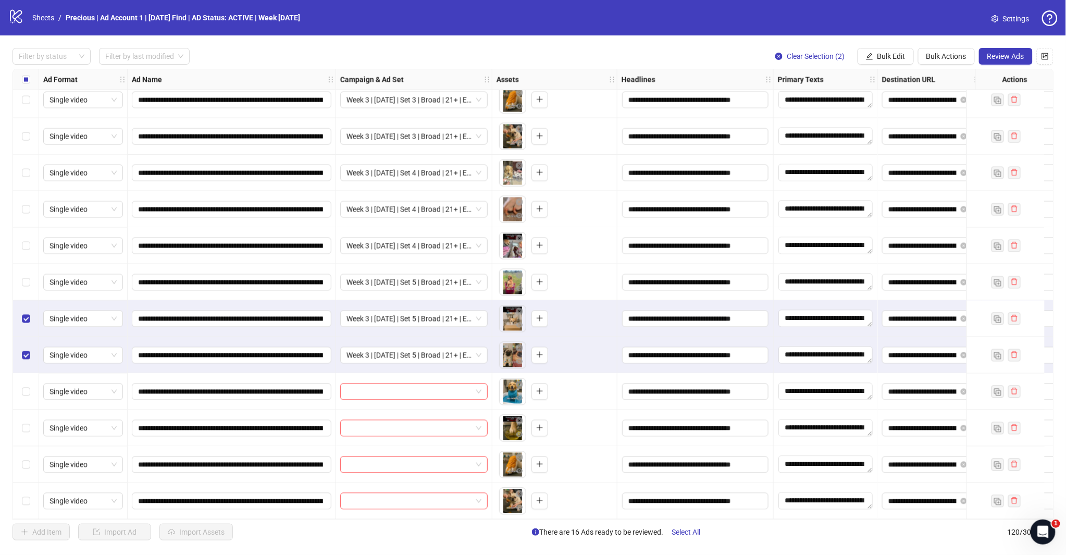
click at [31, 310] on div "Select row 115" at bounding box center [26, 319] width 26 height 36
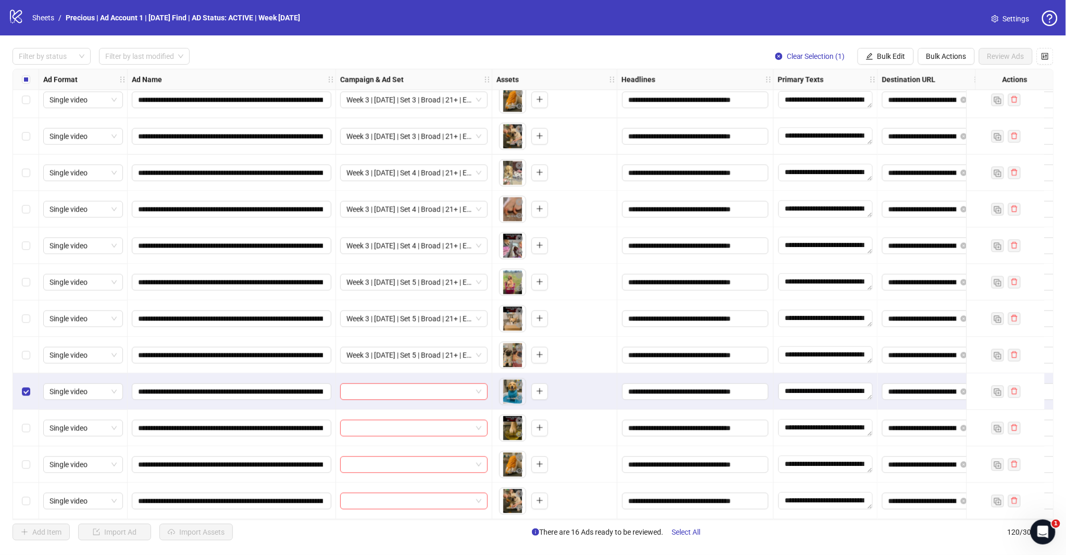
click at [26, 454] on div "Select row 119" at bounding box center [26, 465] width 26 height 36
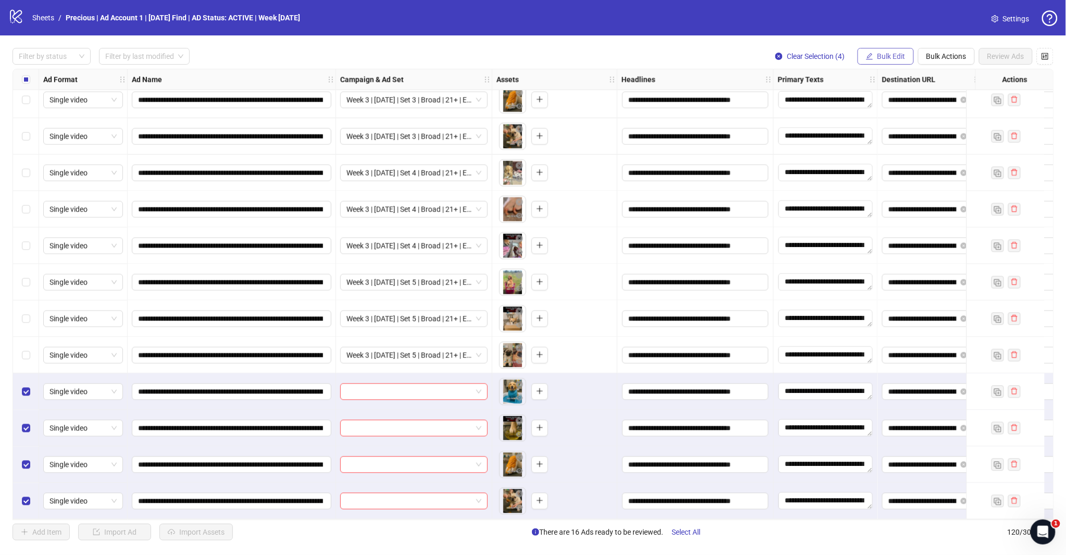
click at [881, 51] on button "Bulk Edit" at bounding box center [886, 56] width 56 height 17
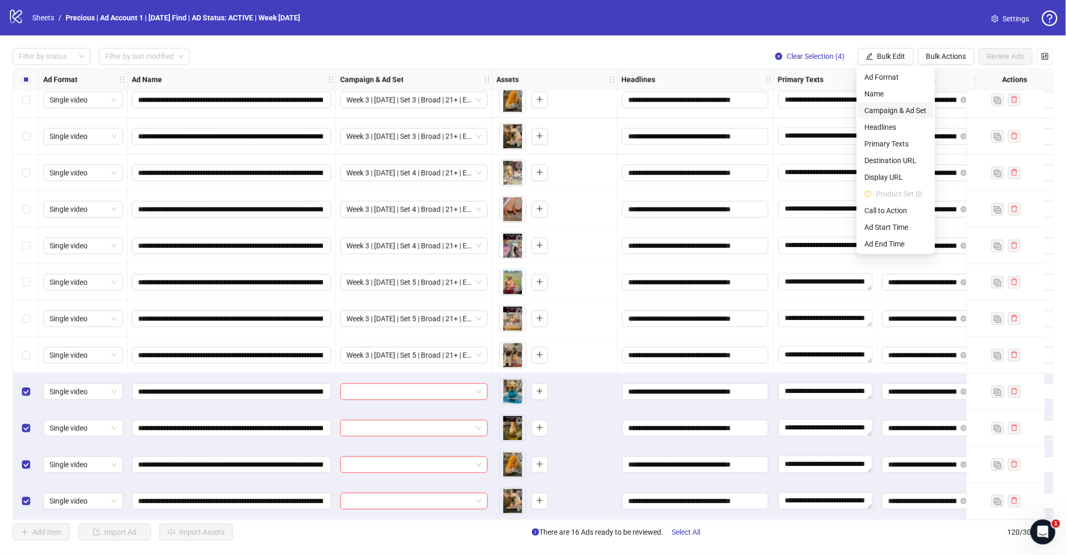
click at [893, 112] on span "Campaign & Ad Set" at bounding box center [896, 110] width 62 height 11
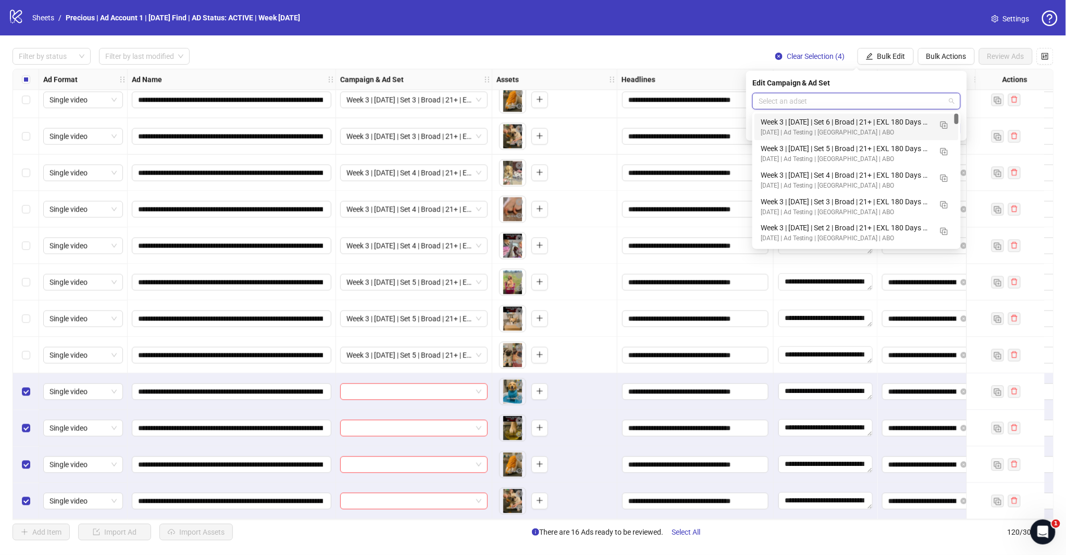
click at [904, 106] on input "search" at bounding box center [852, 101] width 187 height 16
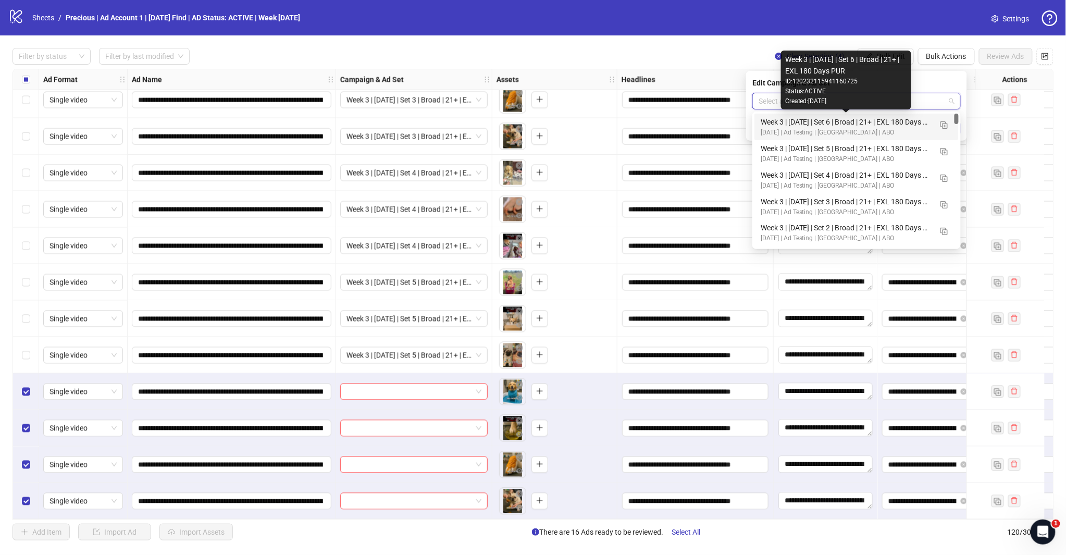
click at [858, 129] on div "[DATE] | Ad Testing | [GEOGRAPHIC_DATA] | ABO" at bounding box center [846, 133] width 171 height 10
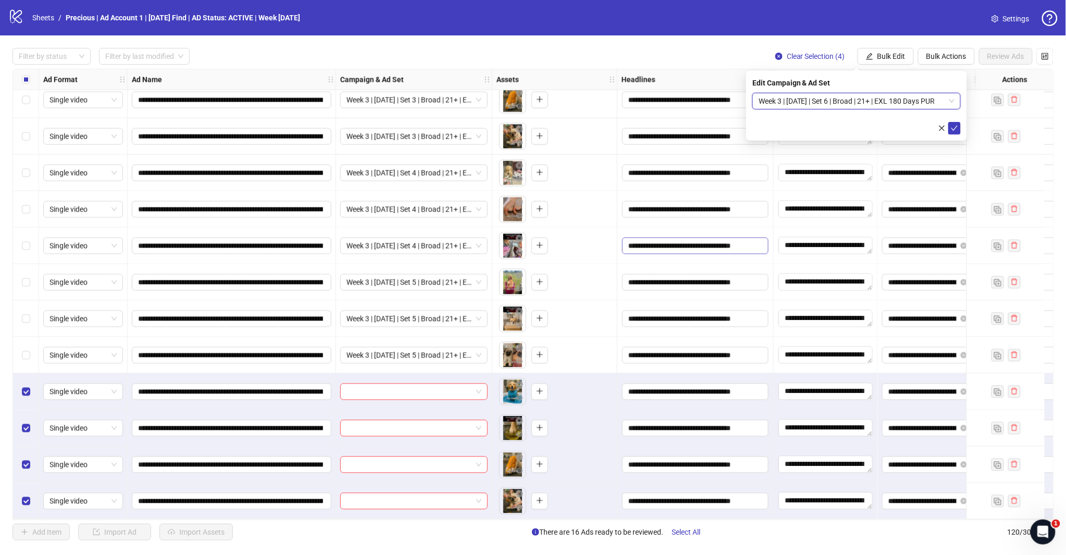
drag, startPoint x: 949, startPoint y: 126, endPoint x: 670, endPoint y: 245, distance: 303.1
click at [949, 127] on button "submit" at bounding box center [955, 128] width 13 height 13
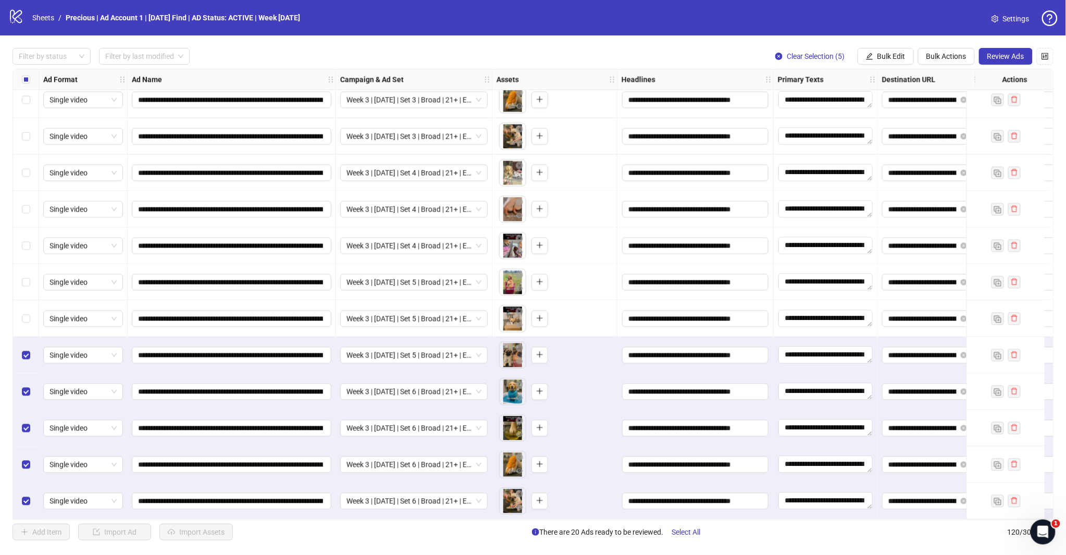
click at [32, 314] on div "Select row 115" at bounding box center [26, 319] width 26 height 36
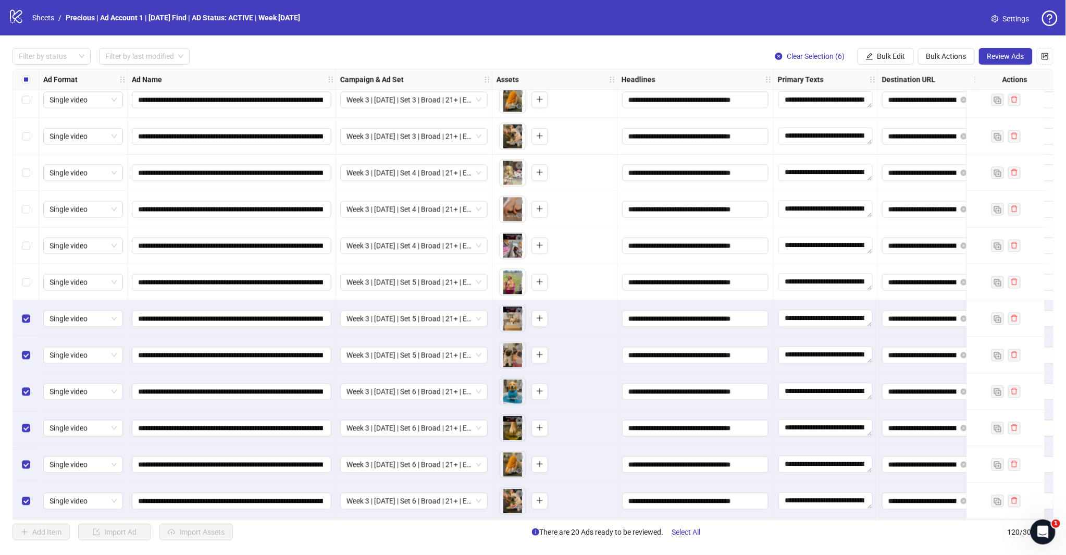
click at [31, 279] on div "Select row 114" at bounding box center [26, 282] width 26 height 36
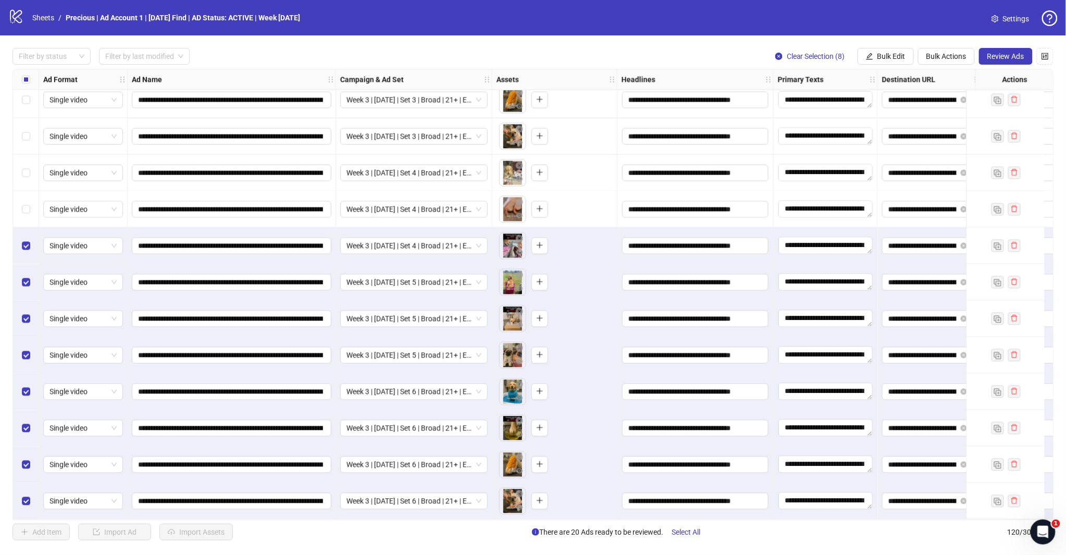
scroll to position [3895, 0]
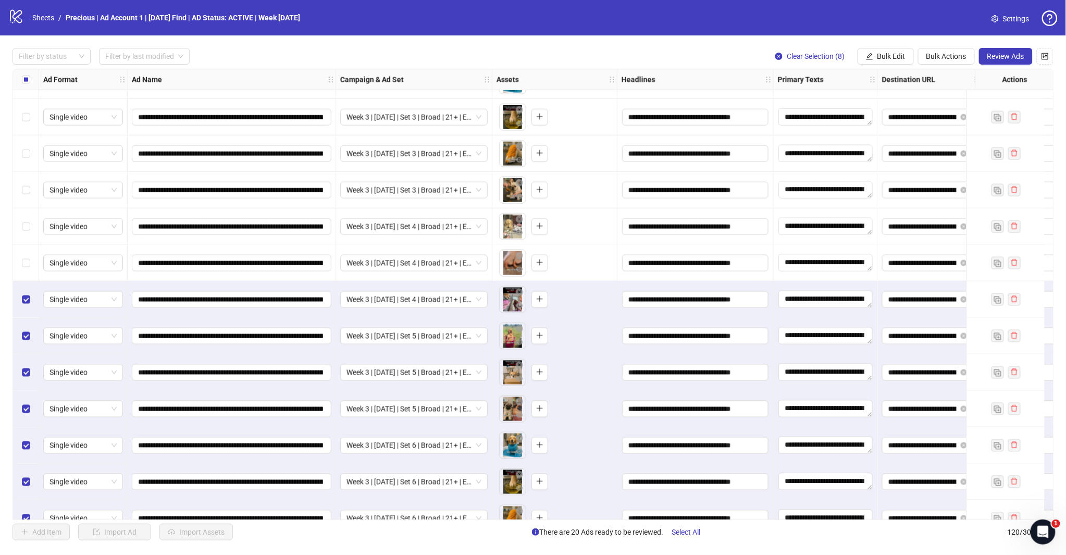
click at [18, 222] on div "Select row 111" at bounding box center [26, 226] width 26 height 36
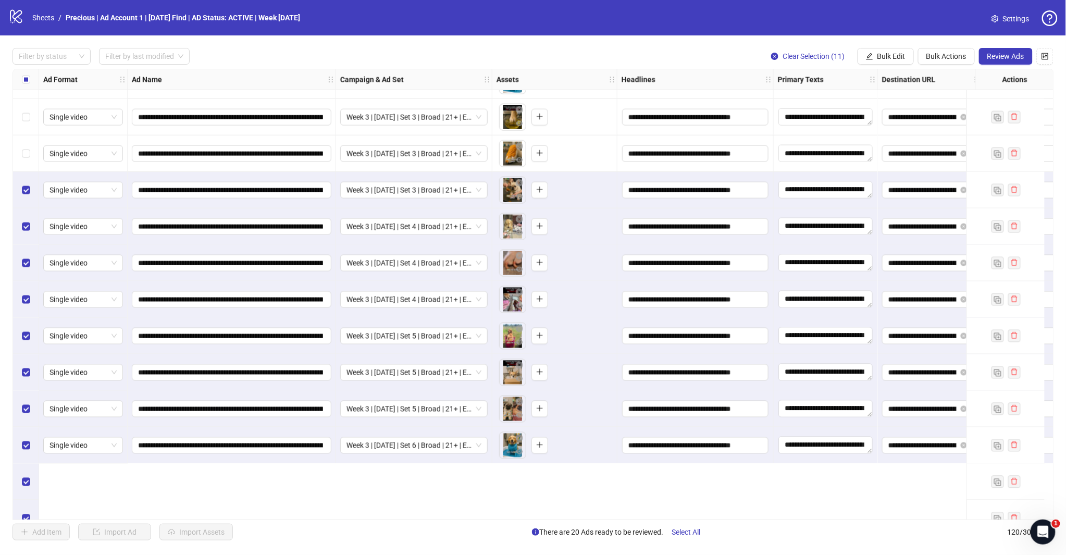
scroll to position [3780, 0]
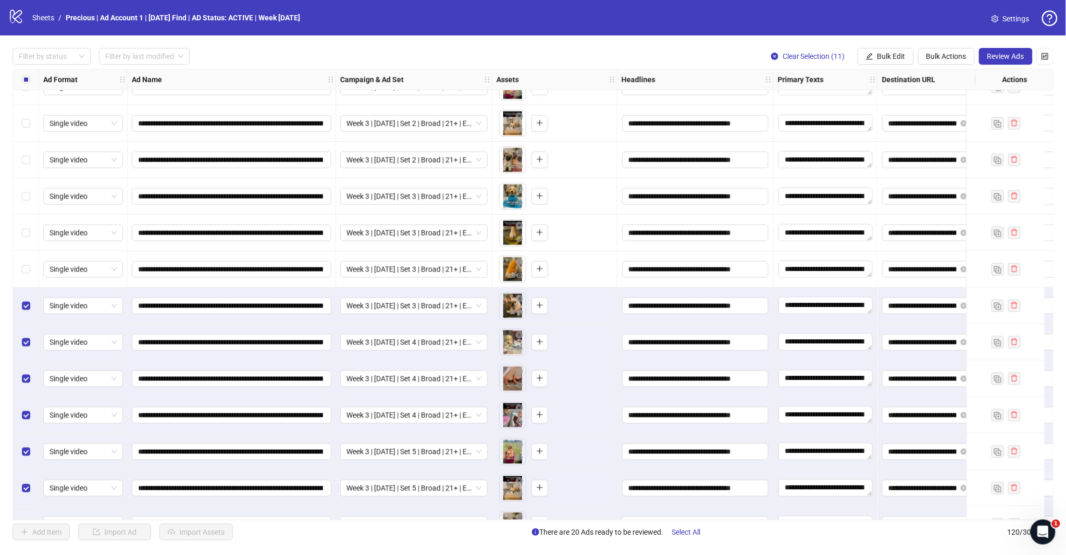
click at [22, 274] on label "Select row 109" at bounding box center [26, 269] width 8 height 11
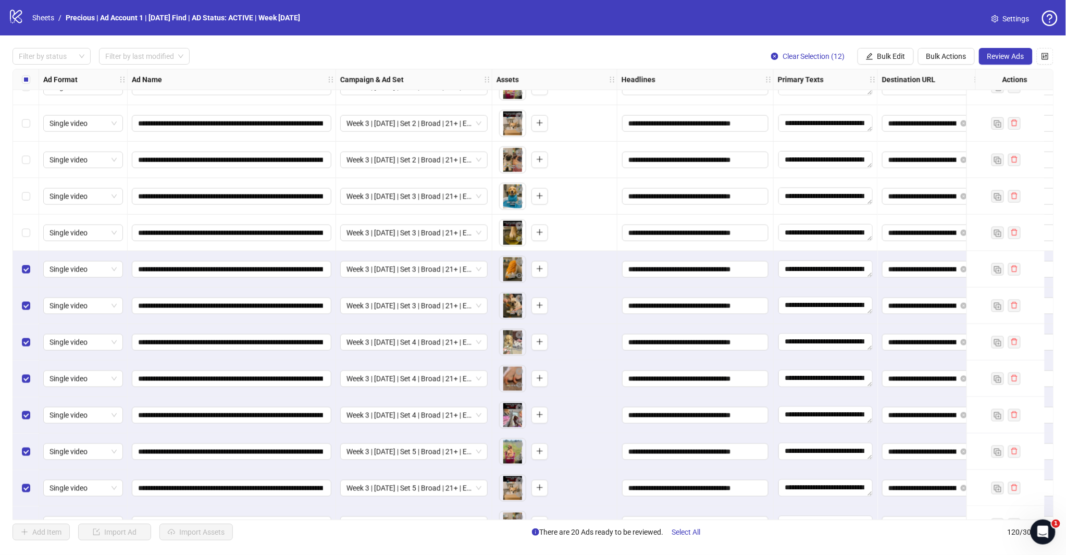
click at [27, 223] on div "Select row 108" at bounding box center [26, 233] width 26 height 36
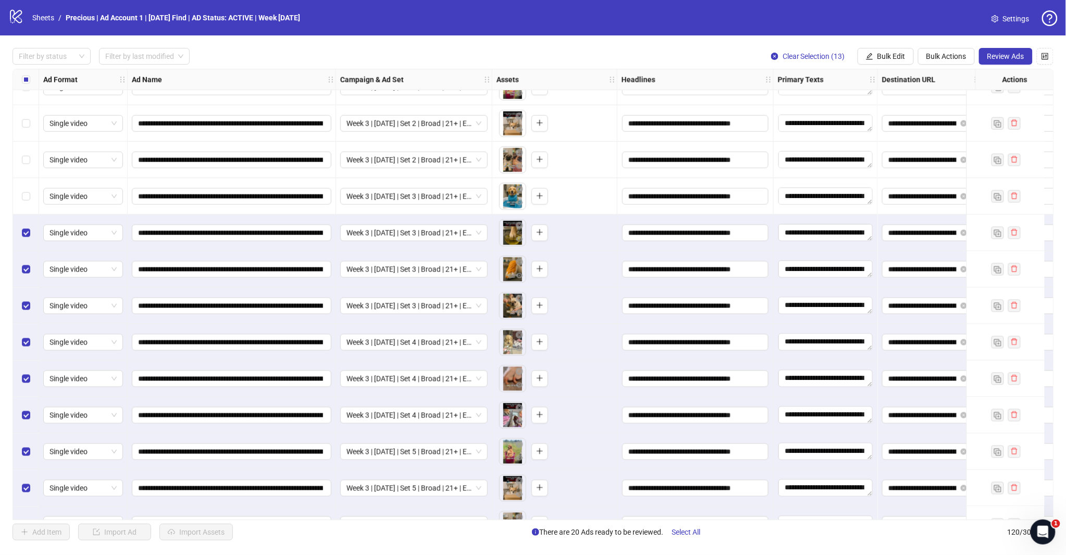
click at [27, 203] on div "Select row 107" at bounding box center [26, 196] width 26 height 36
click at [23, 167] on div "Select row 106" at bounding box center [26, 160] width 26 height 36
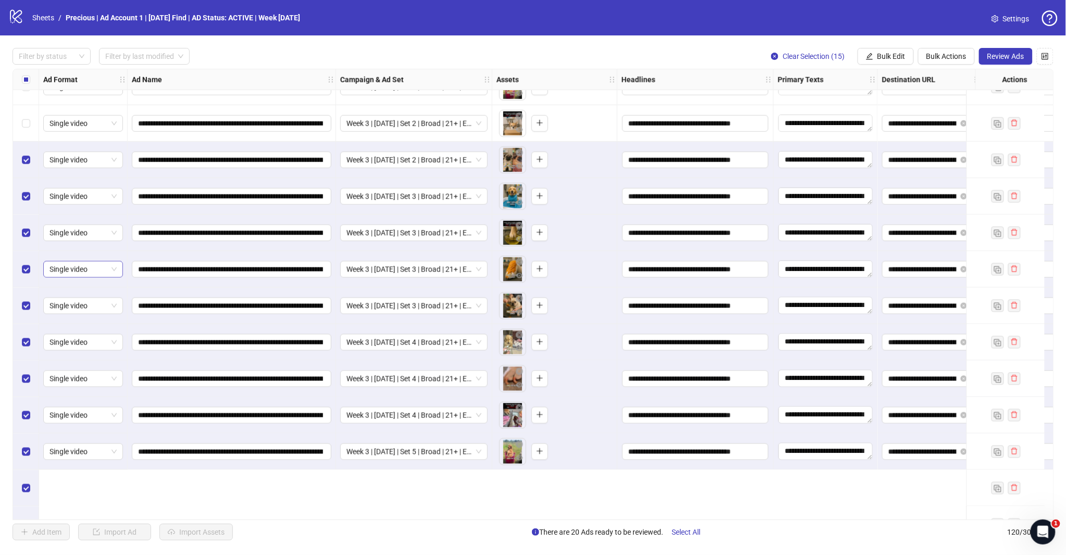
scroll to position [3663, 0]
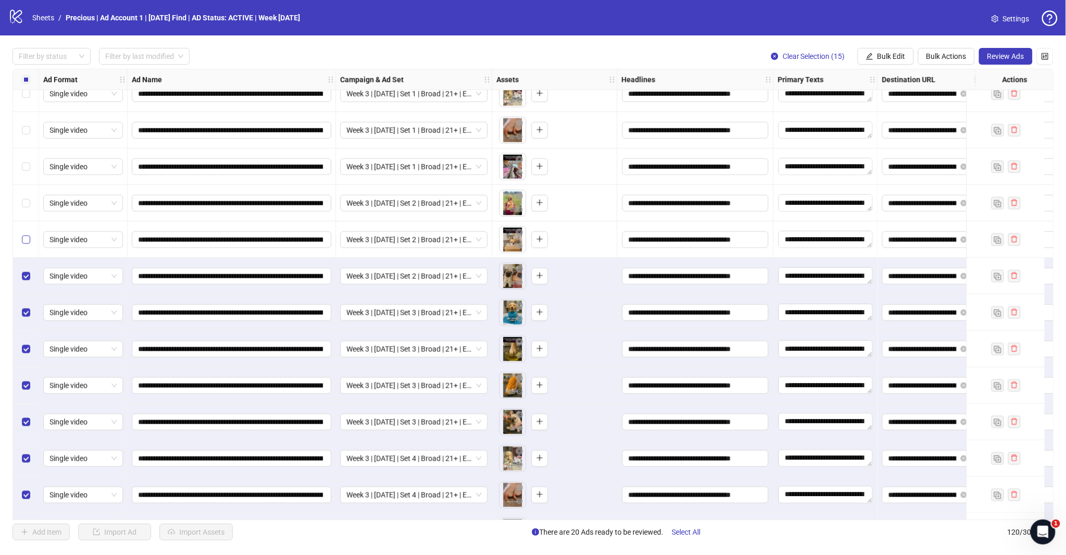
click at [25, 234] on label "Select row 105" at bounding box center [26, 239] width 8 height 11
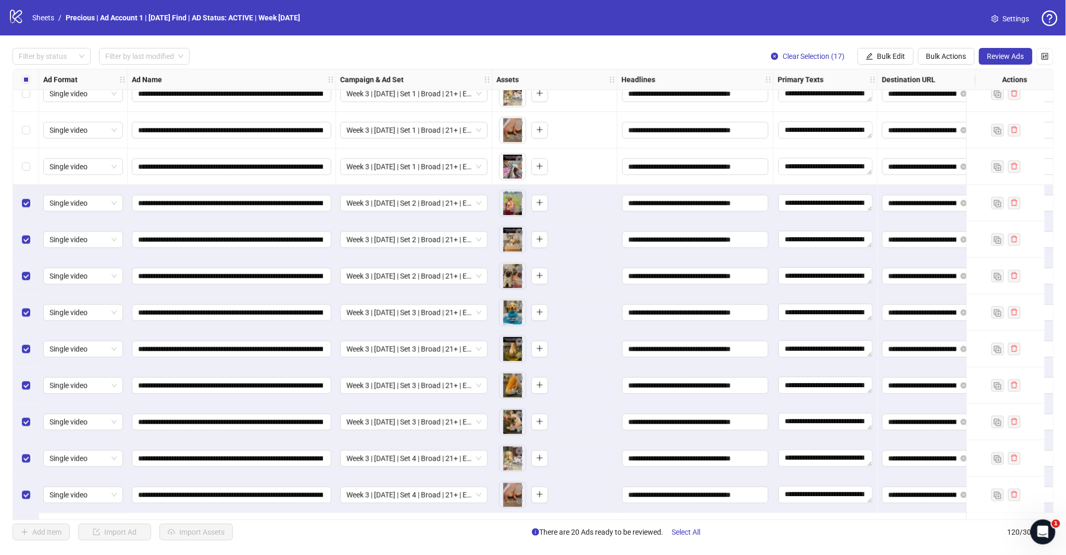
scroll to position [3490, 0]
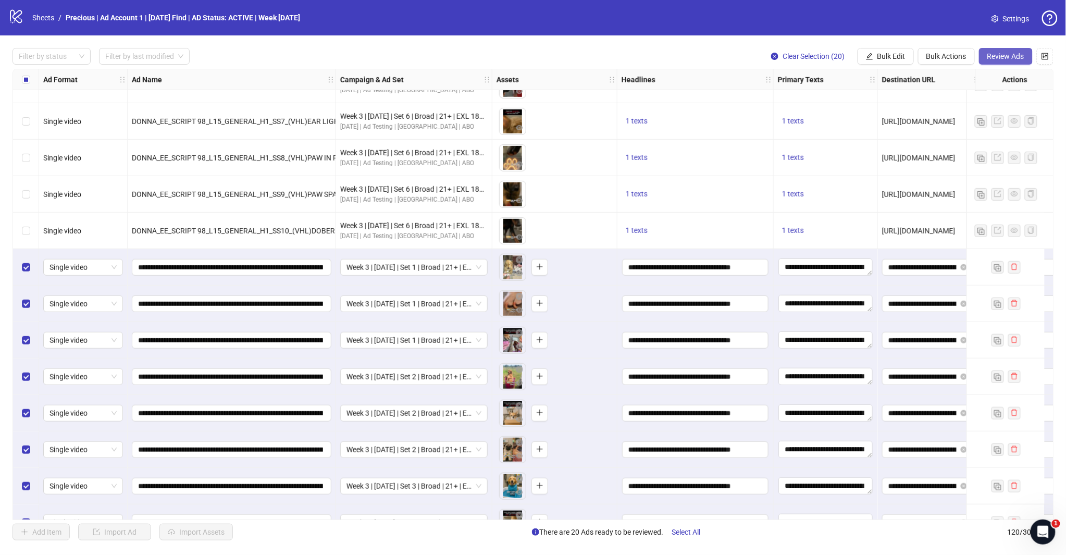
click at [984, 58] on button "Review Ads" at bounding box center [1006, 56] width 54 height 17
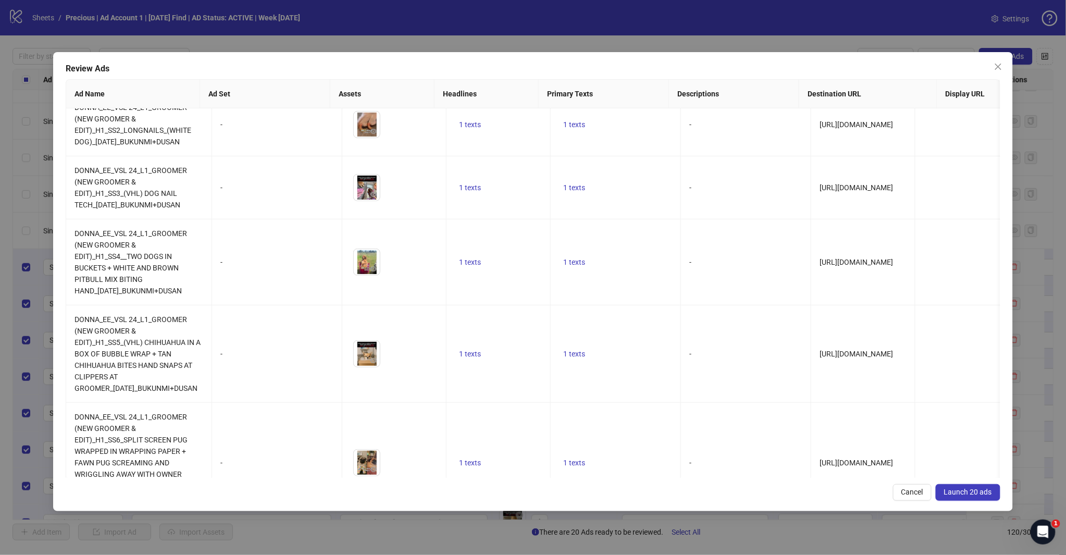
scroll to position [174, 0]
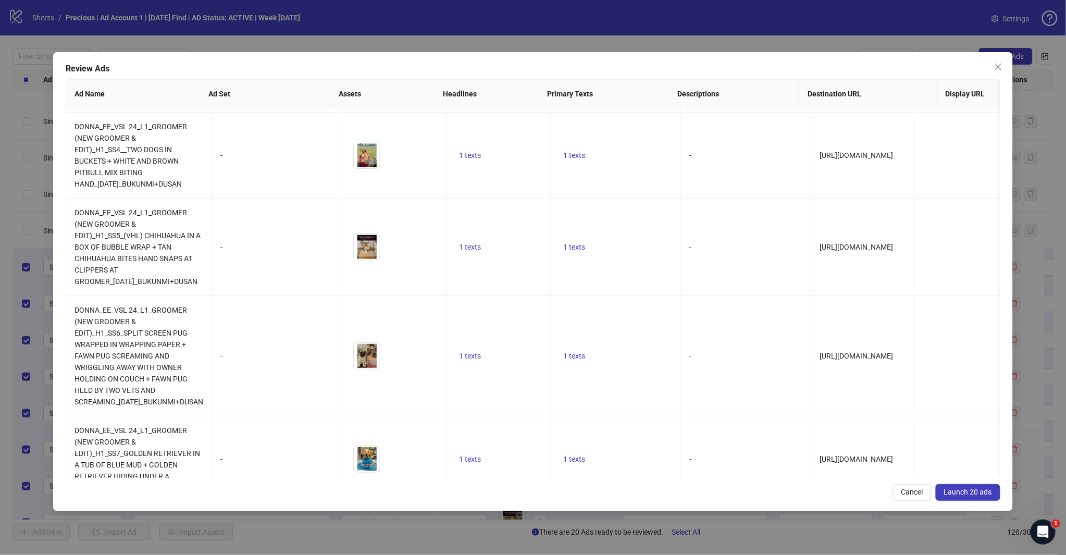
click at [955, 491] on span "Launch 20 ads" at bounding box center [968, 492] width 48 height 8
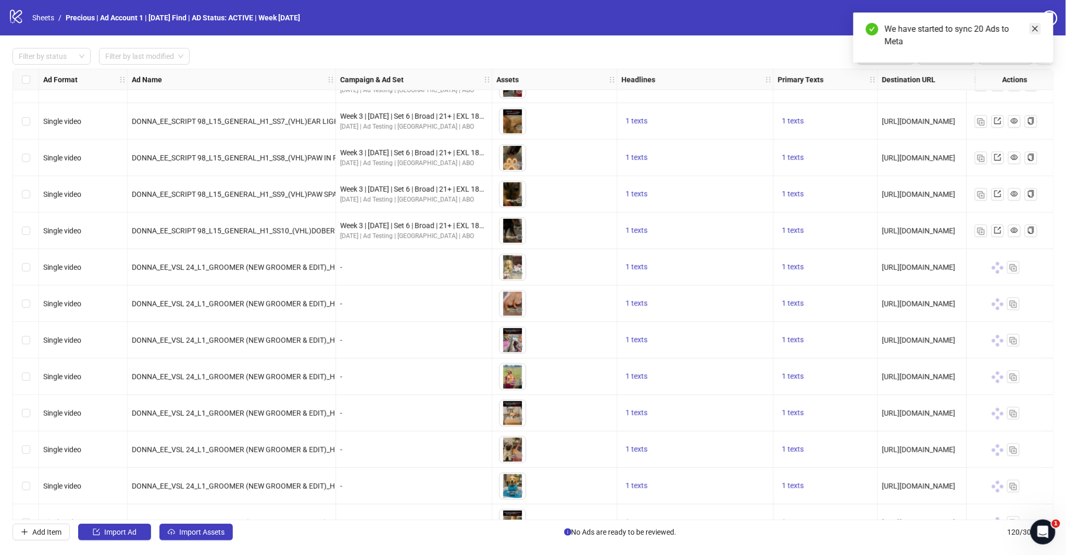
click at [1034, 30] on icon "close" at bounding box center [1035, 28] width 7 height 7
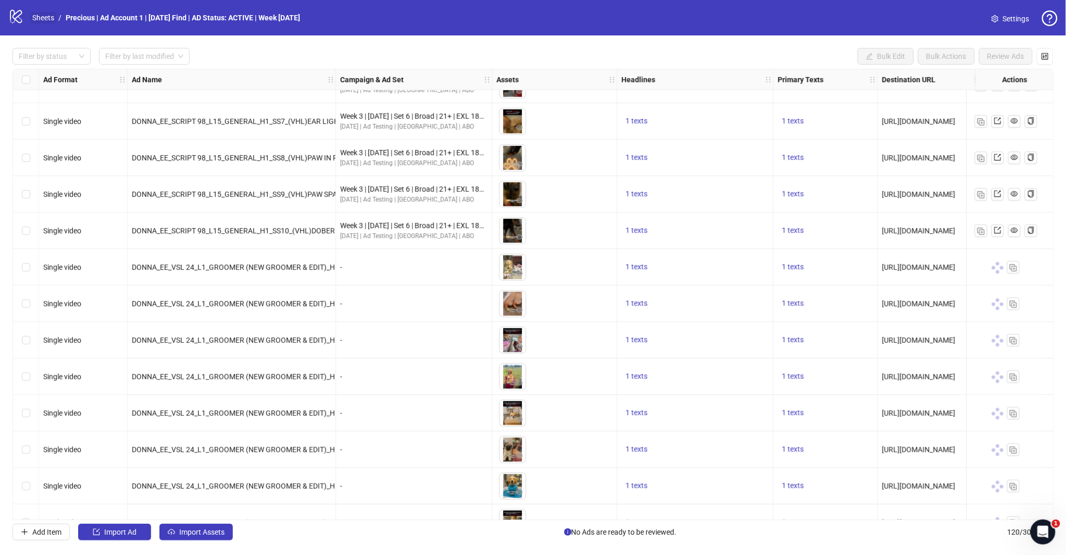
click at [48, 16] on link "Sheets" at bounding box center [43, 17] width 26 height 11
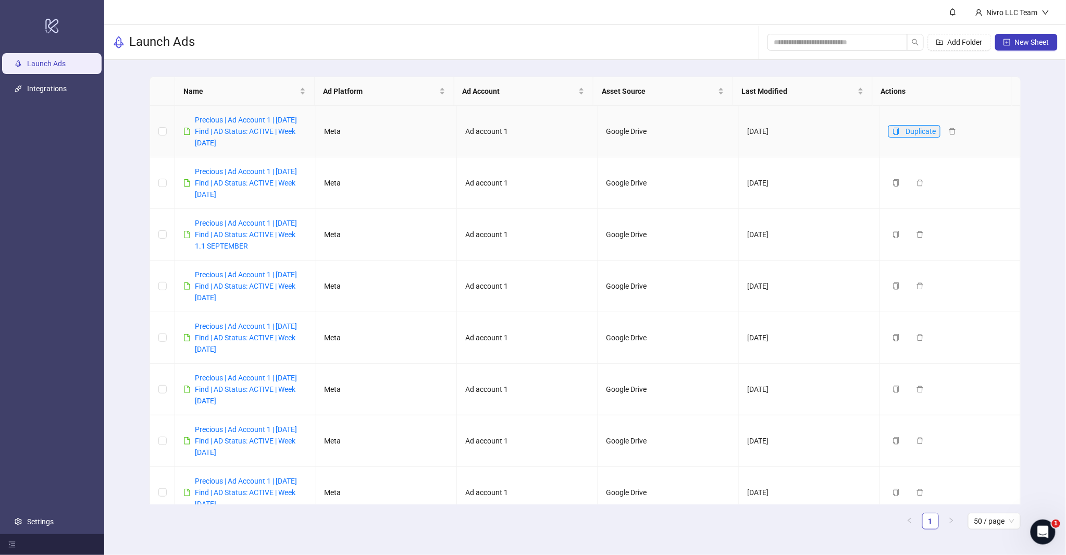
click at [893, 132] on icon "copy" at bounding box center [896, 131] width 6 height 7
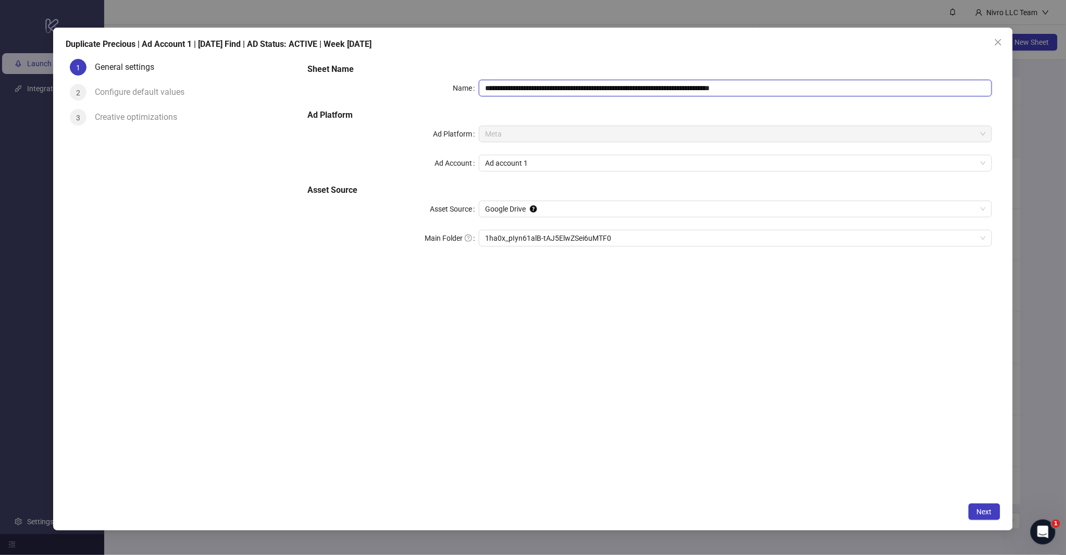
drag, startPoint x: 747, startPoint y: 87, endPoint x: 815, endPoint y: 87, distance: 68.3
click at [815, 87] on input "**********" at bounding box center [735, 88] width 513 height 17
click at [701, 87] on input "**********" at bounding box center [735, 88] width 513 height 17
click at [530, 235] on span "1ha0x_pIyn61alB-tAJ5ElwZSei6uMTF0" at bounding box center [735, 238] width 501 height 16
type input "**********"
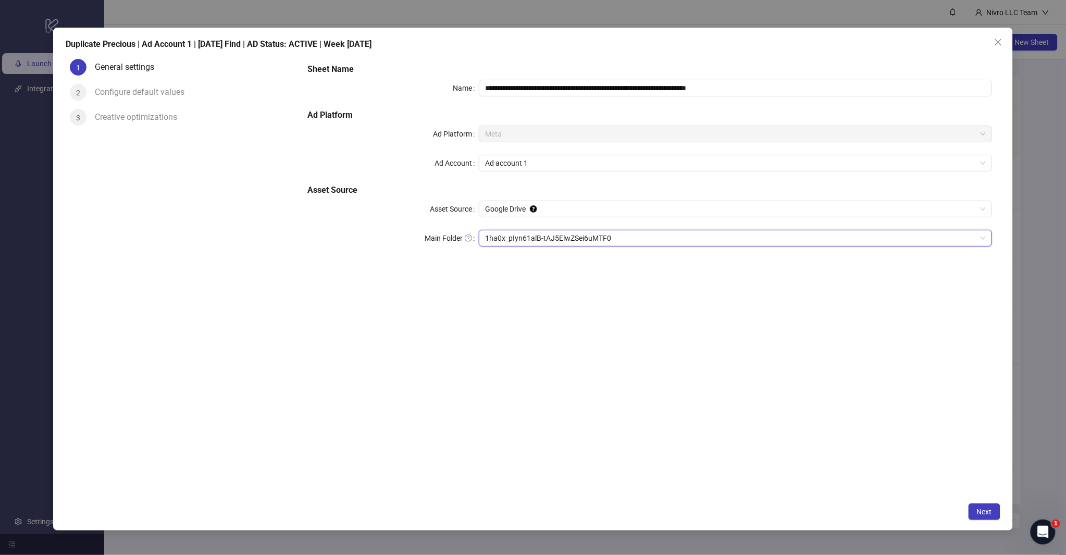
click at [524, 139] on span "Meta" at bounding box center [735, 134] width 501 height 16
click at [567, 212] on span "Google Drive" at bounding box center [735, 209] width 501 height 16
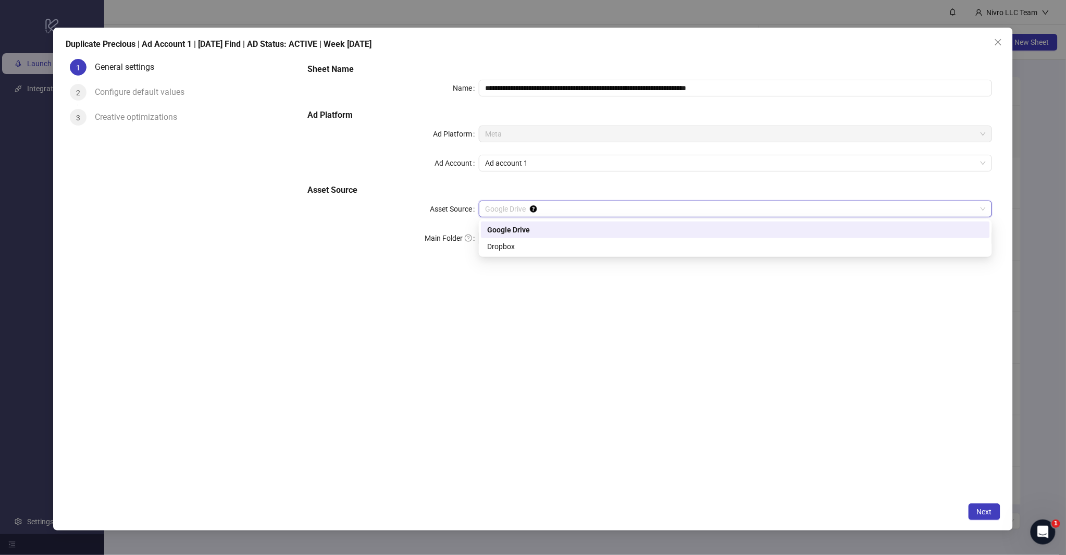
click at [548, 277] on div "**********" at bounding box center [650, 276] width 701 height 443
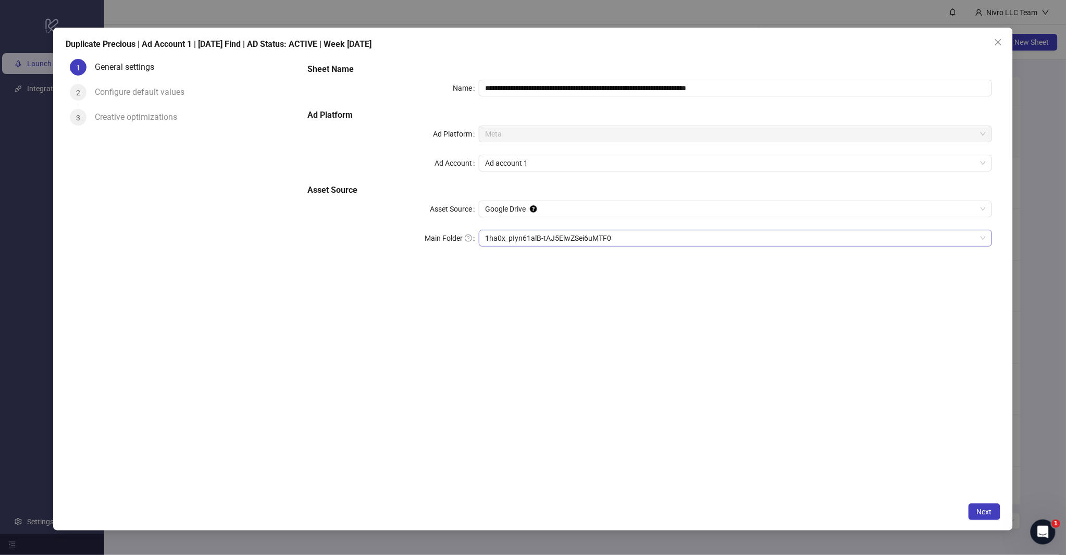
click at [556, 236] on span "1ha0x_pIyn61alB-tAJ5ElwZSei6uMTF0" at bounding box center [735, 238] width 501 height 16
click at [986, 240] on span "2025" at bounding box center [735, 238] width 501 height 16
click at [520, 238] on span "2025" at bounding box center [735, 238] width 501 height 16
click at [992, 509] on span "Next" at bounding box center [984, 512] width 15 height 8
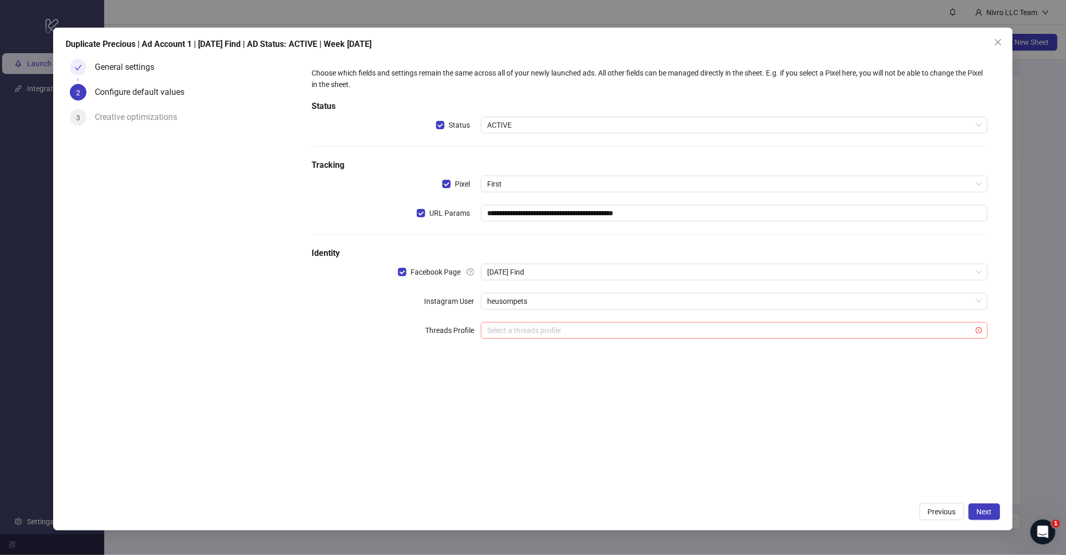
click at [575, 330] on input "search" at bounding box center [729, 331] width 485 height 16
drag, startPoint x: 569, startPoint y: 466, endPoint x: 628, endPoint y: 466, distance: 58.9
click at [569, 467] on div "**********" at bounding box center [650, 276] width 701 height 443
drag, startPoint x: 984, startPoint y: 516, endPoint x: 929, endPoint y: 512, distance: 55.4
click at [984, 517] on button "Next" at bounding box center [985, 512] width 32 height 17
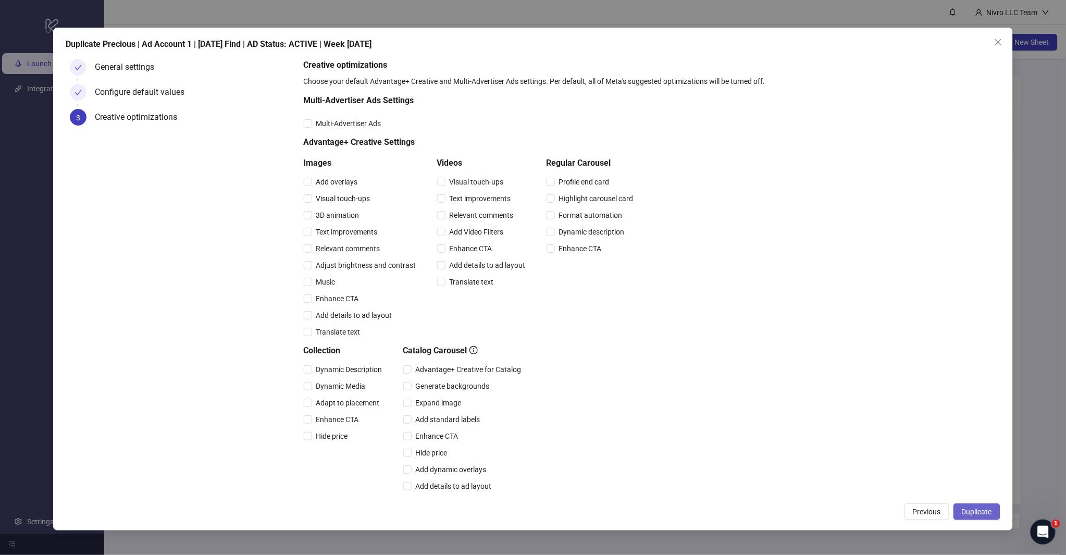
click at [971, 509] on span "Duplicate" at bounding box center [977, 512] width 30 height 8
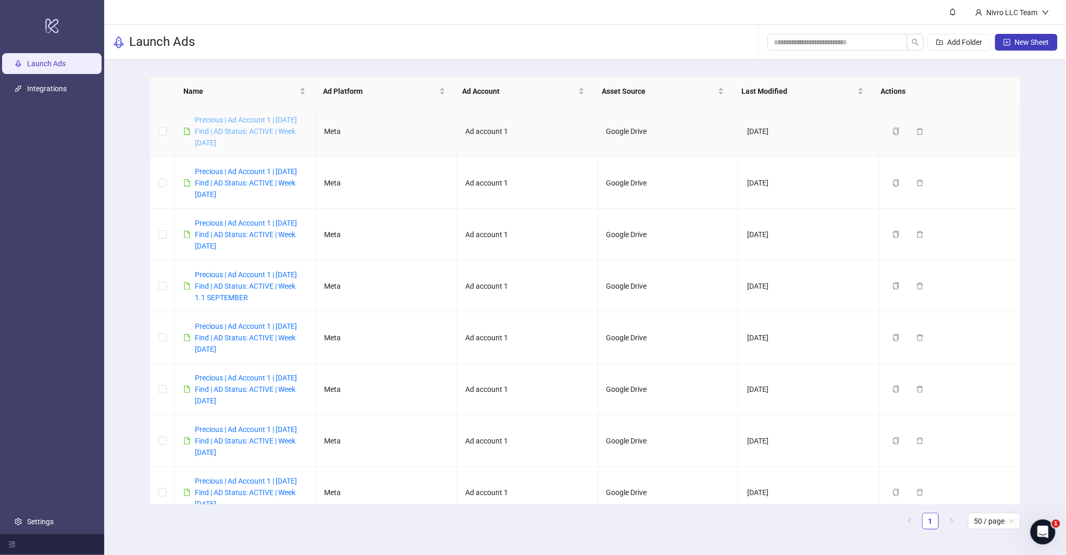
click at [272, 127] on link "Precious | Ad Account 1 | [DATE] Find | AD Status: ACTIVE | Week [DATE]" at bounding box center [246, 131] width 102 height 31
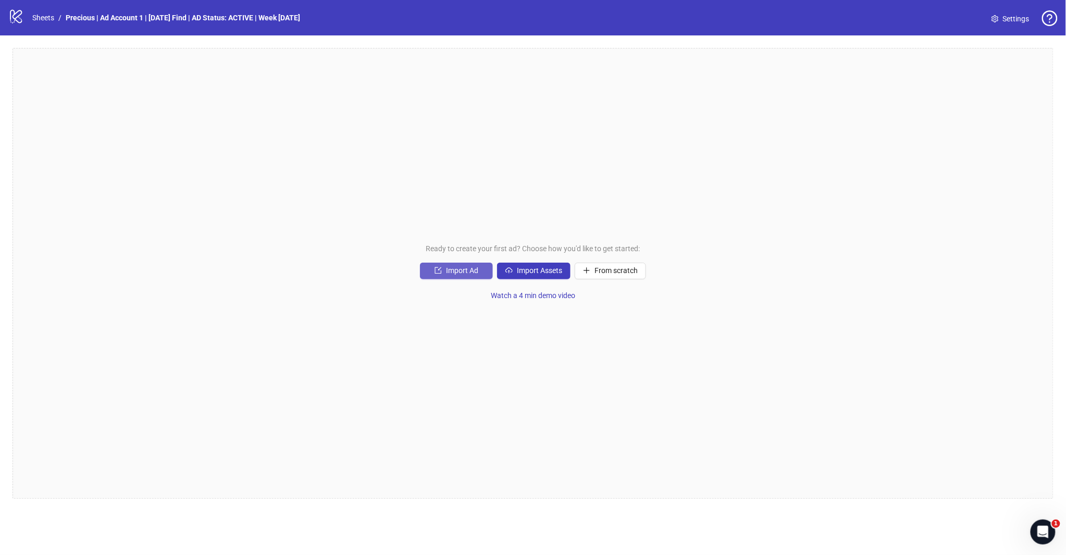
click at [451, 272] on span "Import Ad" at bounding box center [462, 270] width 32 height 8
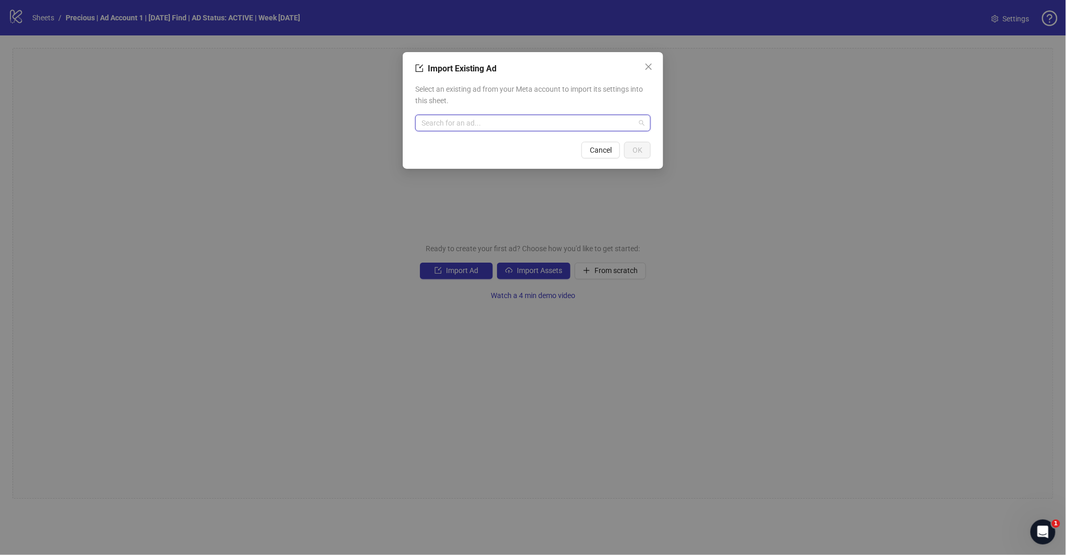
click at [462, 126] on input "search" at bounding box center [529, 123] width 214 height 16
type input "********"
click at [470, 147] on span "AD - Template" at bounding box center [461, 143] width 75 height 11
click at [637, 148] on span "OK" at bounding box center [638, 150] width 10 height 8
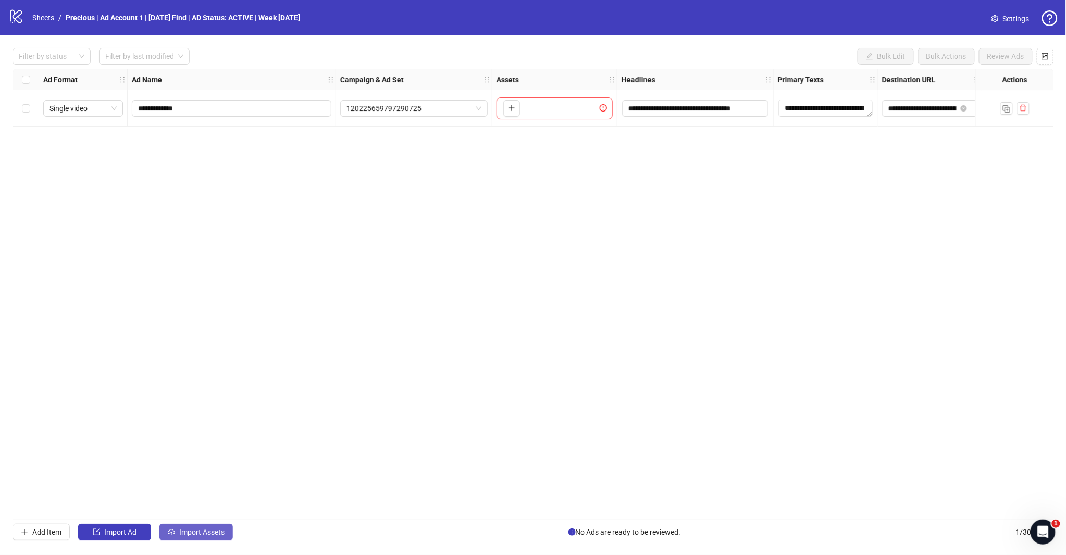
click at [204, 533] on span "Import Assets" at bounding box center [201, 532] width 45 height 8
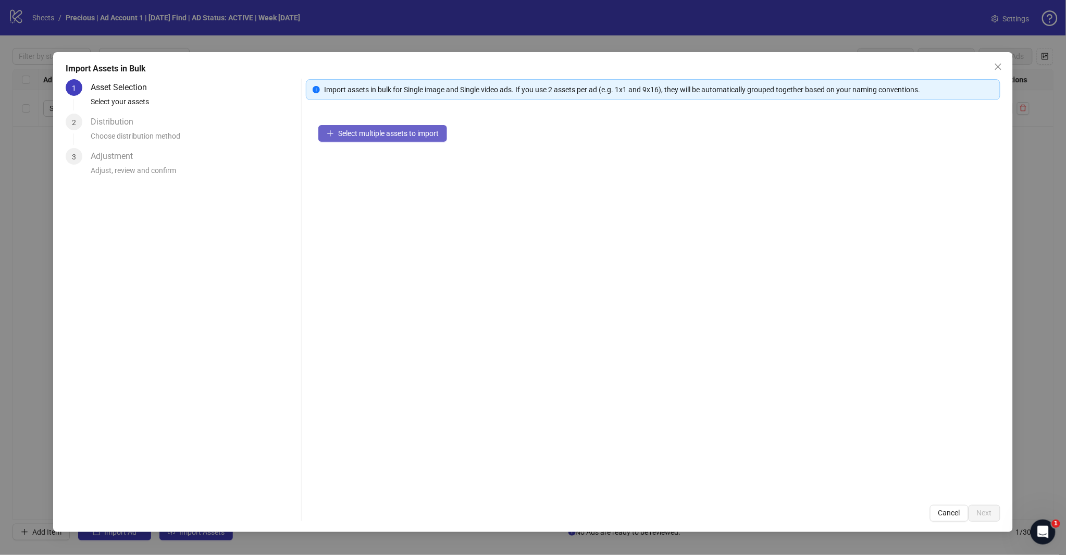
click at [389, 131] on span "Select multiple assets to import" at bounding box center [388, 133] width 101 height 8
click at [383, 137] on span "Select multiple assets to import" at bounding box center [388, 133] width 101 height 8
click at [367, 168] on span "Add more assets" at bounding box center [365, 167] width 54 height 8
click at [980, 514] on span "Next" at bounding box center [984, 513] width 15 height 8
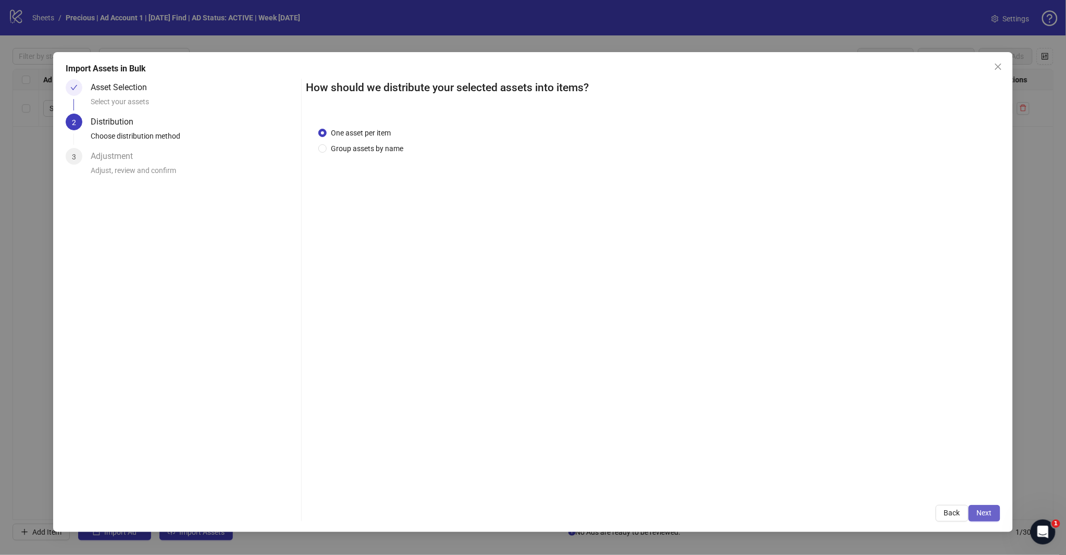
click at [984, 509] on span "Next" at bounding box center [984, 513] width 15 height 8
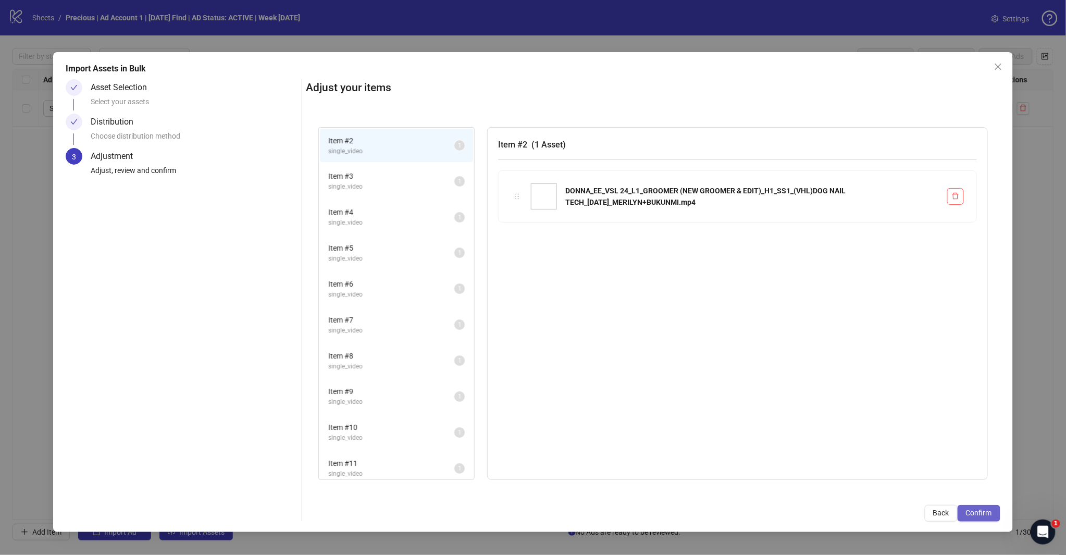
click at [982, 512] on span "Confirm" at bounding box center [979, 513] width 26 height 8
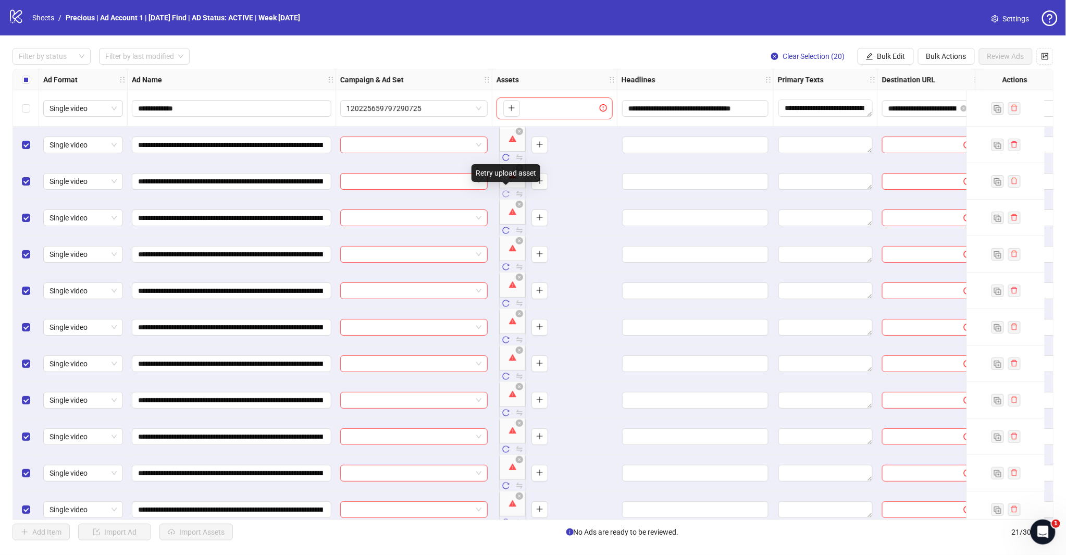
click at [506, 194] on icon "reload" at bounding box center [505, 193] width 7 height 7
click at [507, 236] on div "To pick up a draggable item, press the space bar. While dragging, use the arrow…" at bounding box center [555, 218] width 125 height 36
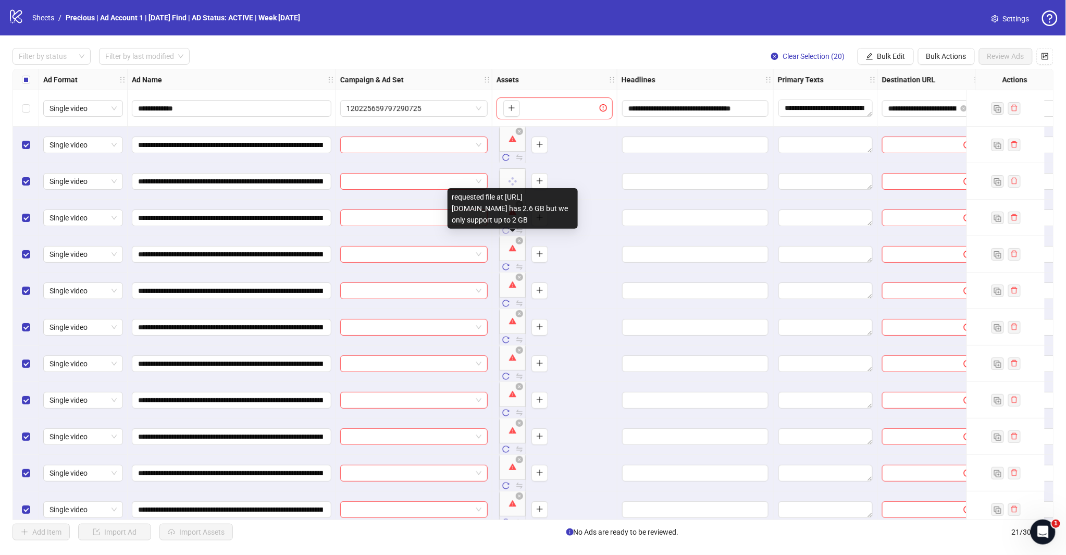
click at [506, 228] on icon "reload" at bounding box center [505, 230] width 7 height 7
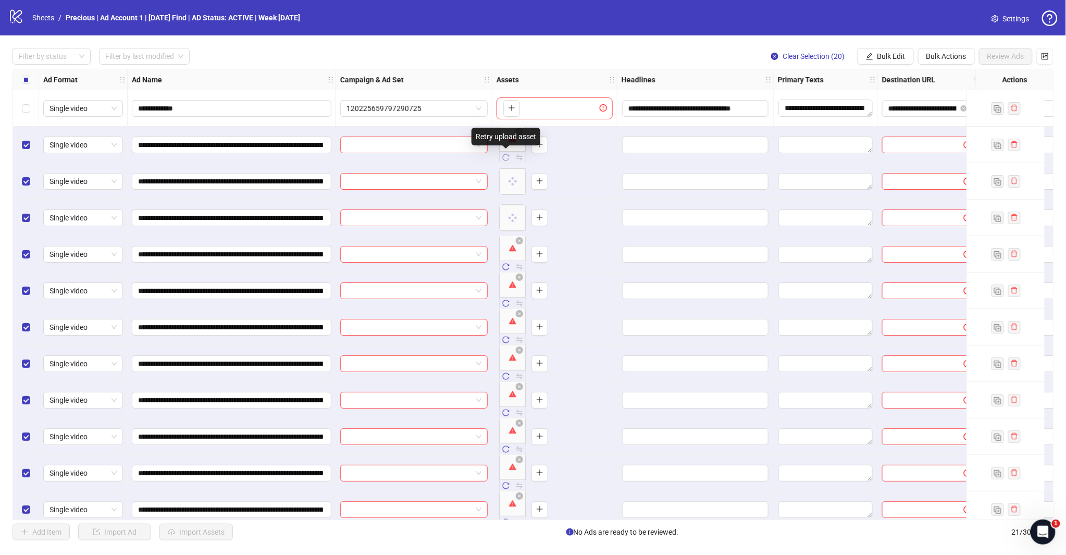
click at [507, 162] on span "button" at bounding box center [505, 157] width 7 height 8
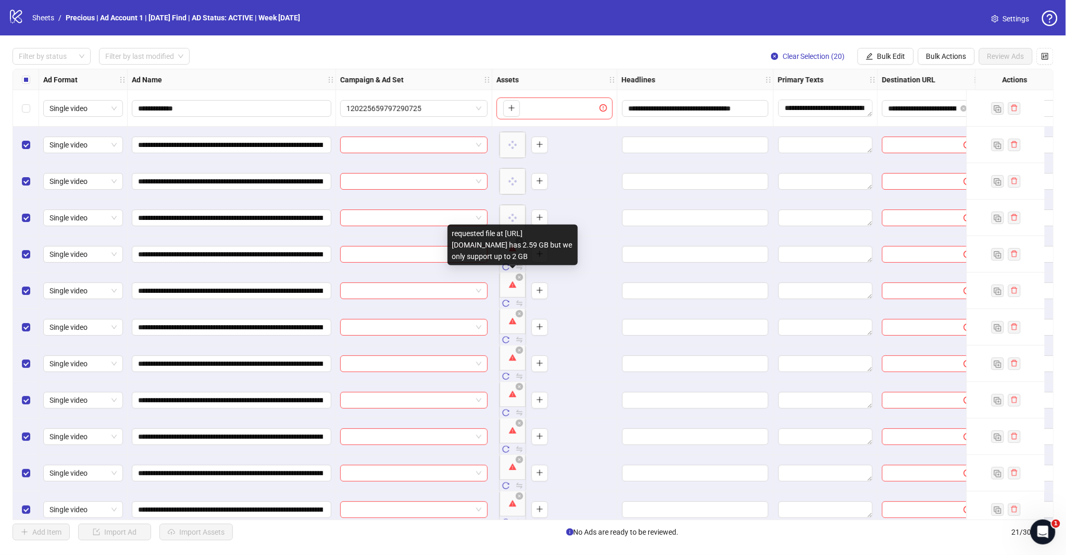
click at [507, 273] on body "**********" at bounding box center [533, 277] width 1066 height 555
click at [505, 263] on div "requested file at [URL][DOMAIN_NAME] has 2.59 GB but we only support up to 2 GB" at bounding box center [513, 245] width 130 height 41
click at [505, 267] on icon "reload" at bounding box center [505, 266] width 7 height 7
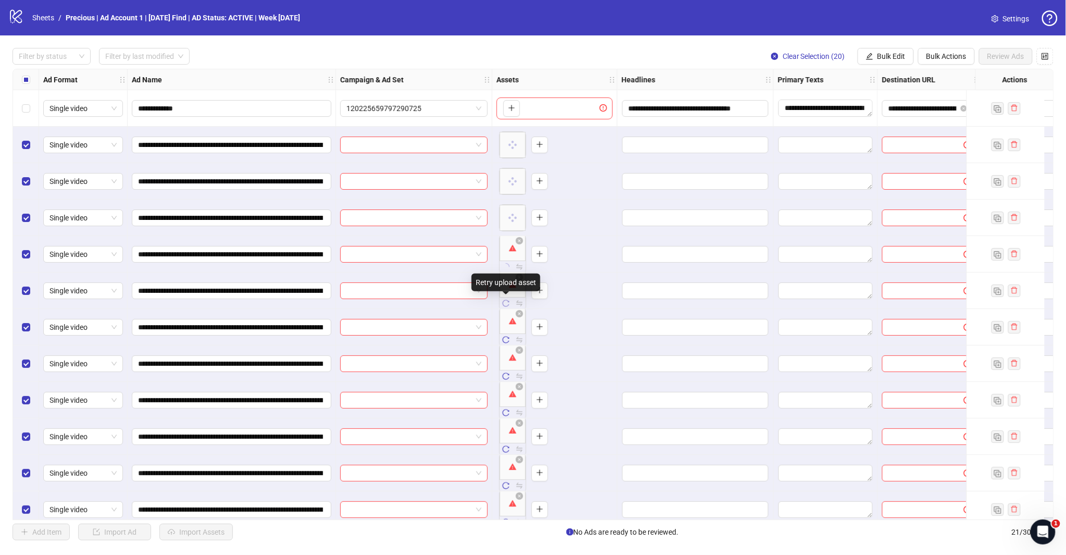
click at [502, 303] on icon "reload" at bounding box center [505, 303] width 7 height 7
click at [505, 342] on icon "reload" at bounding box center [506, 340] width 7 height 7
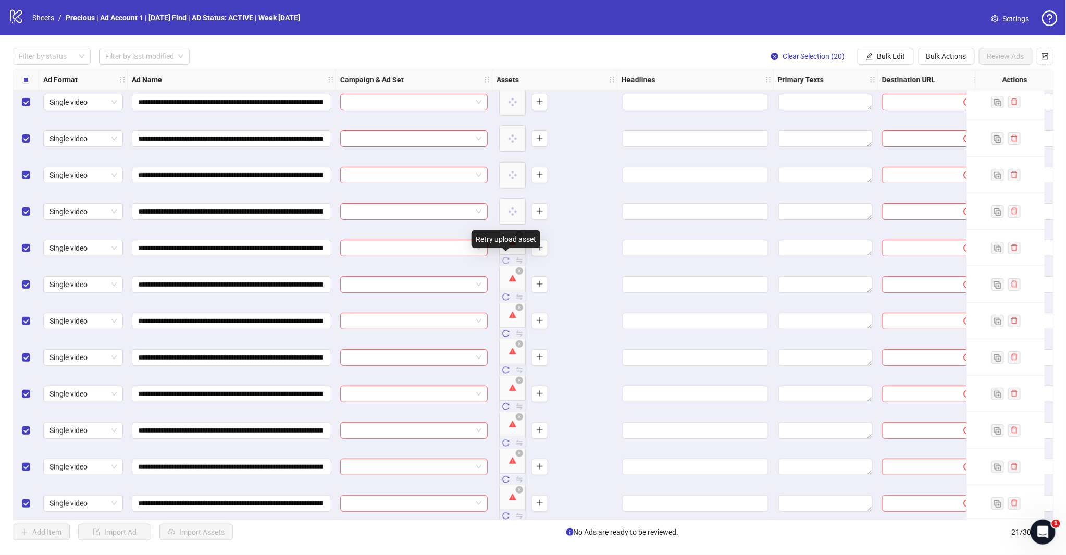
click at [506, 260] on icon "reload" at bounding box center [505, 260] width 7 height 7
click at [507, 298] on icon "reload" at bounding box center [505, 296] width 7 height 7
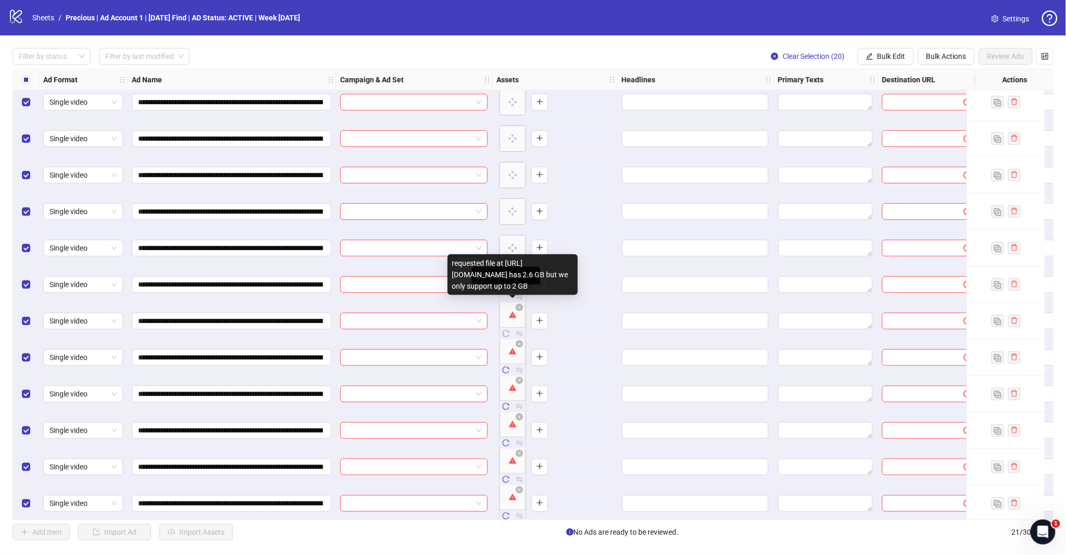
click at [503, 332] on icon "reload" at bounding box center [505, 333] width 7 height 7
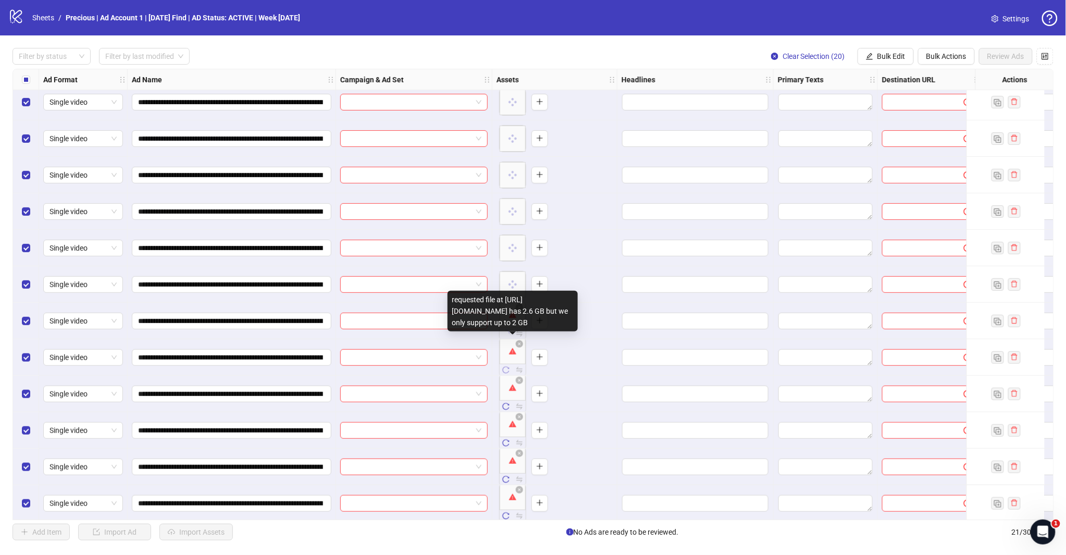
click at [507, 370] on icon "reload" at bounding box center [505, 369] width 7 height 7
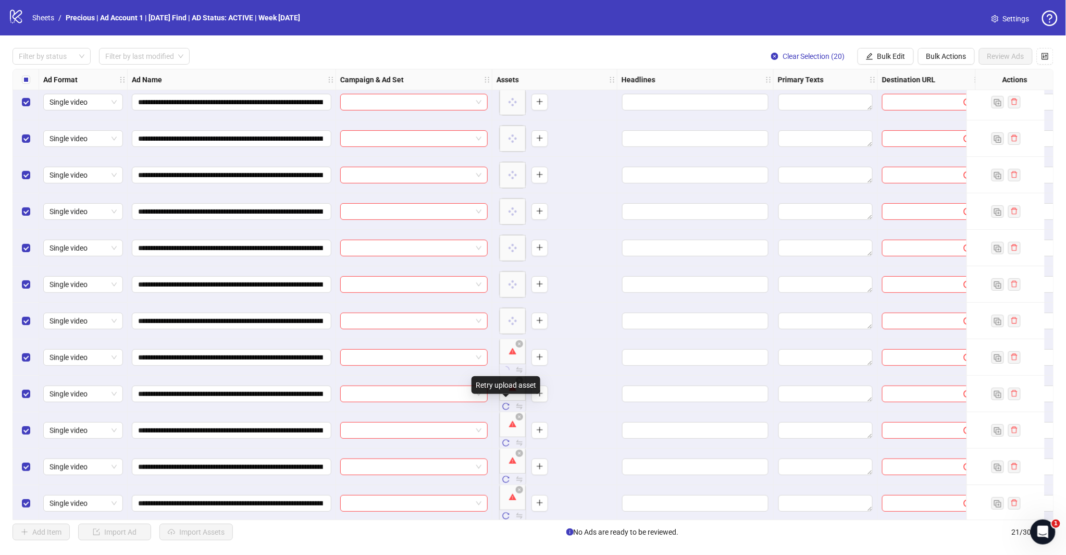
click at [504, 406] on icon "reload" at bounding box center [505, 406] width 7 height 7
click at [508, 445] on icon "reload" at bounding box center [505, 442] width 7 height 7
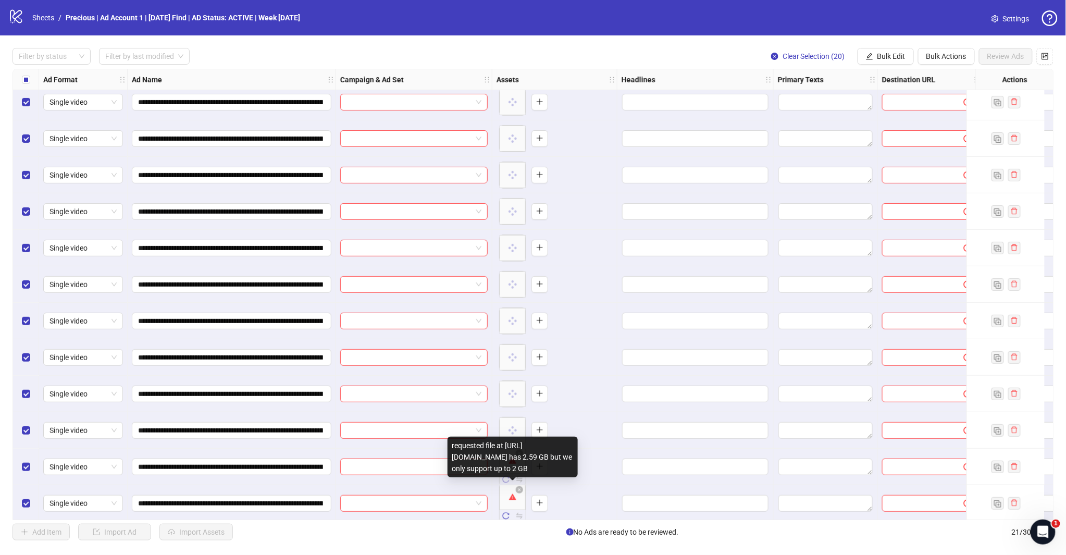
click at [507, 483] on span "button" at bounding box center [505, 479] width 7 height 8
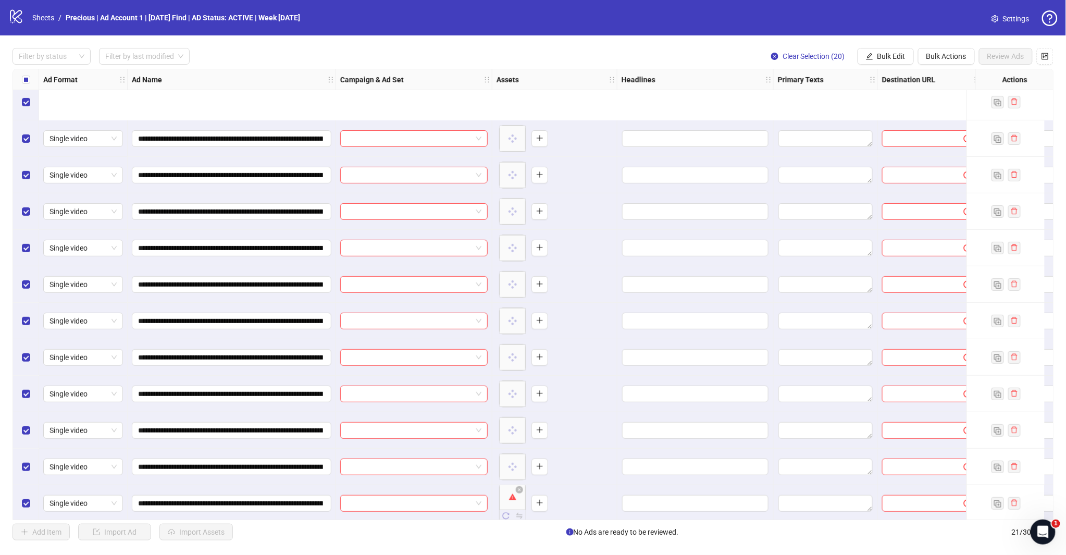
scroll to position [231, 0]
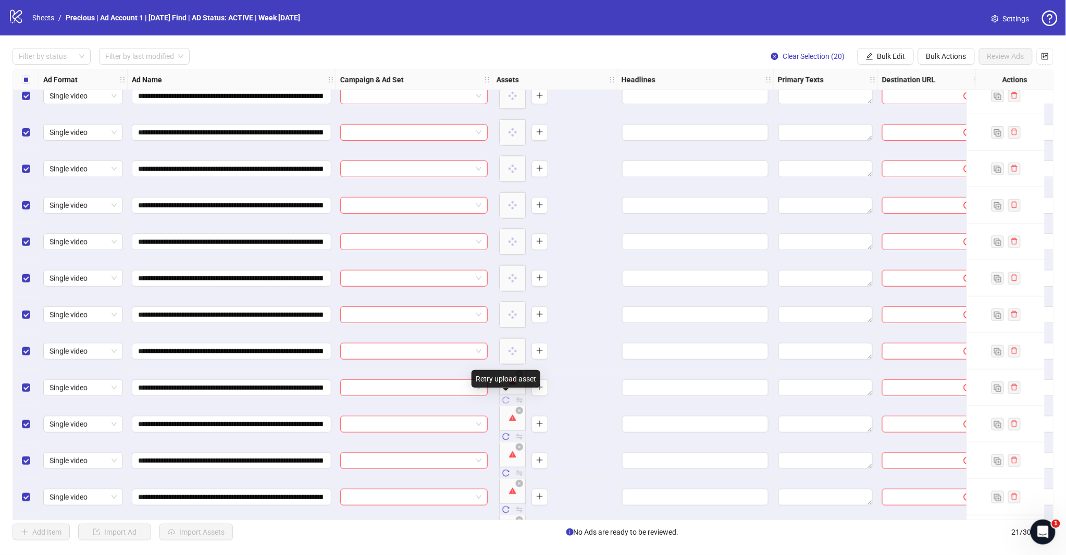
click at [508, 402] on icon "reload" at bounding box center [505, 400] width 7 height 7
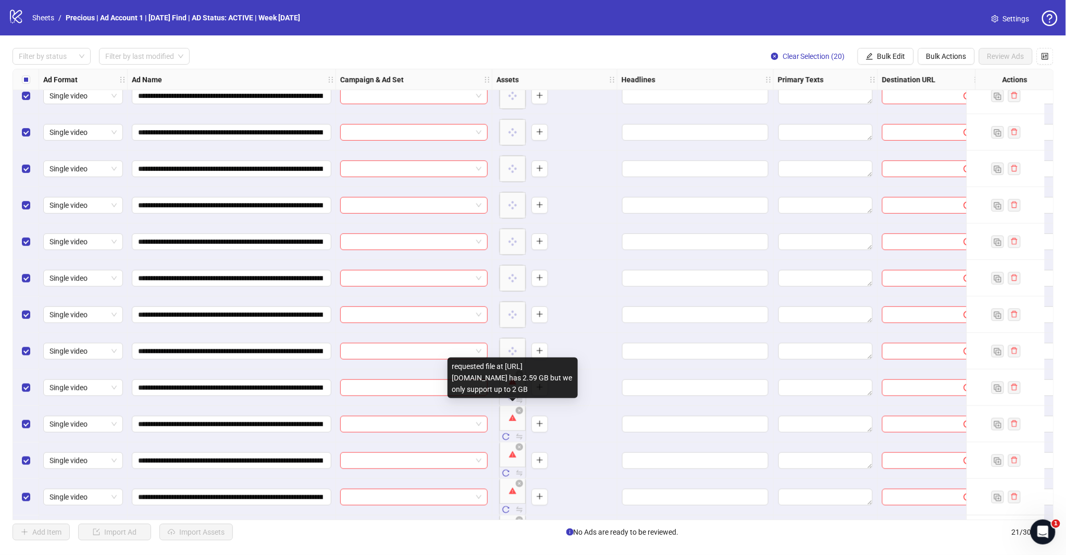
click at [511, 441] on div "To pick up a draggable item, press the space bar. While dragging, use the arrow…" at bounding box center [555, 424] width 125 height 36
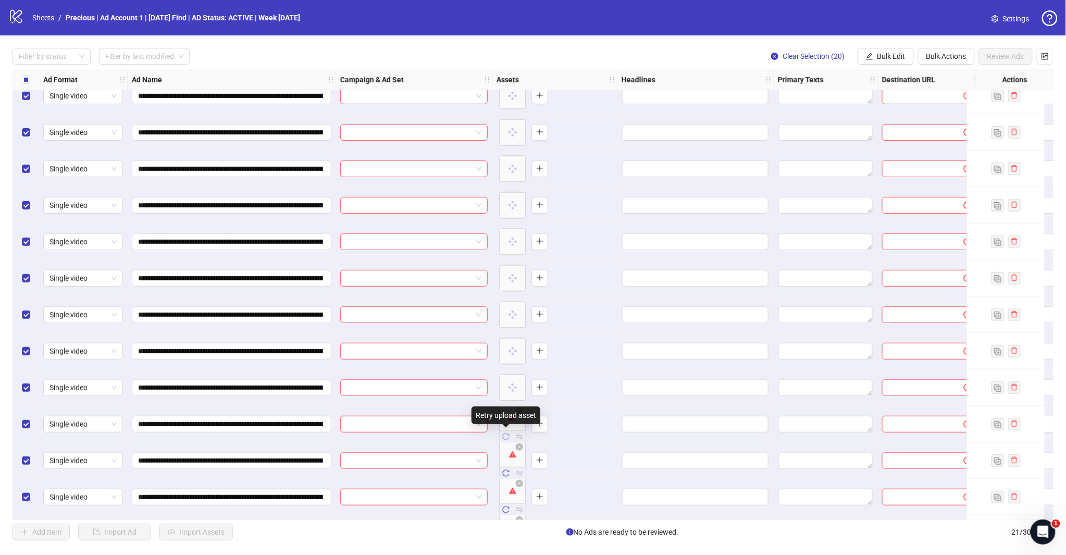
click at [508, 438] on icon "reload" at bounding box center [505, 436] width 7 height 7
click at [506, 470] on icon "reload" at bounding box center [505, 473] width 7 height 7
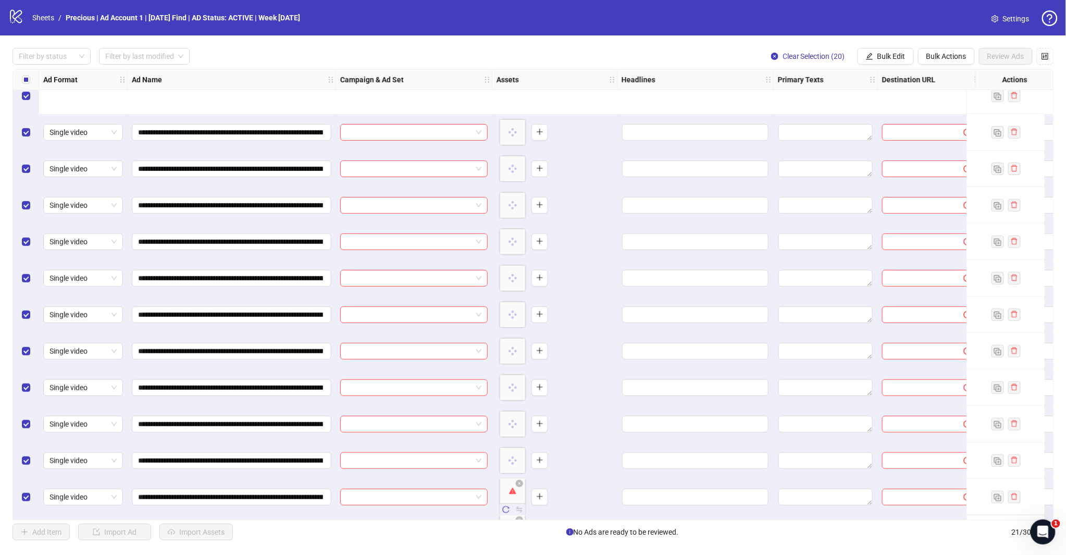
scroll to position [341, 0]
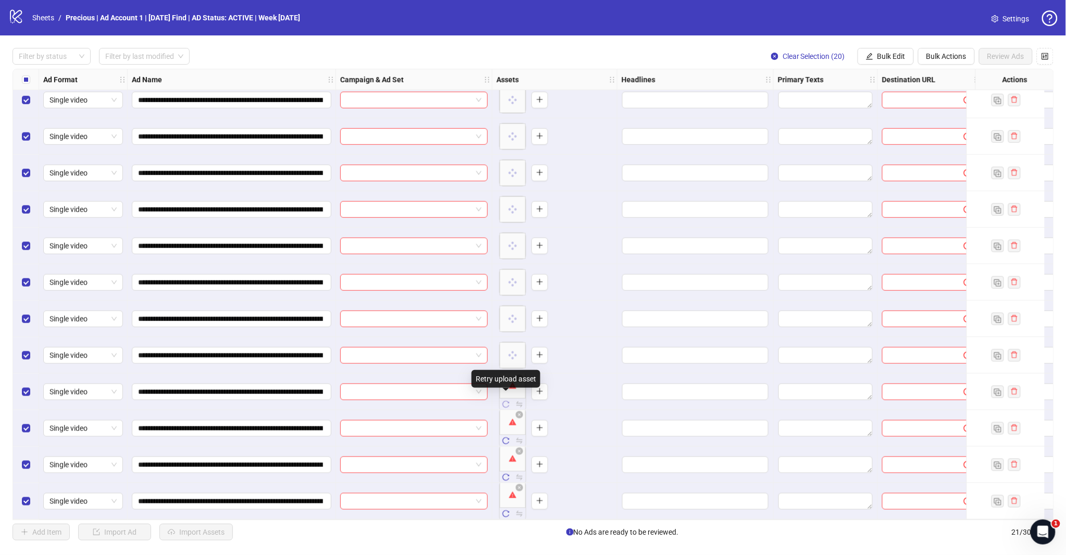
click at [507, 401] on icon "reload" at bounding box center [505, 404] width 7 height 7
click at [509, 440] on span "button" at bounding box center [505, 441] width 7 height 8
click at [507, 476] on icon "reload" at bounding box center [506, 477] width 7 height 7
click at [507, 511] on icon "reload" at bounding box center [505, 513] width 7 height 7
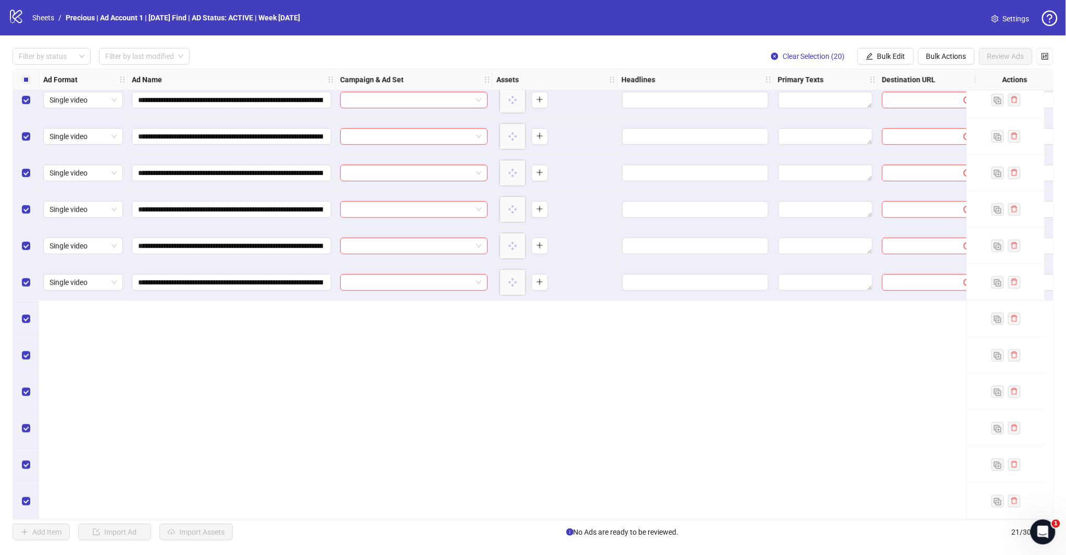
scroll to position [0, 0]
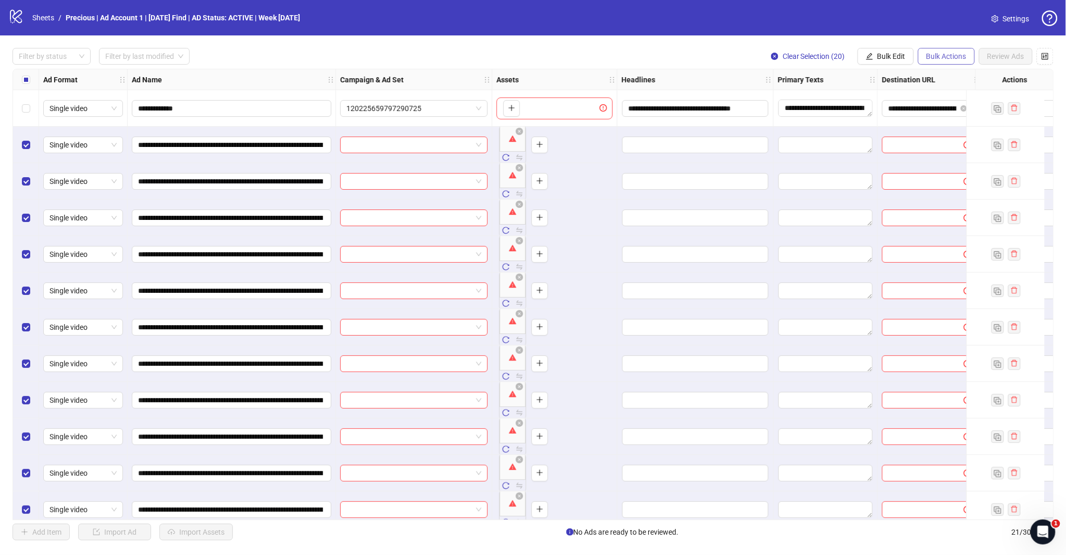
click at [937, 63] on button "Bulk Actions" at bounding box center [946, 56] width 57 height 17
click at [937, 80] on span "Delete" at bounding box center [961, 76] width 71 height 11
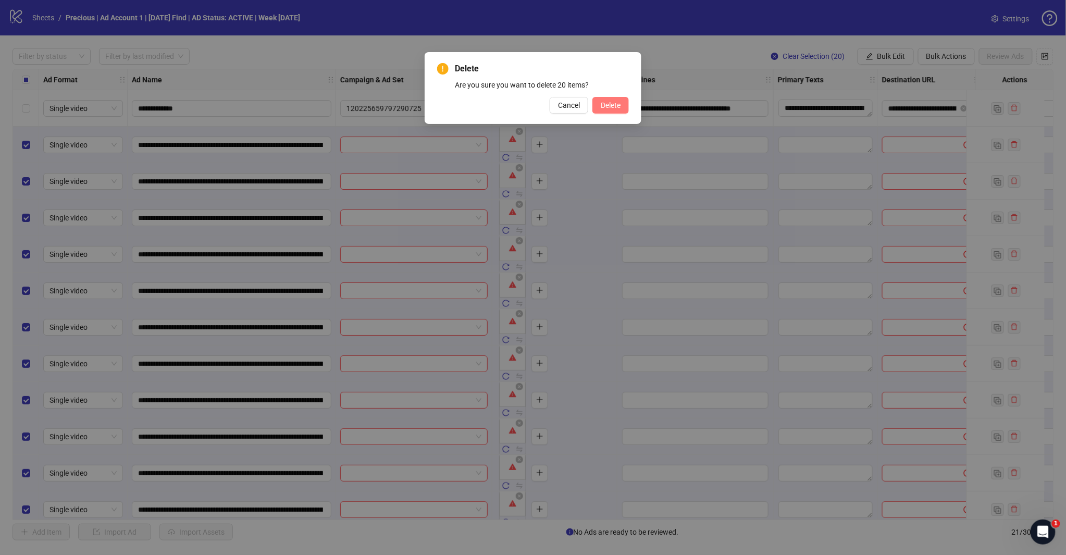
click at [599, 102] on button "Delete" at bounding box center [611, 105] width 36 height 17
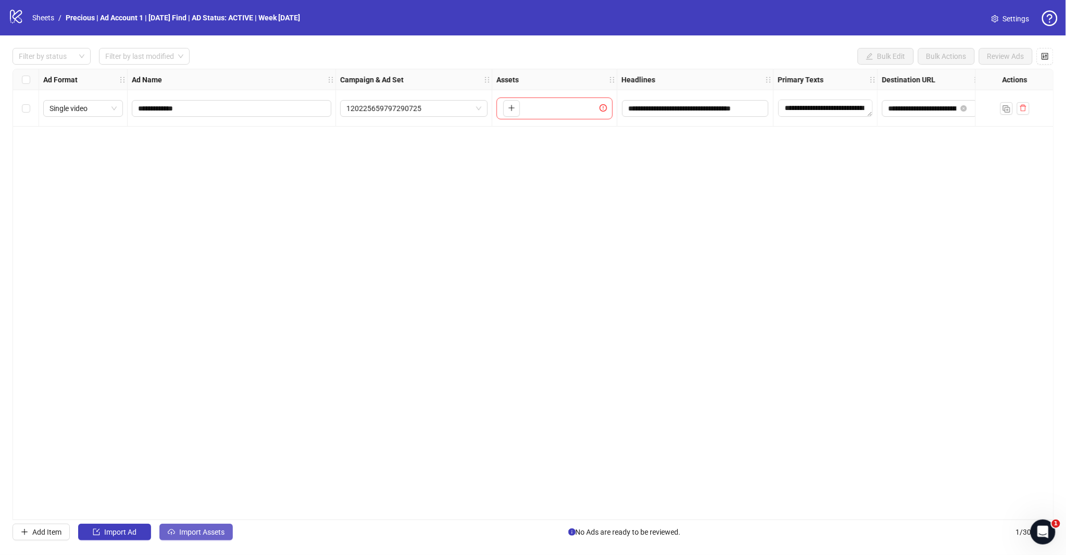
click at [202, 527] on button "Import Assets" at bounding box center [196, 532] width 73 height 17
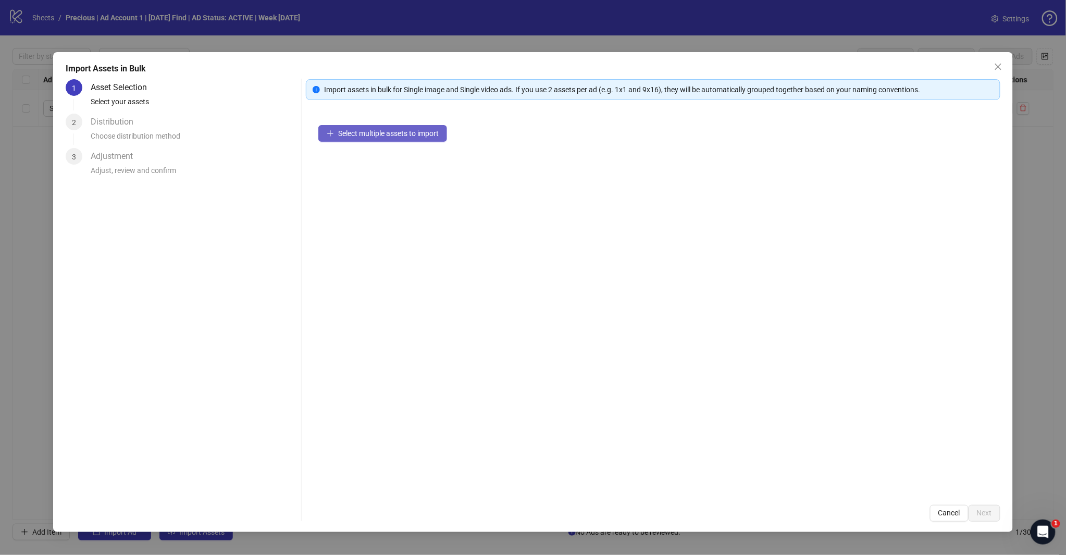
click at [394, 131] on span "Select multiple assets to import" at bounding box center [388, 133] width 101 height 8
click at [362, 169] on span "Add more assets" at bounding box center [365, 167] width 54 height 8
click at [984, 518] on button "Next" at bounding box center [985, 513] width 32 height 17
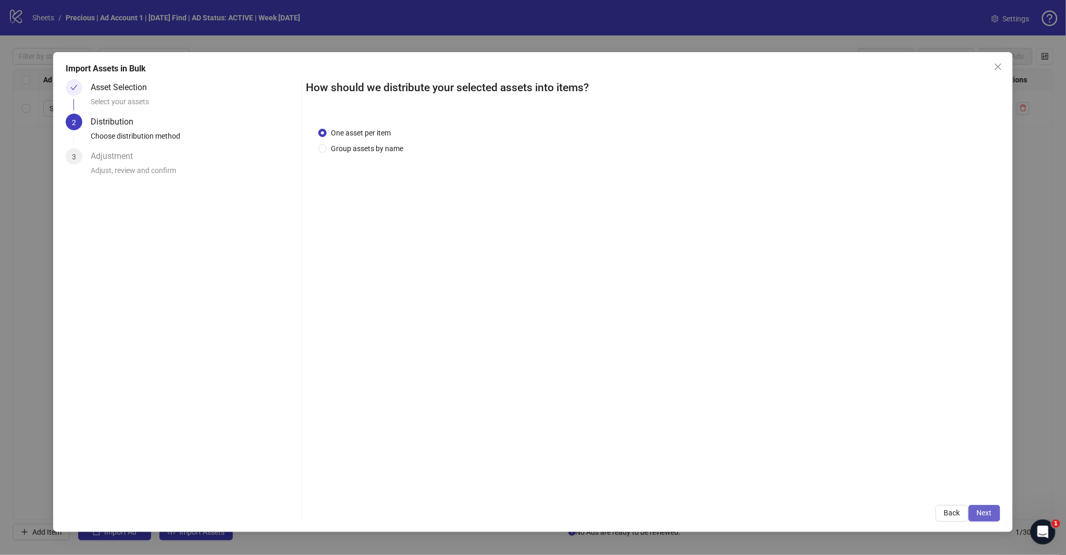
click at [987, 510] on span "Next" at bounding box center [984, 513] width 15 height 8
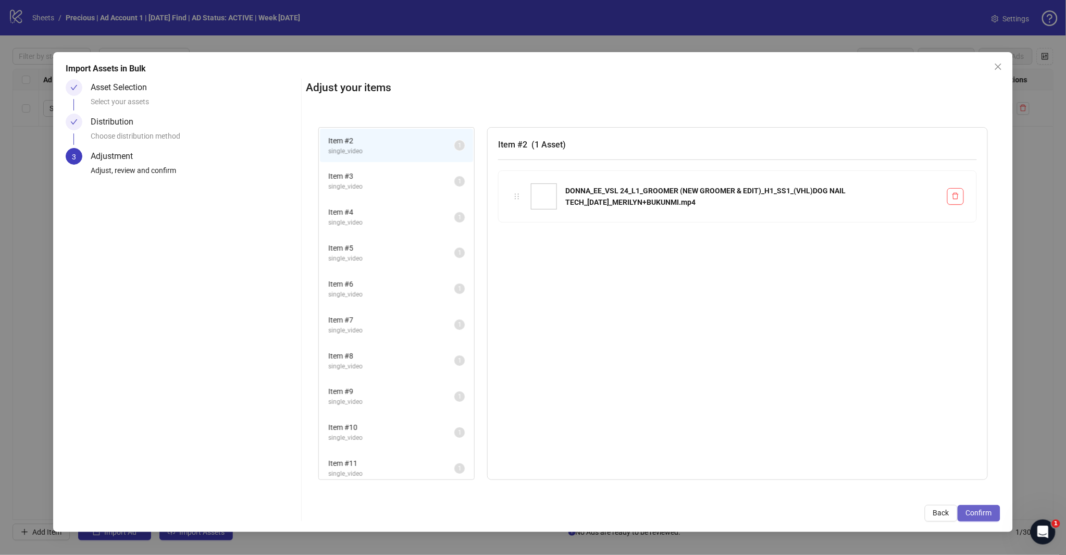
click at [980, 513] on span "Confirm" at bounding box center [979, 513] width 26 height 8
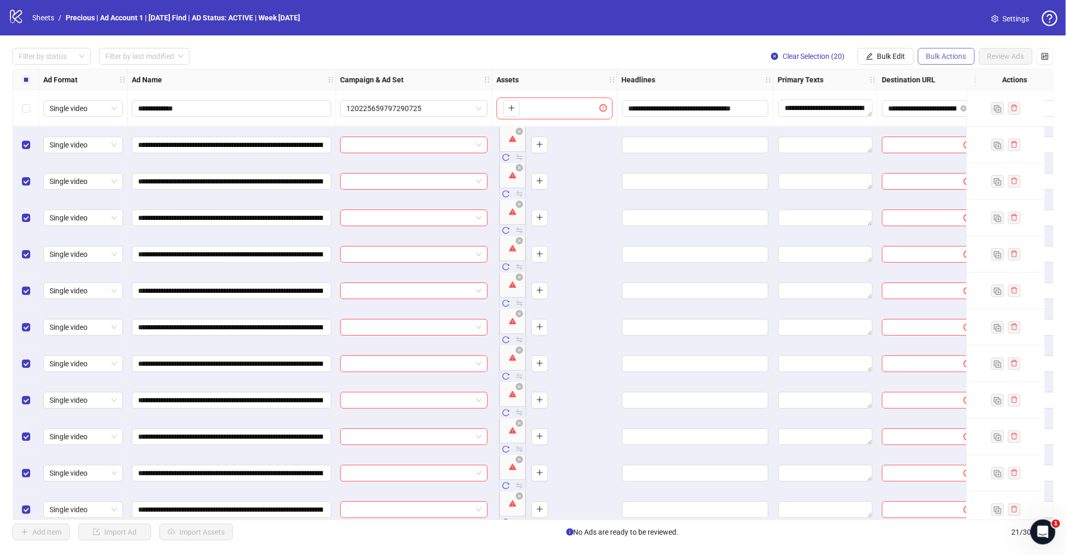
click at [949, 52] on span "Bulk Actions" at bounding box center [947, 56] width 40 height 8
click at [936, 79] on span "Delete" at bounding box center [961, 76] width 71 height 11
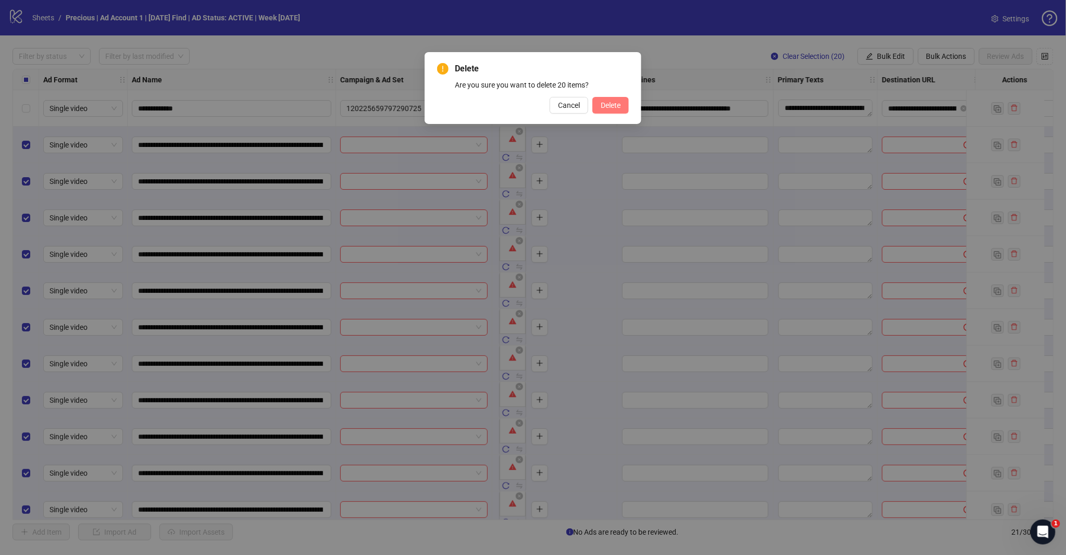
click at [602, 105] on span "Delete" at bounding box center [611, 105] width 20 height 8
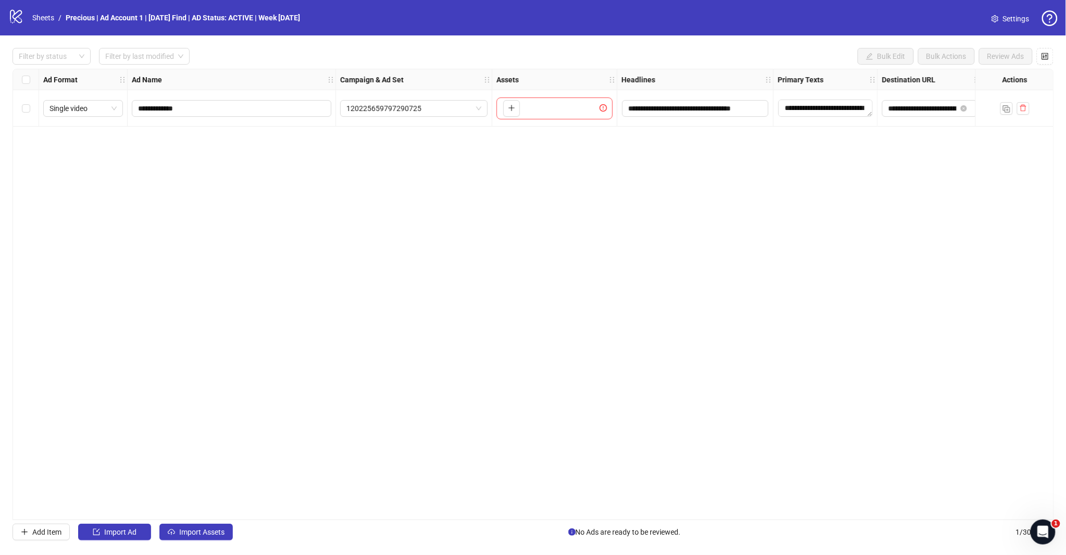
drag, startPoint x: 701, startPoint y: 189, endPoint x: 701, endPoint y: 195, distance: 5.7
click at [701, 194] on div "**********" at bounding box center [534, 294] width 1042 height 451
